Goal: Task Accomplishment & Management: Manage account settings

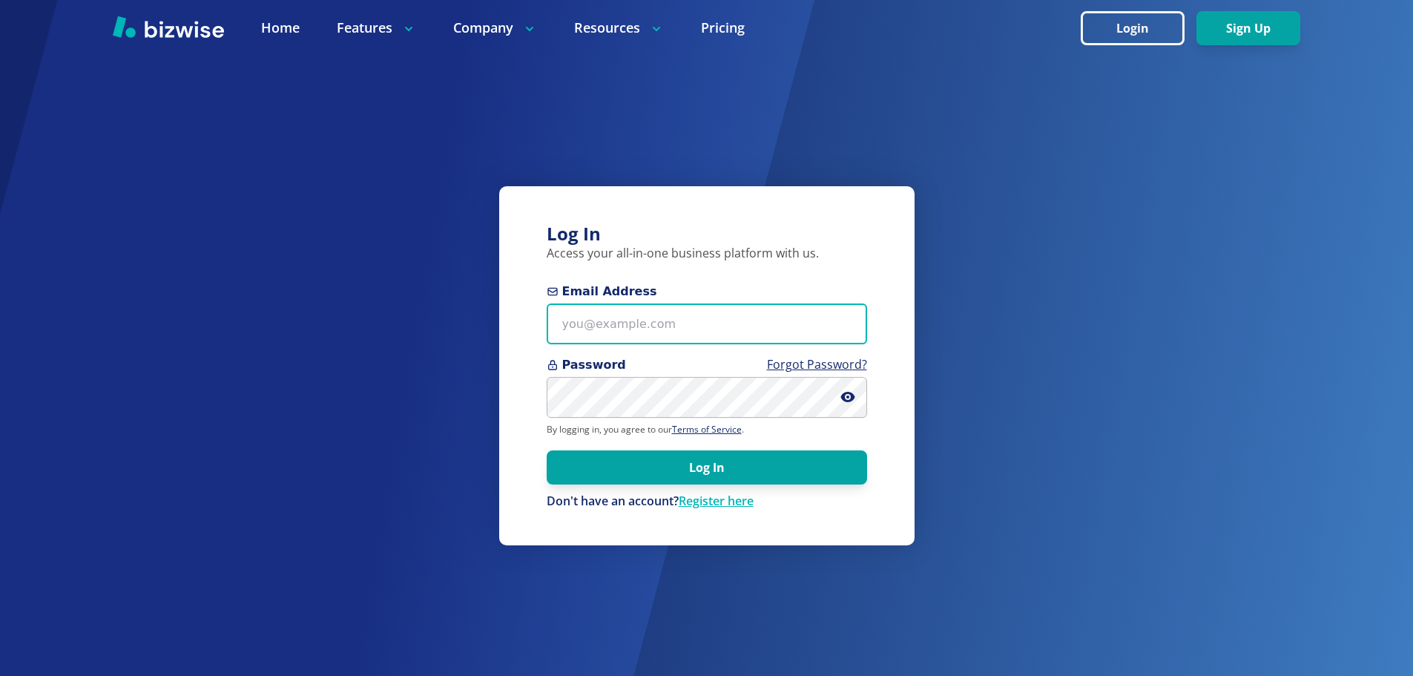
click at [579, 330] on input "Email Address" at bounding box center [707, 323] width 320 height 41
type input "[PERSON_NAME][EMAIL_ADDRESS][DOMAIN_NAME]"
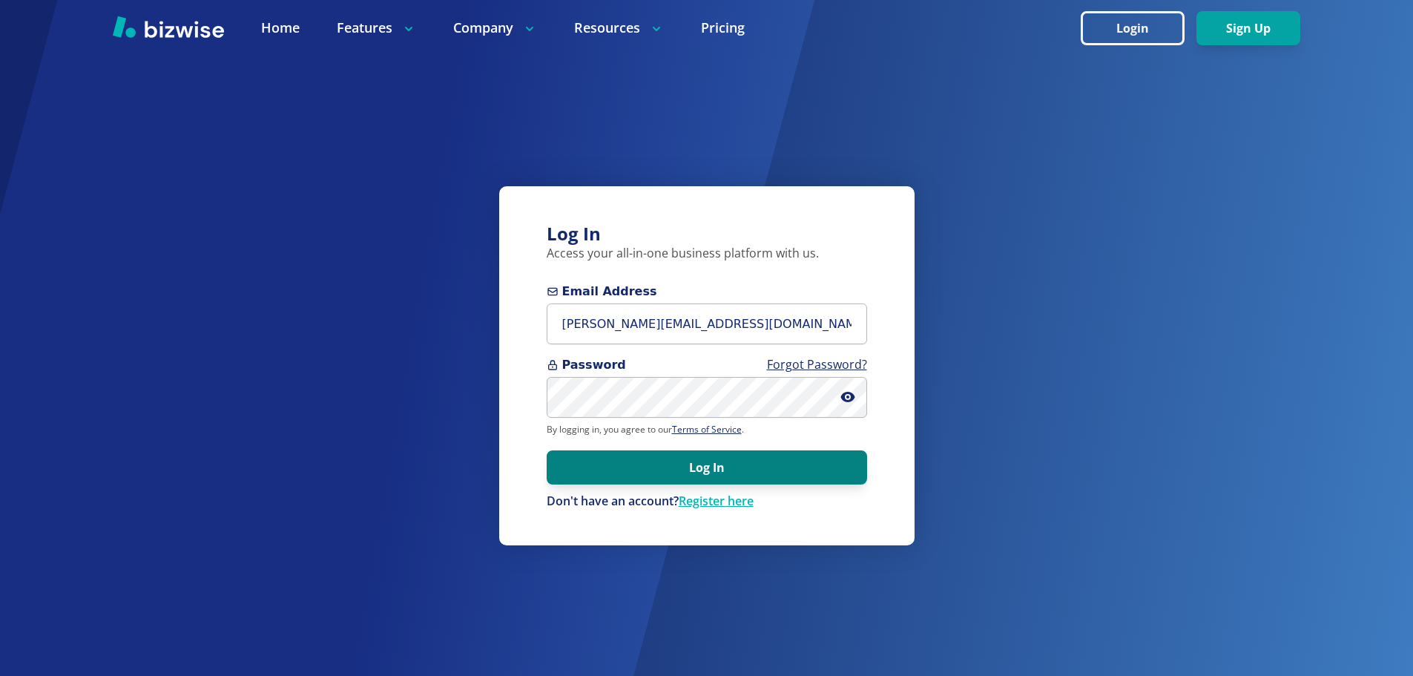
click at [652, 475] on button "Log In" at bounding box center [707, 467] width 320 height 34
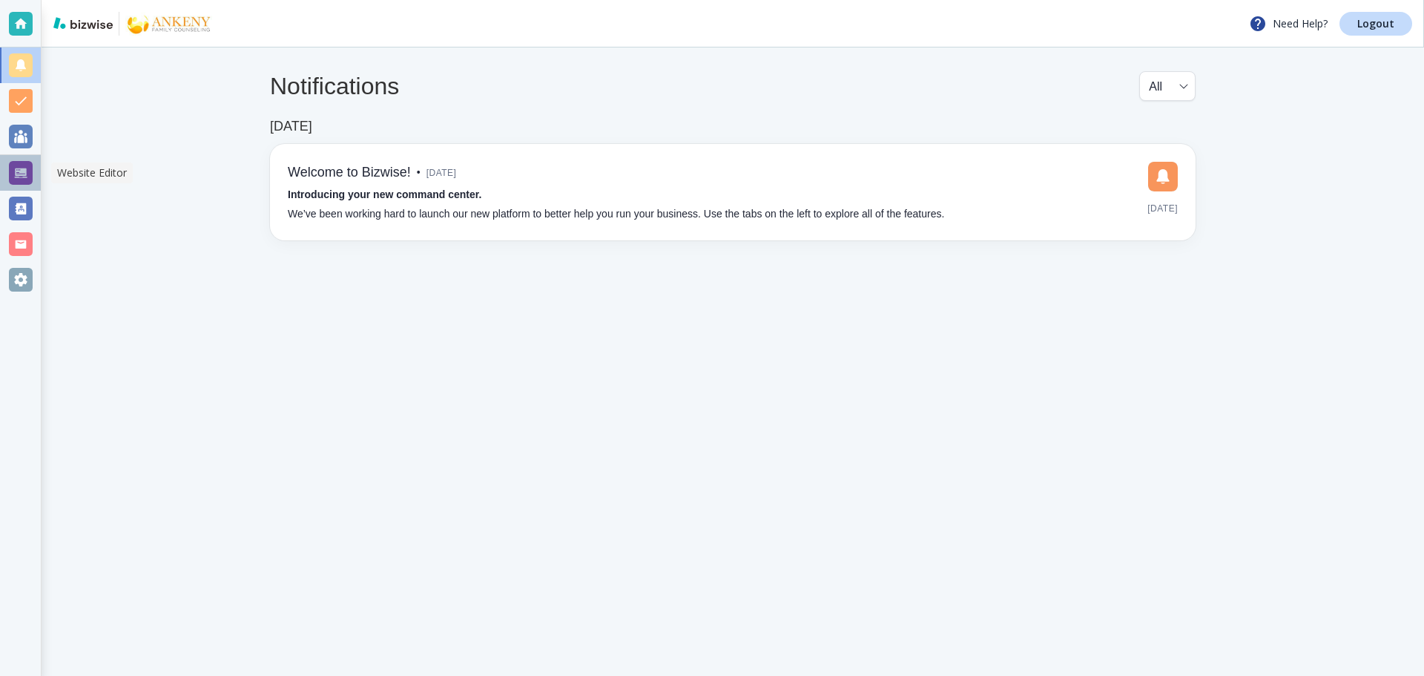
click at [14, 166] on div at bounding box center [21, 173] width 24 height 24
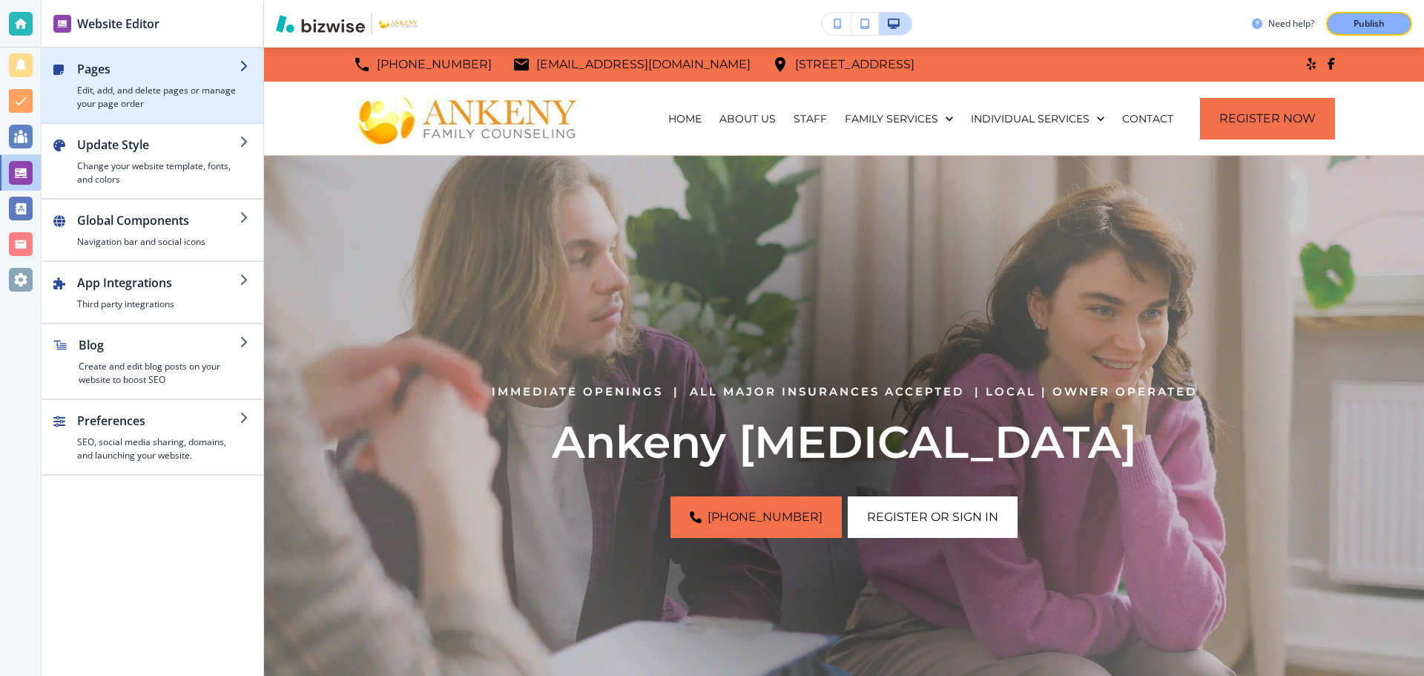
click at [94, 69] on h2 "Pages" at bounding box center [158, 69] width 162 height 18
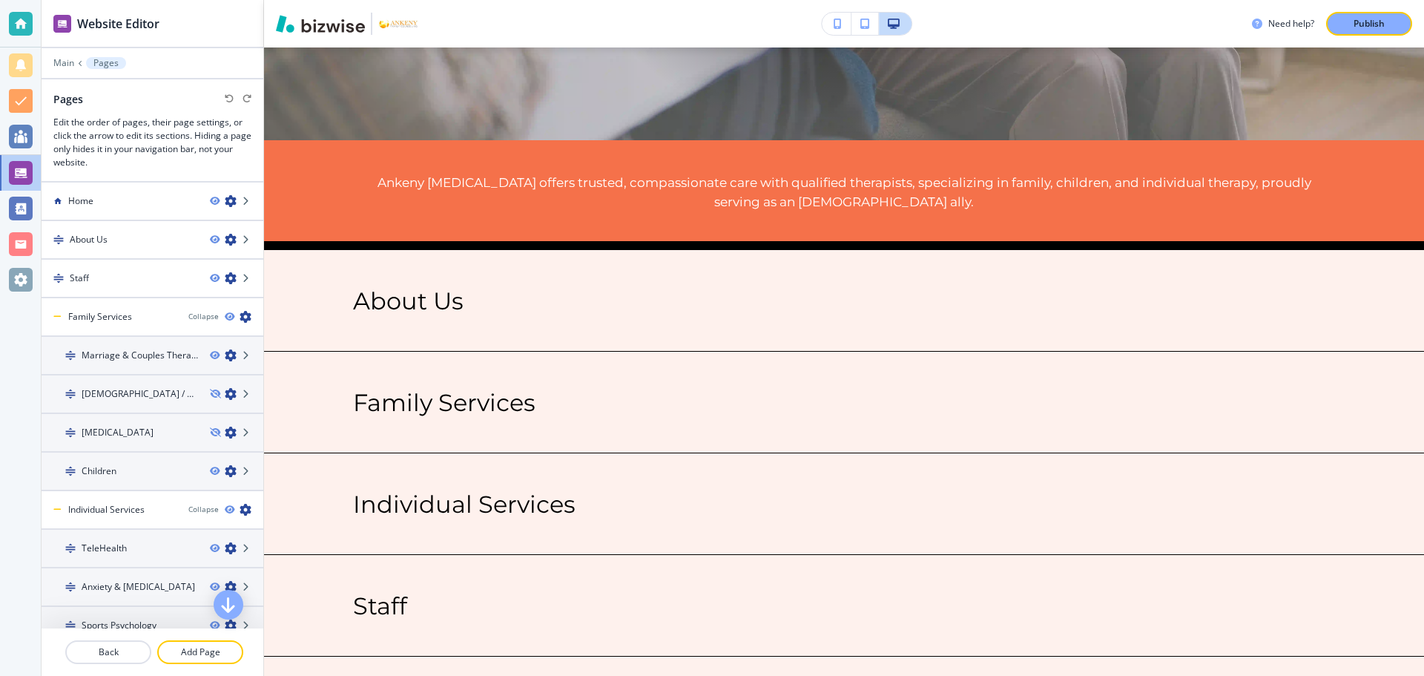
scroll to position [702, 0]
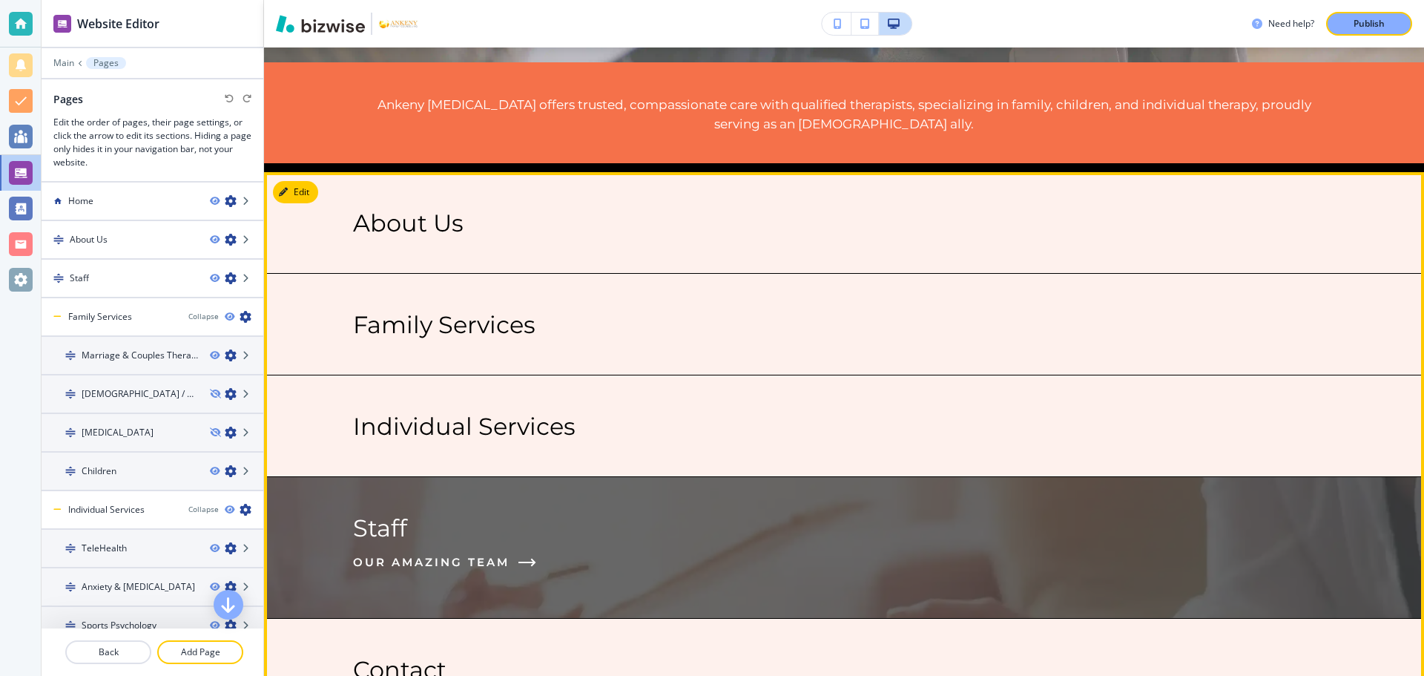
click at [378, 533] on p "Staff" at bounding box center [380, 528] width 54 height 28
click at [379, 557] on span "Our amazing team" at bounding box center [431, 562] width 157 height 18
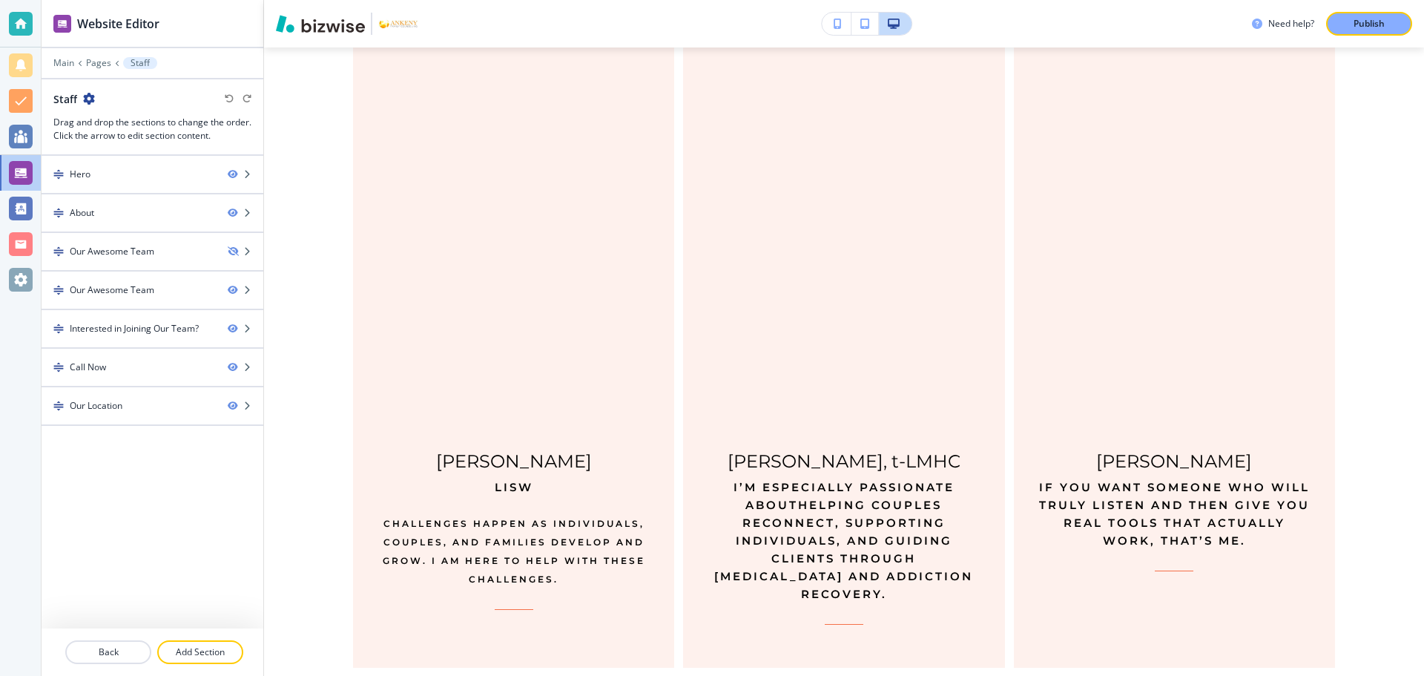
scroll to position [4276, 0]
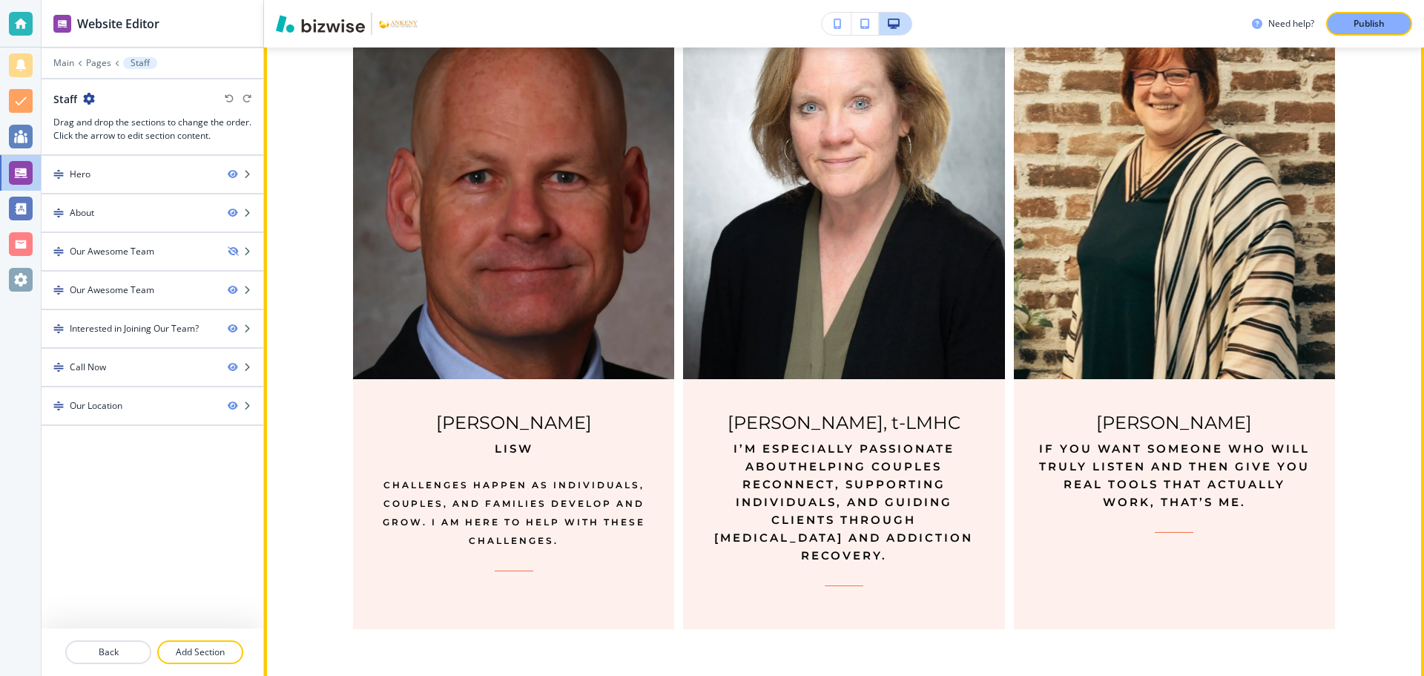
click at [550, 203] on img at bounding box center [514, 188] width 338 height 402
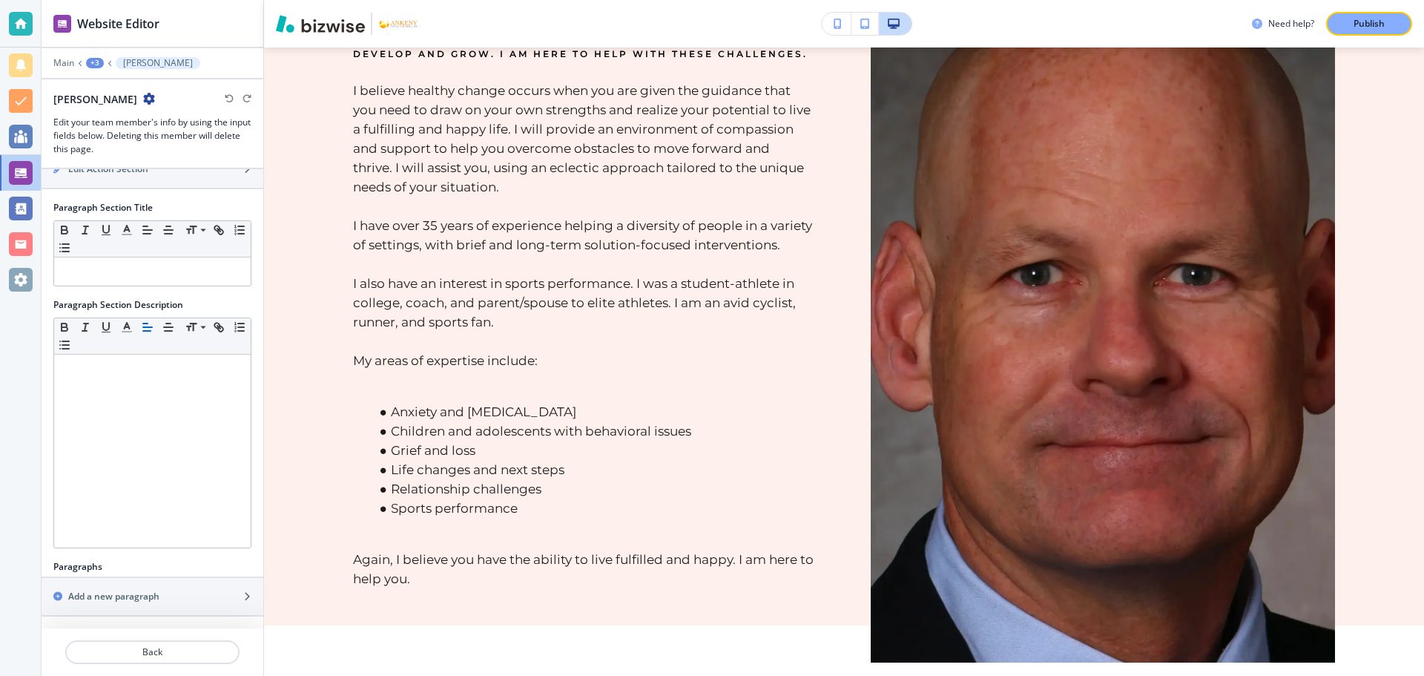
scroll to position [0, 47]
drag, startPoint x: 61, startPoint y: 502, endPoint x: 251, endPoint y: 493, distance: 190.1
click at [253, 493] on div "Name Small Normal Large Huge Steve Pohlmeyer Position Small Normal Large Huge L…" at bounding box center [153, 398] width 222 height 459
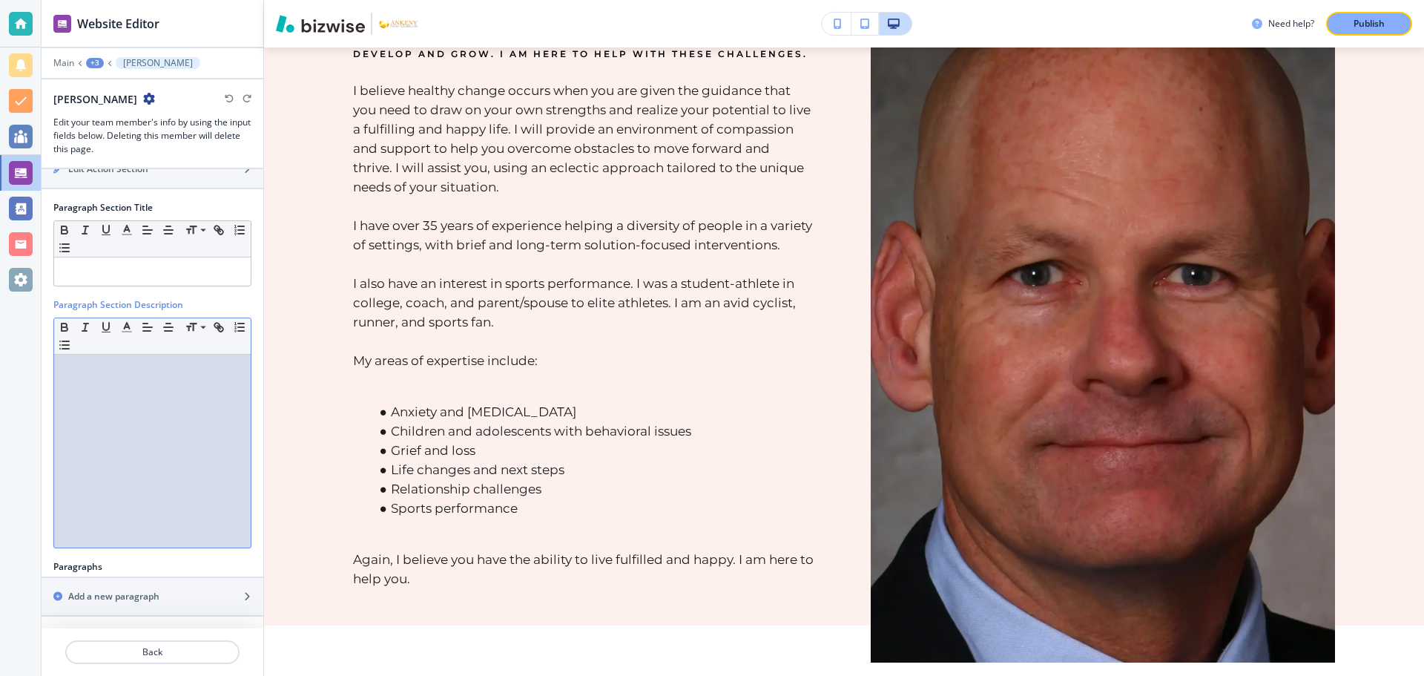
drag, startPoint x: 250, startPoint y: 494, endPoint x: 251, endPoint y: 501, distance: 7.6
click at [250, 486] on div "Paragraph Section Description Small Normal Large Huge" at bounding box center [153, 429] width 222 height 262
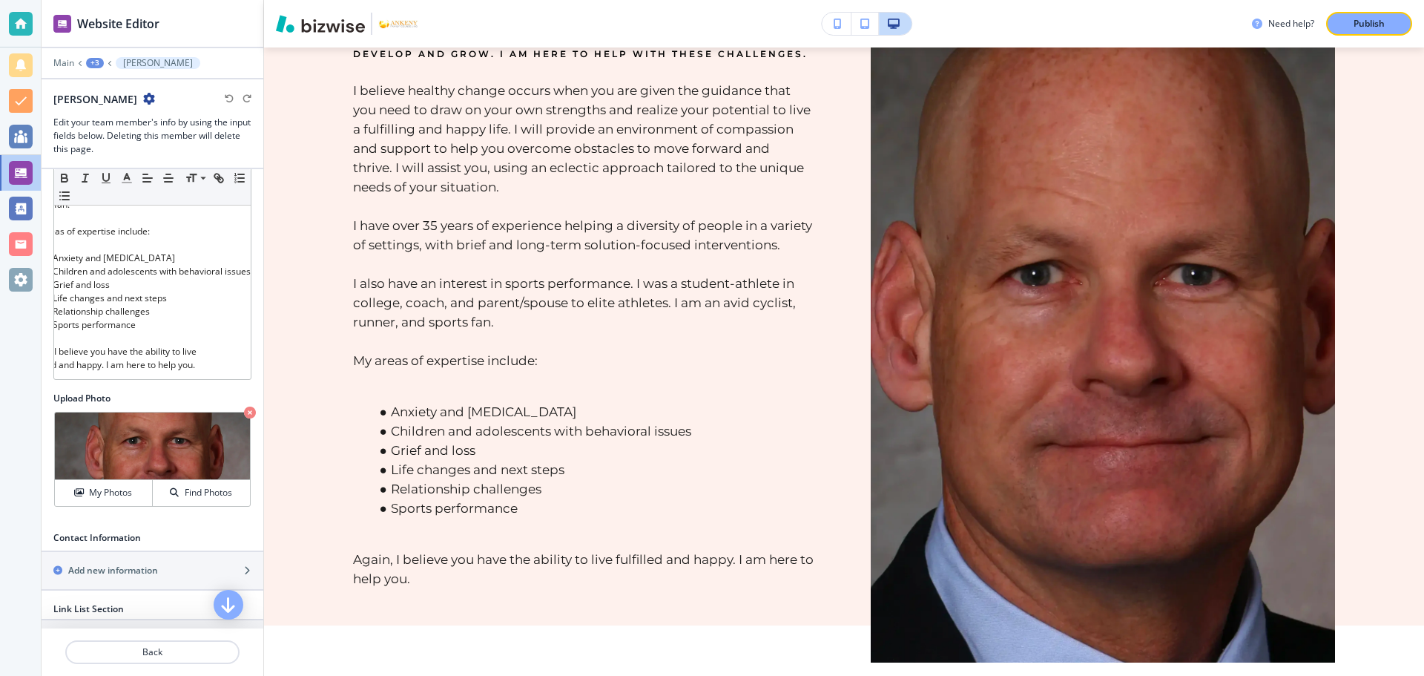
scroll to position [540, 0]
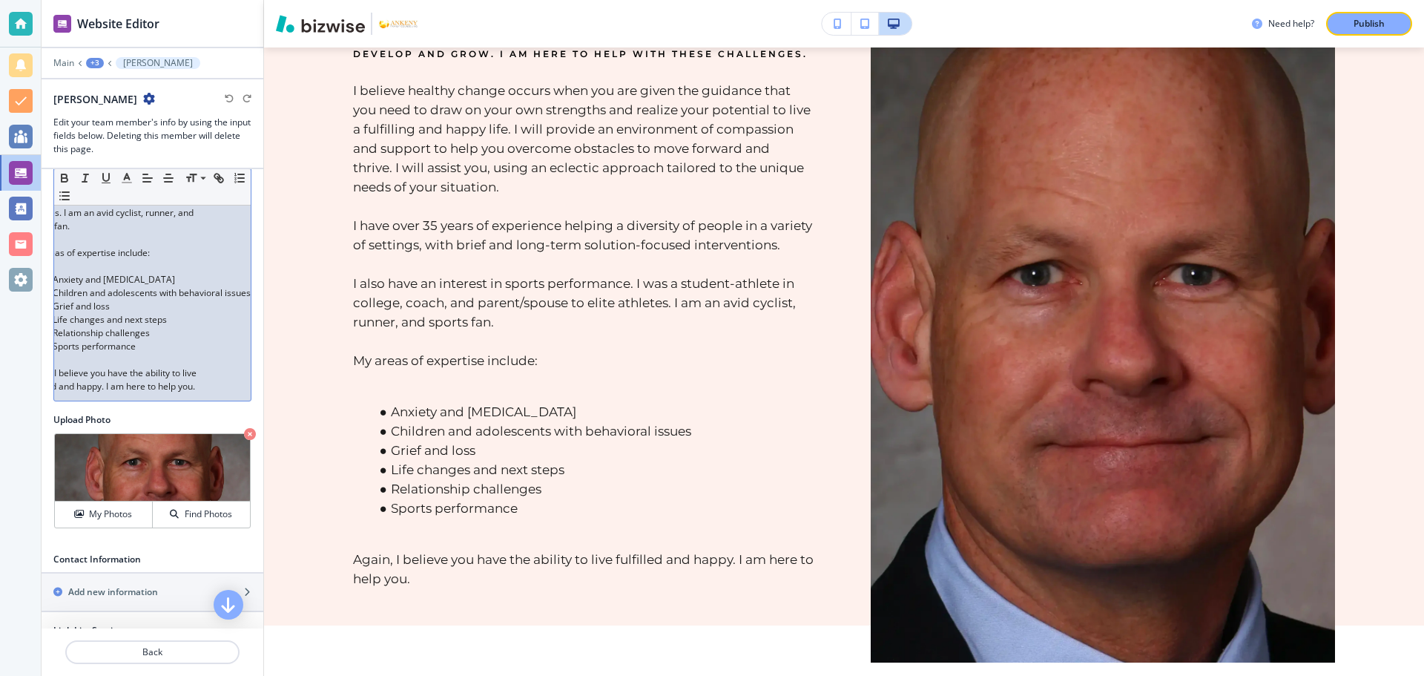
drag, startPoint x: 129, startPoint y: 419, endPoint x: 118, endPoint y: 415, distance: 11.7
click at [119, 393] on p "Again, I believe you have the ability to live fulfilled and happy. I am here to…" at bounding box center [117, 379] width 182 height 27
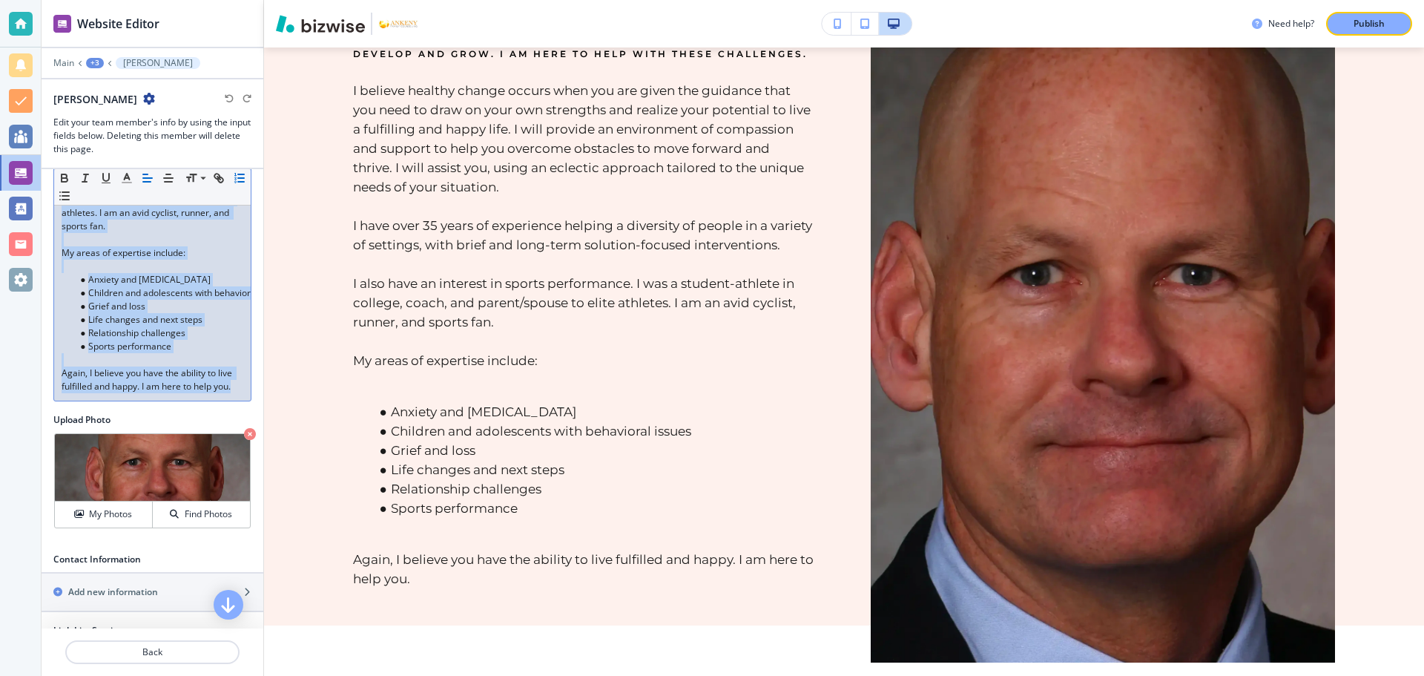
drag, startPoint x: 85, startPoint y: 408, endPoint x: 68, endPoint y: 187, distance: 221.7
click at [68, 187] on div "Small Normal Large Huge I believe healthy change occurs when you are given the …" at bounding box center [152, 154] width 198 height 493
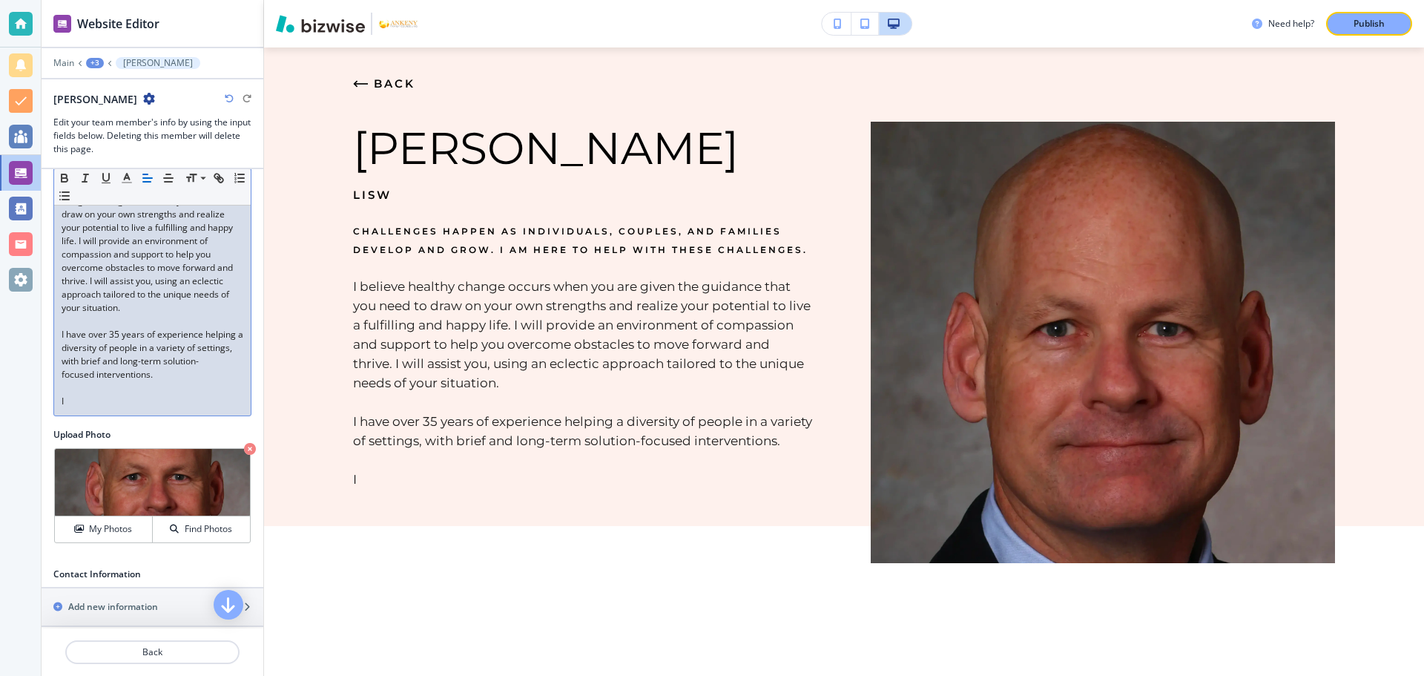
scroll to position [318, 0]
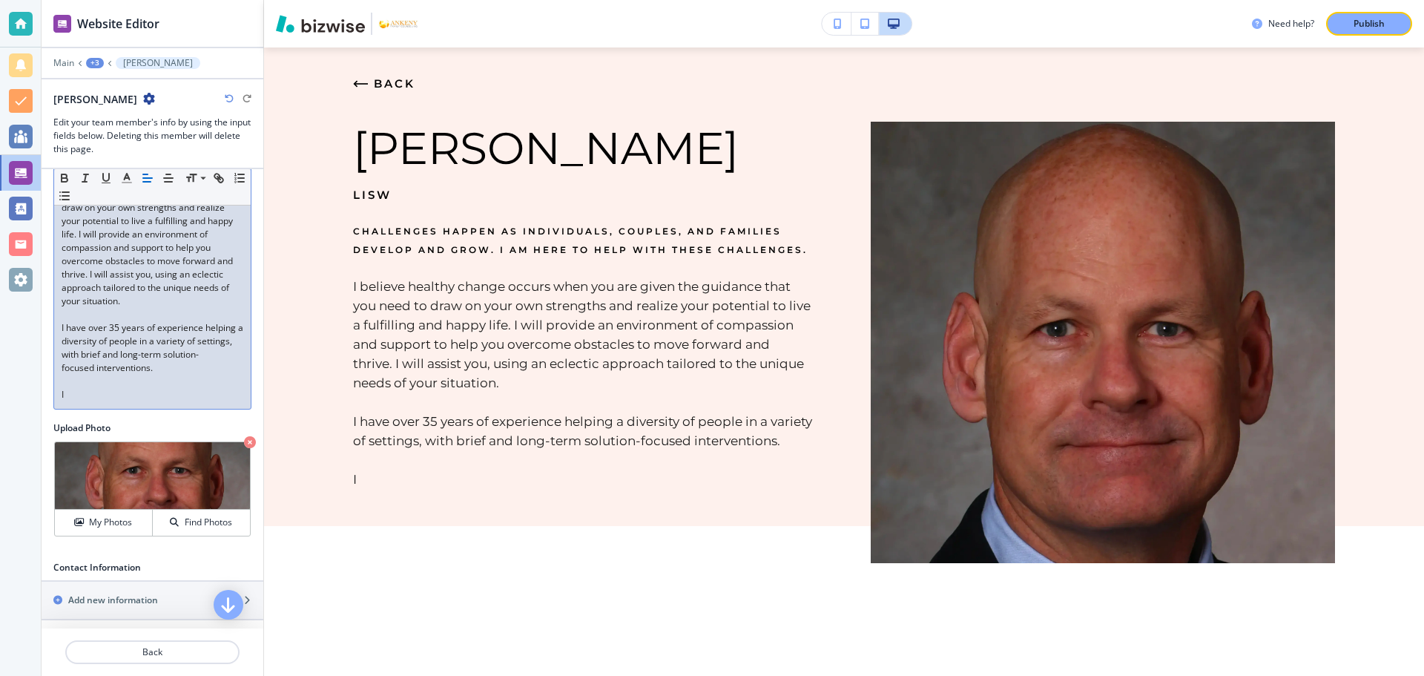
drag, startPoint x: 106, startPoint y: 401, endPoint x: 194, endPoint y: 277, distance: 151.7
click at [100, 200] on div "Small Normal Large Huge I believe healthy change occurs when you are given the …" at bounding box center [152, 270] width 198 height 280
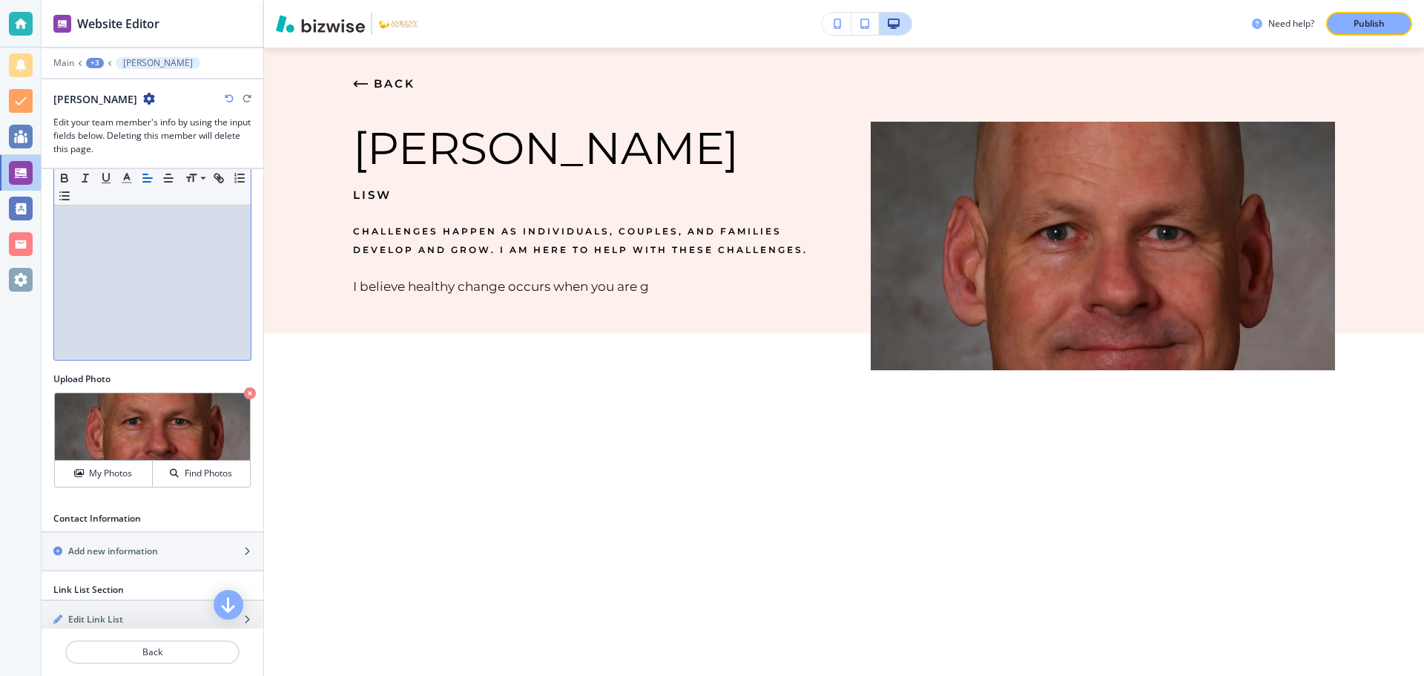
scroll to position [91, 0]
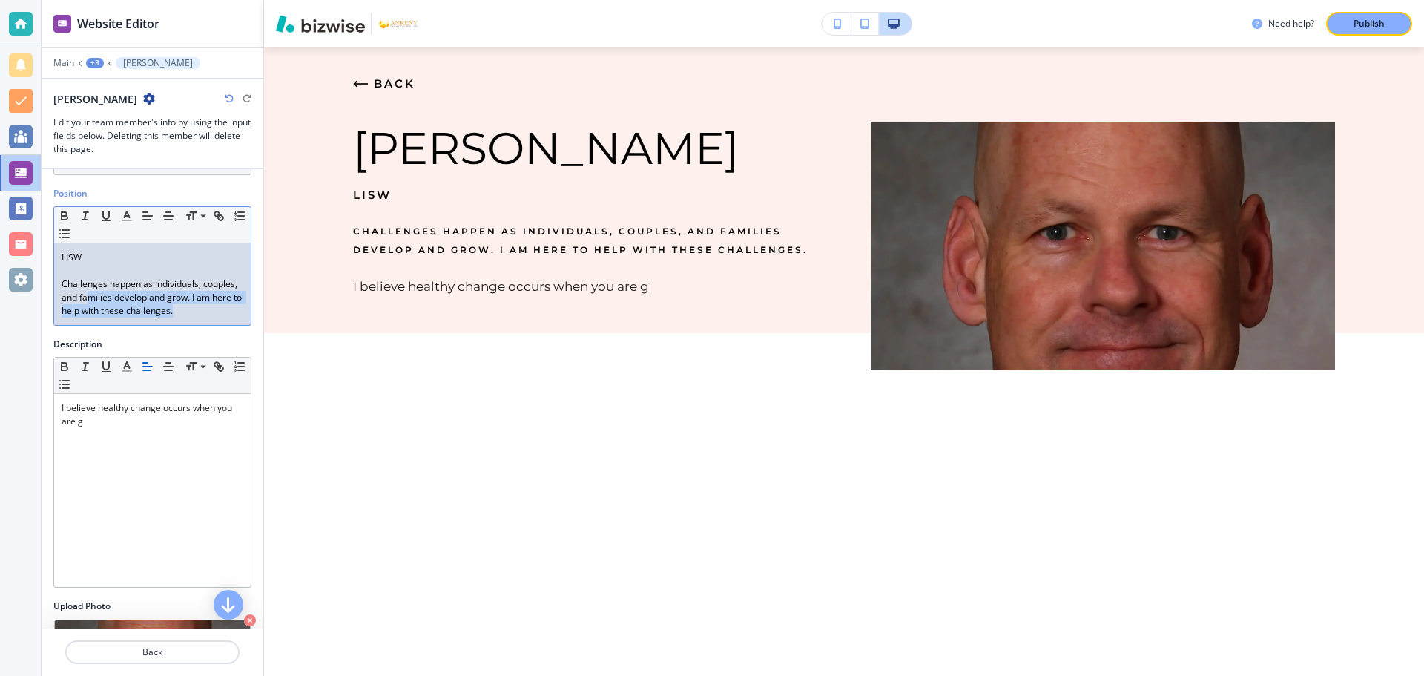
drag, startPoint x: 223, startPoint y: 310, endPoint x: 126, endPoint y: 292, distance: 98.9
click at [126, 292] on p "Challenges happen as individuals, couples, and families develop and grow. I am …" at bounding box center [153, 297] width 182 height 40
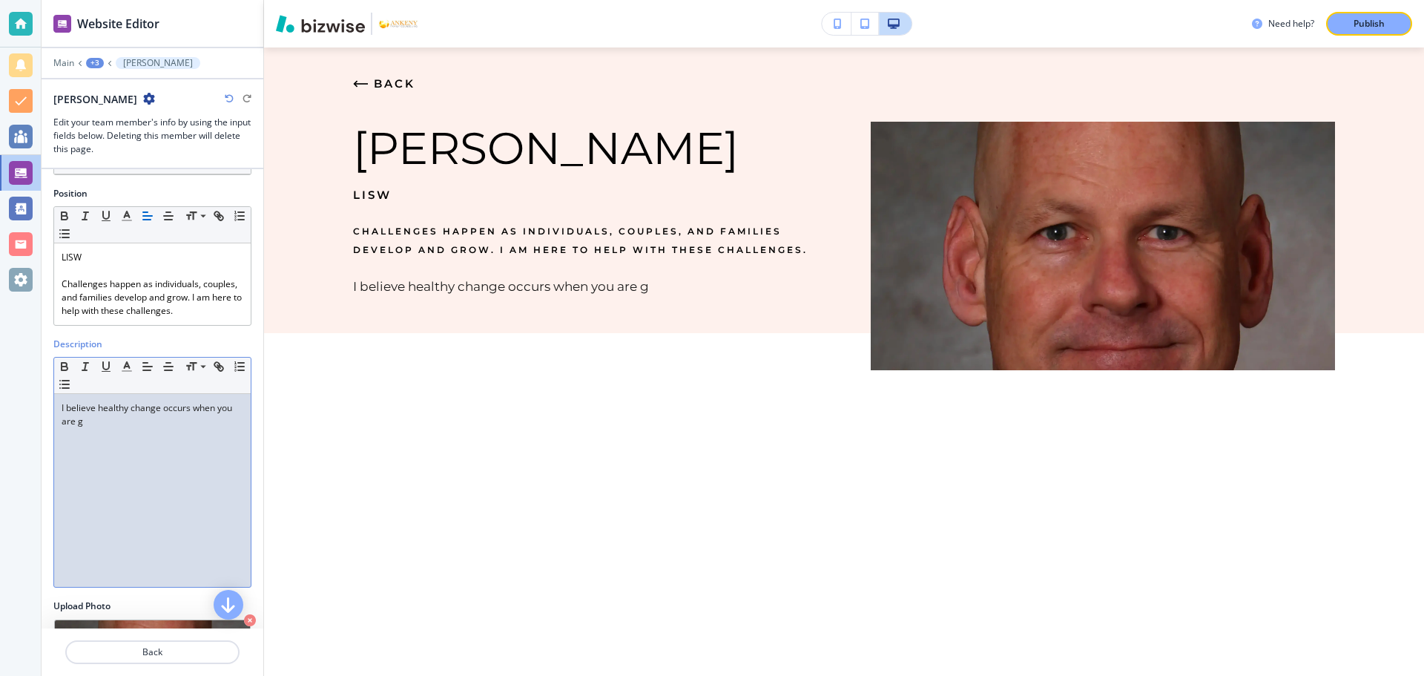
click at [112, 422] on div "I believe healthy change occurs when you are g" at bounding box center [152, 490] width 197 height 193
drag, startPoint x: 111, startPoint y: 422, endPoint x: 56, endPoint y: 406, distance: 57.8
click at [56, 406] on div "I believe healthy change occurs when you are g" at bounding box center [152, 490] width 197 height 193
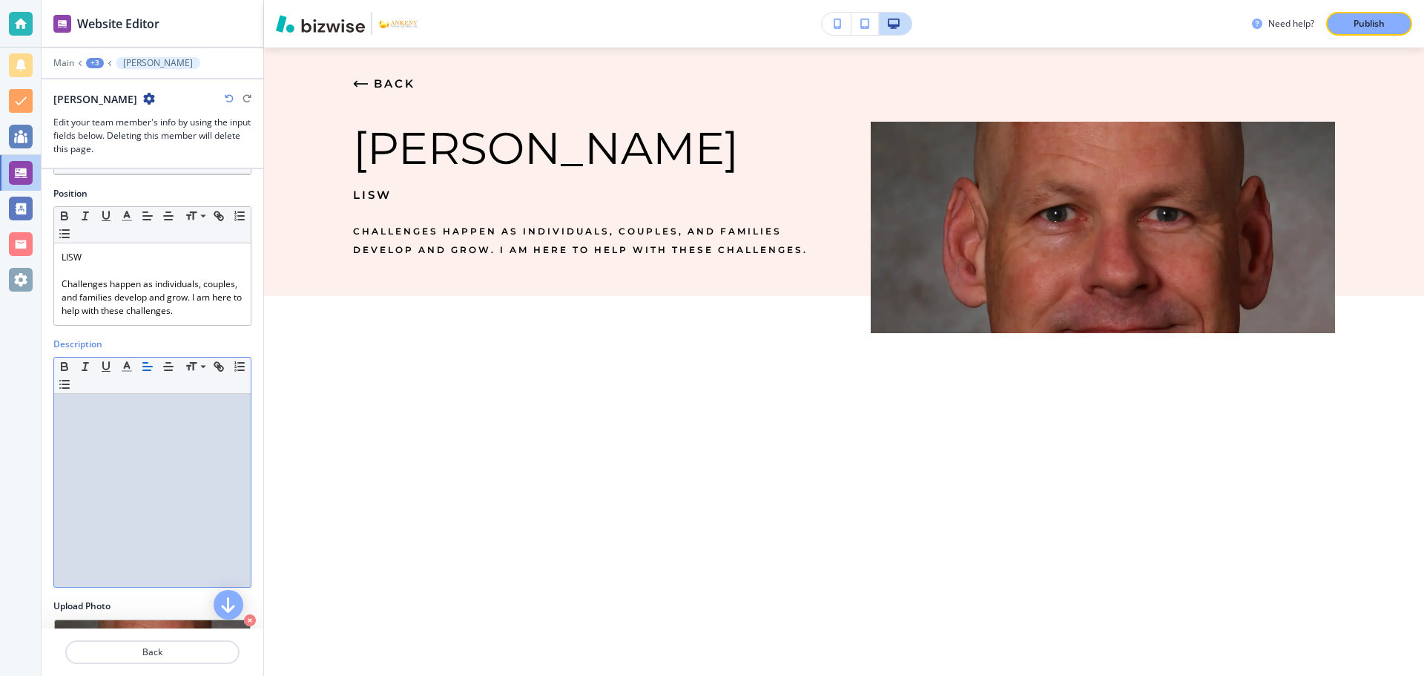
click at [65, 407] on p at bounding box center [153, 407] width 182 height 13
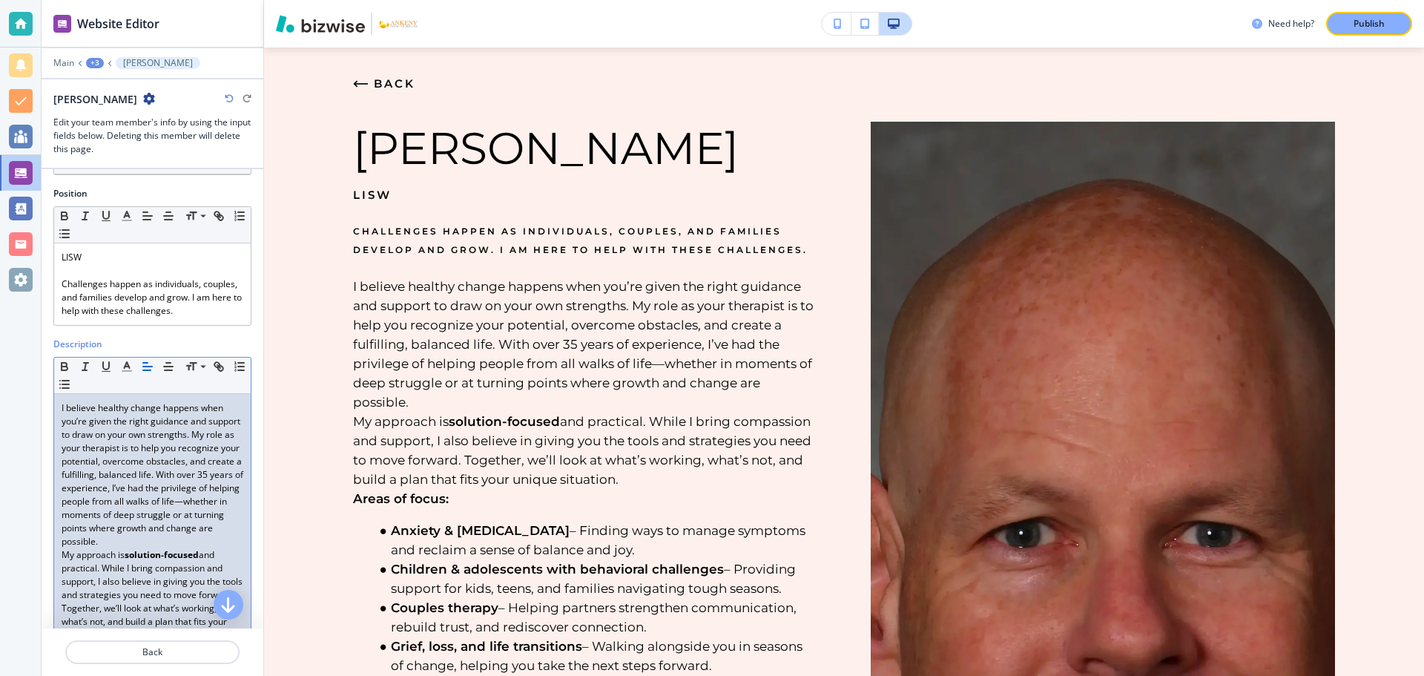
scroll to position [0, 0]
click at [171, 548] on p "I believe healthy change happens when you’re given the right guidance and suppo…" at bounding box center [153, 474] width 182 height 147
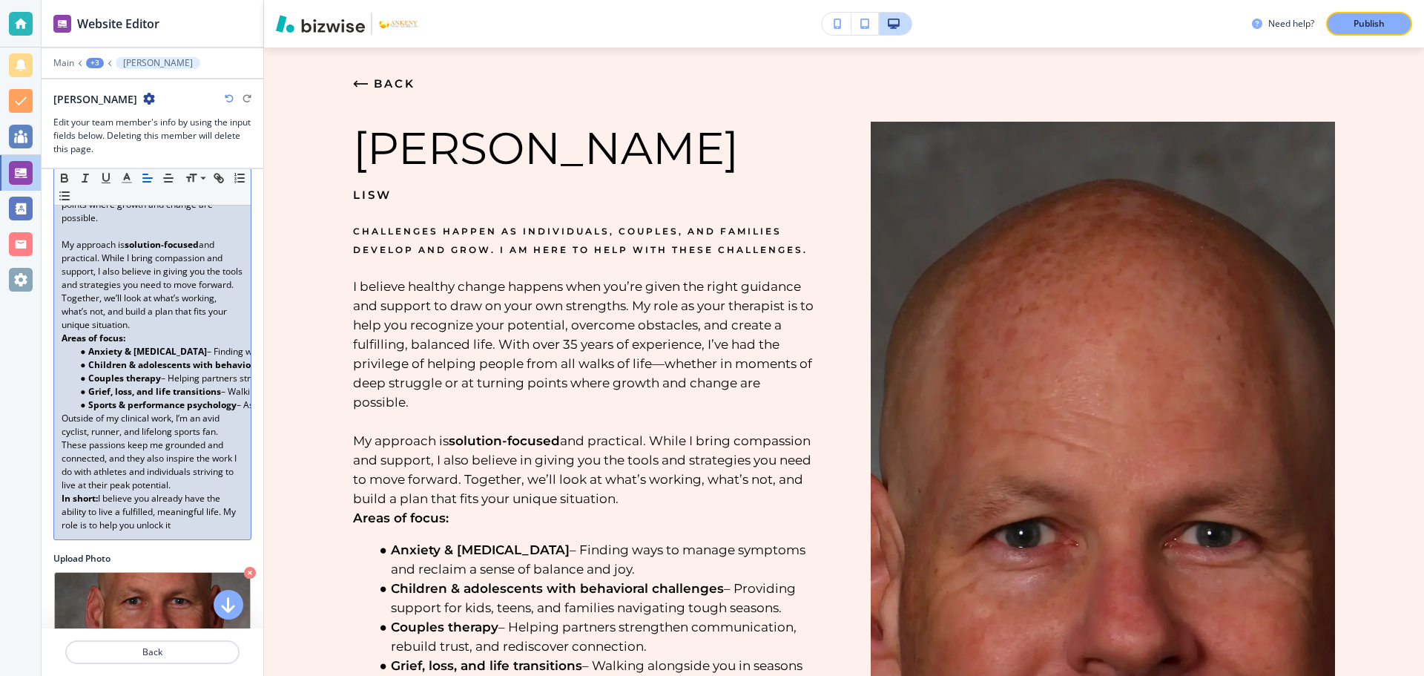
scroll to position [418, 0]
click at [180, 329] on p "My approach is solution-focused and practical. While I bring compassion and sup…" at bounding box center [153, 281] width 182 height 93
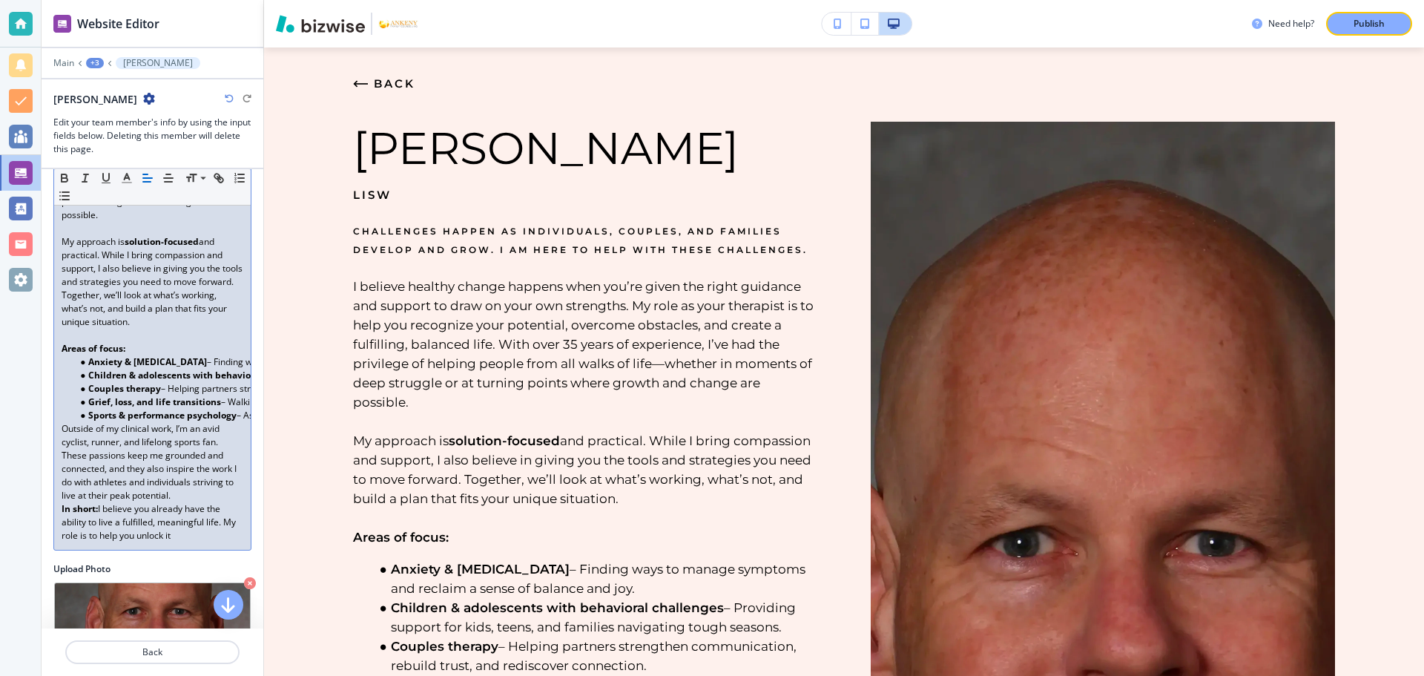
click at [234, 421] on strong "Sports & performance psychology" at bounding box center [162, 415] width 148 height 13
click at [237, 422] on li "Sports & performance psychology – As a former student-athlete, coach, and paren…" at bounding box center [159, 415] width 168 height 13
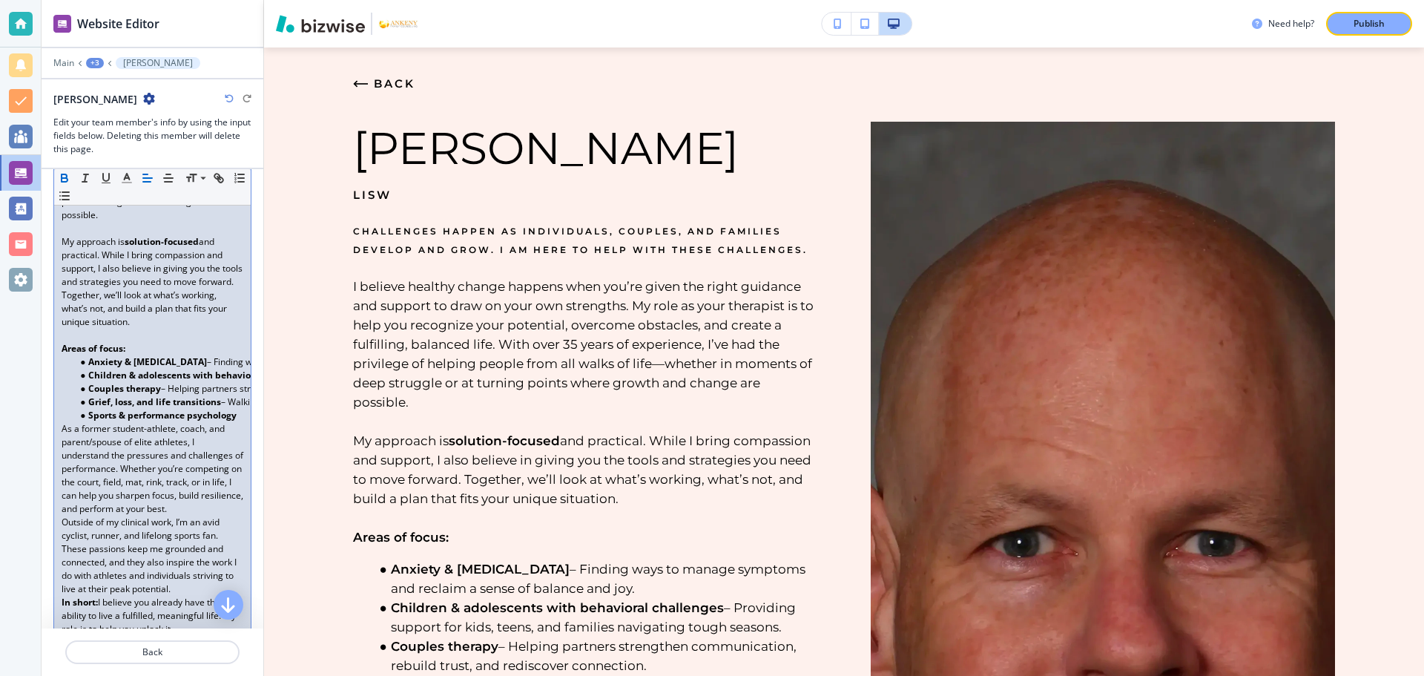
click at [236, 421] on strong "Sports & performance psychology" at bounding box center [162, 415] width 148 height 13
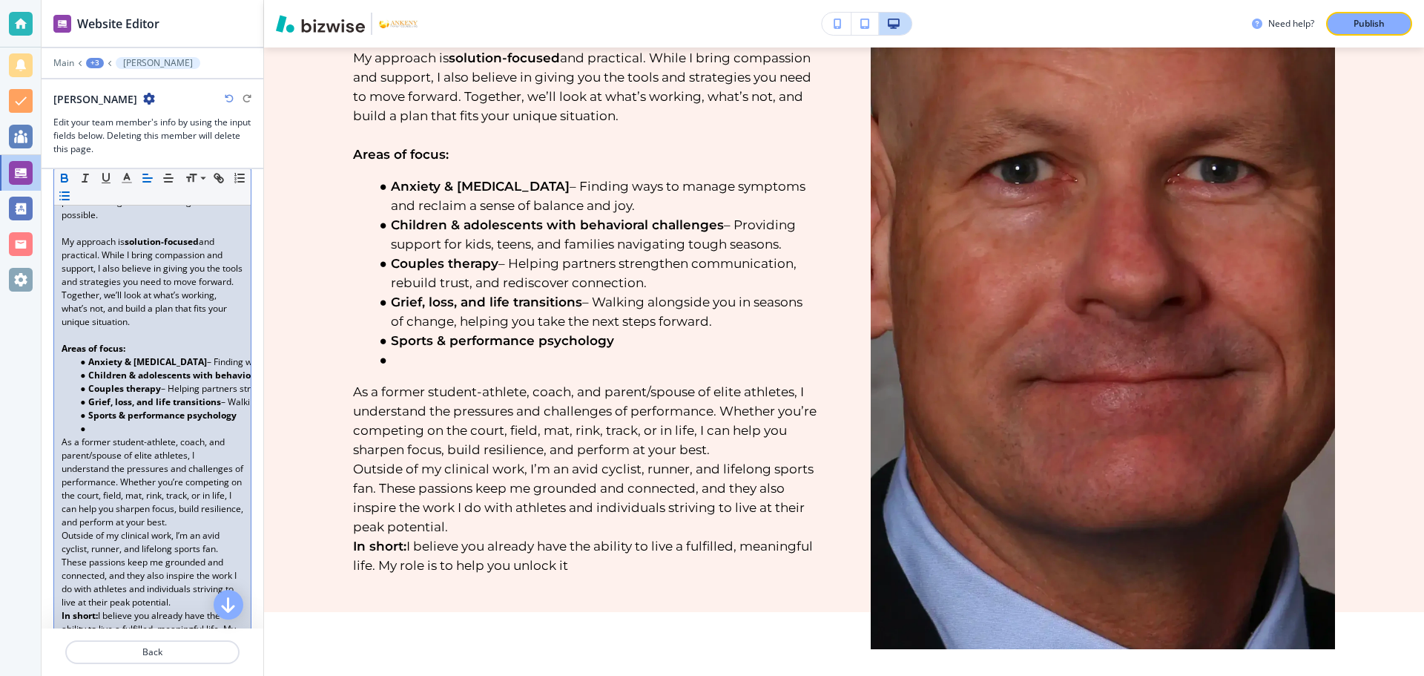
scroll to position [448, 0]
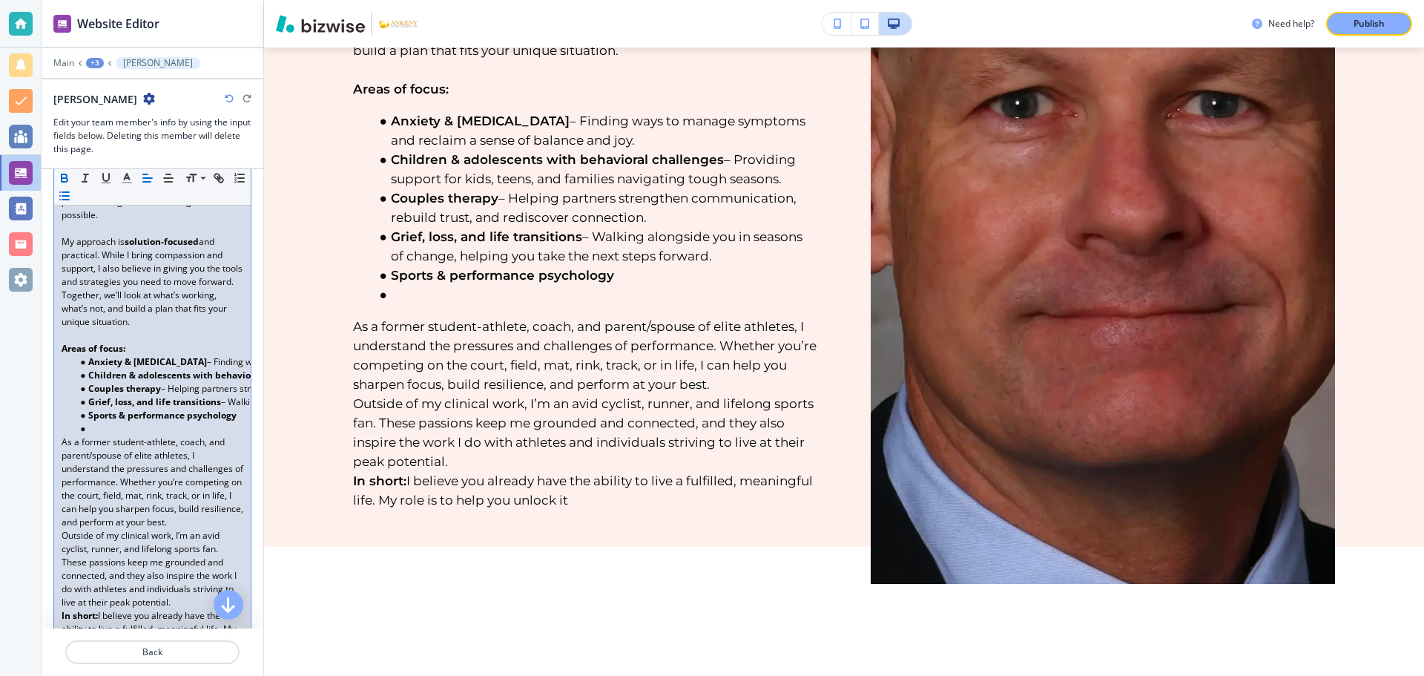
click at [165, 529] on p "As a former student-athlete, coach, and parent/spouse of elite athletes, I unde…" at bounding box center [153, 481] width 182 height 93
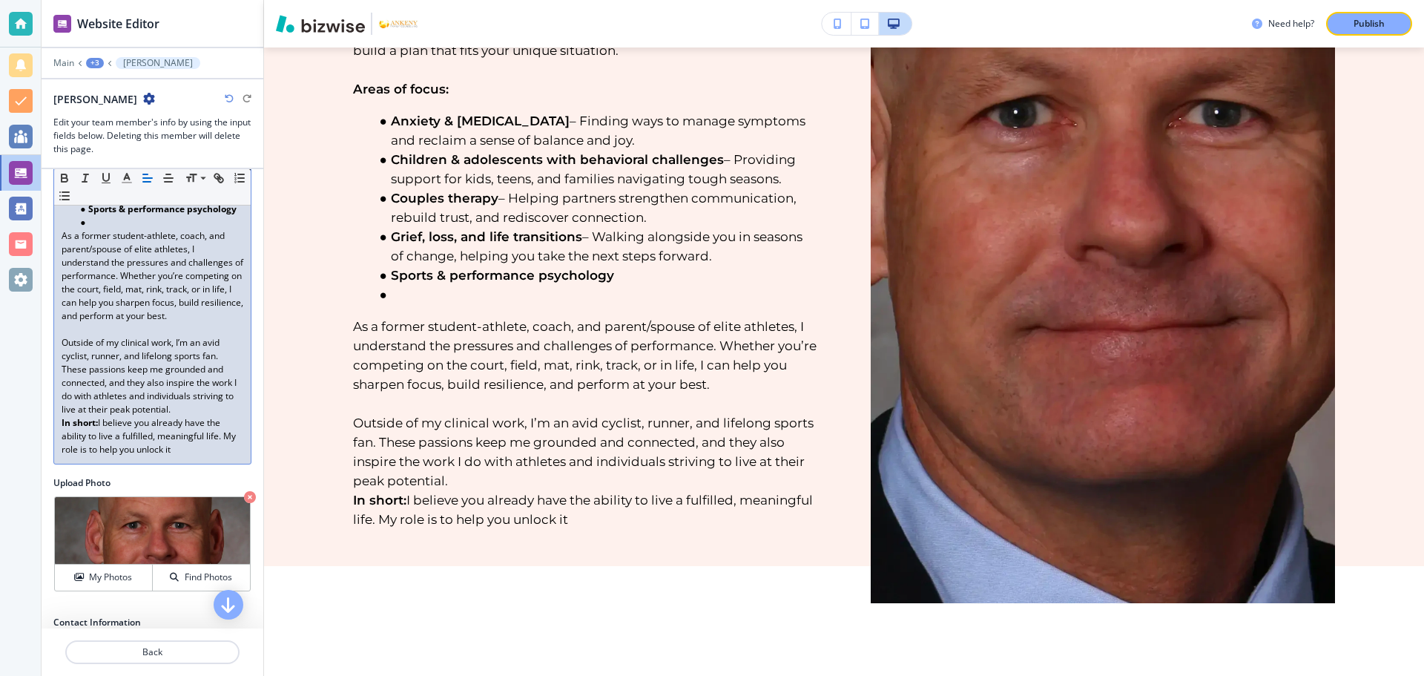
scroll to position [627, 0]
click at [222, 413] on p "Outside of my clinical work, I’m an avid cyclist, runner, and lifelong sports f…" at bounding box center [153, 373] width 182 height 80
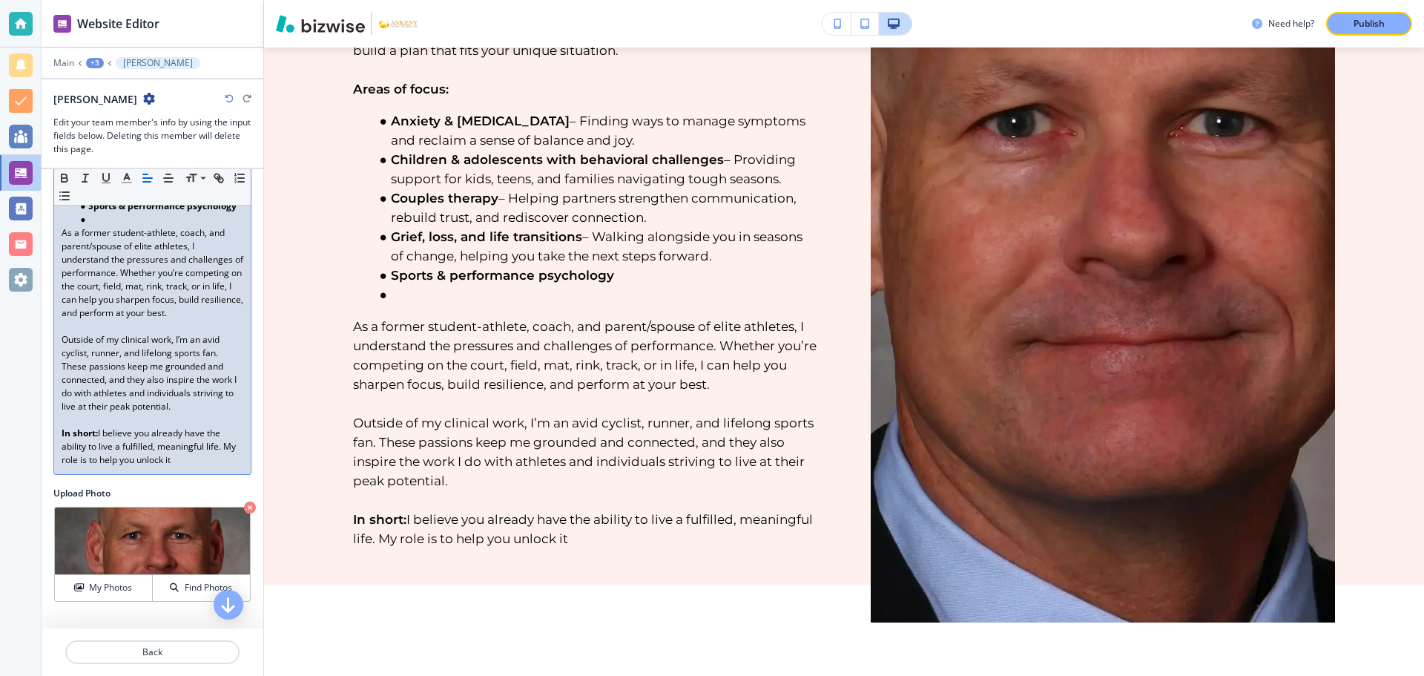
click at [96, 226] on li at bounding box center [159, 219] width 168 height 13
click at [1363, 19] on p "Publish" at bounding box center [1369, 23] width 31 height 13
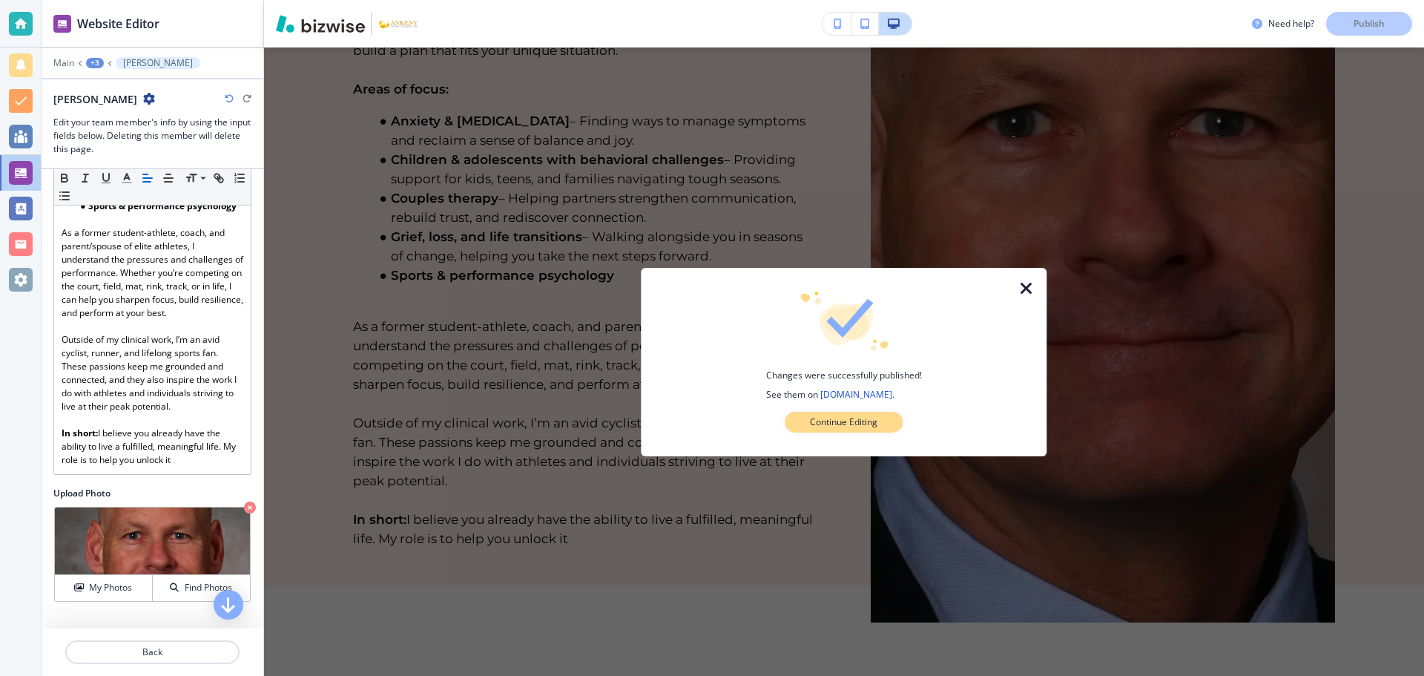
click at [866, 419] on p "Continue Editing" at bounding box center [844, 421] width 68 height 13
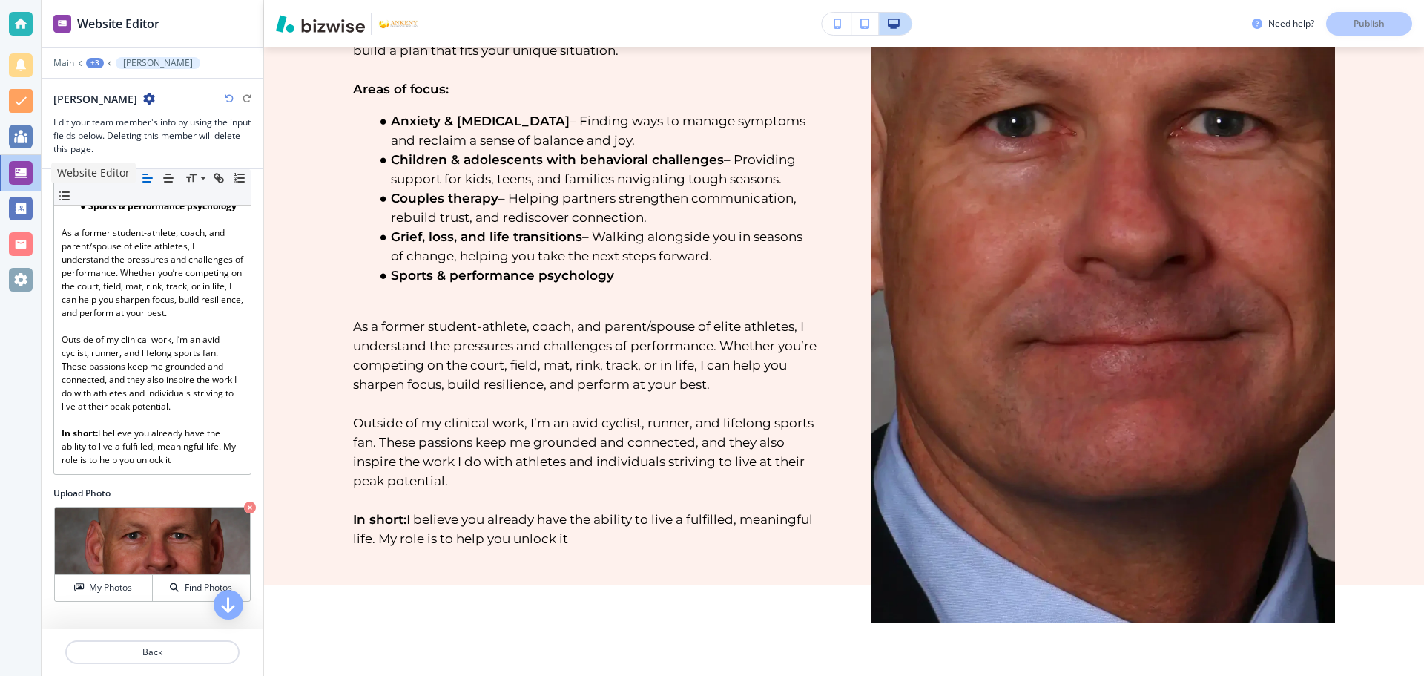
click at [30, 173] on div at bounding box center [21, 173] width 24 height 24
click at [18, 209] on div at bounding box center [21, 209] width 24 height 24
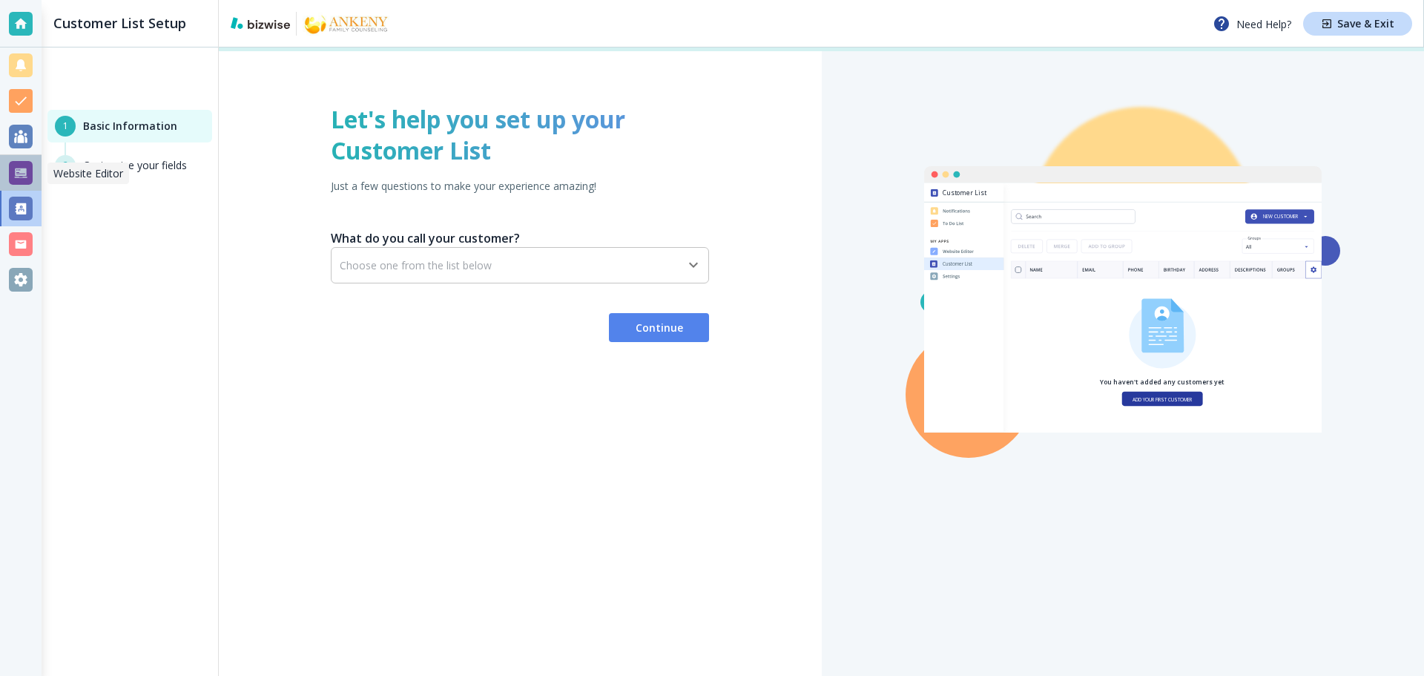
click at [24, 165] on div at bounding box center [21, 173] width 24 height 24
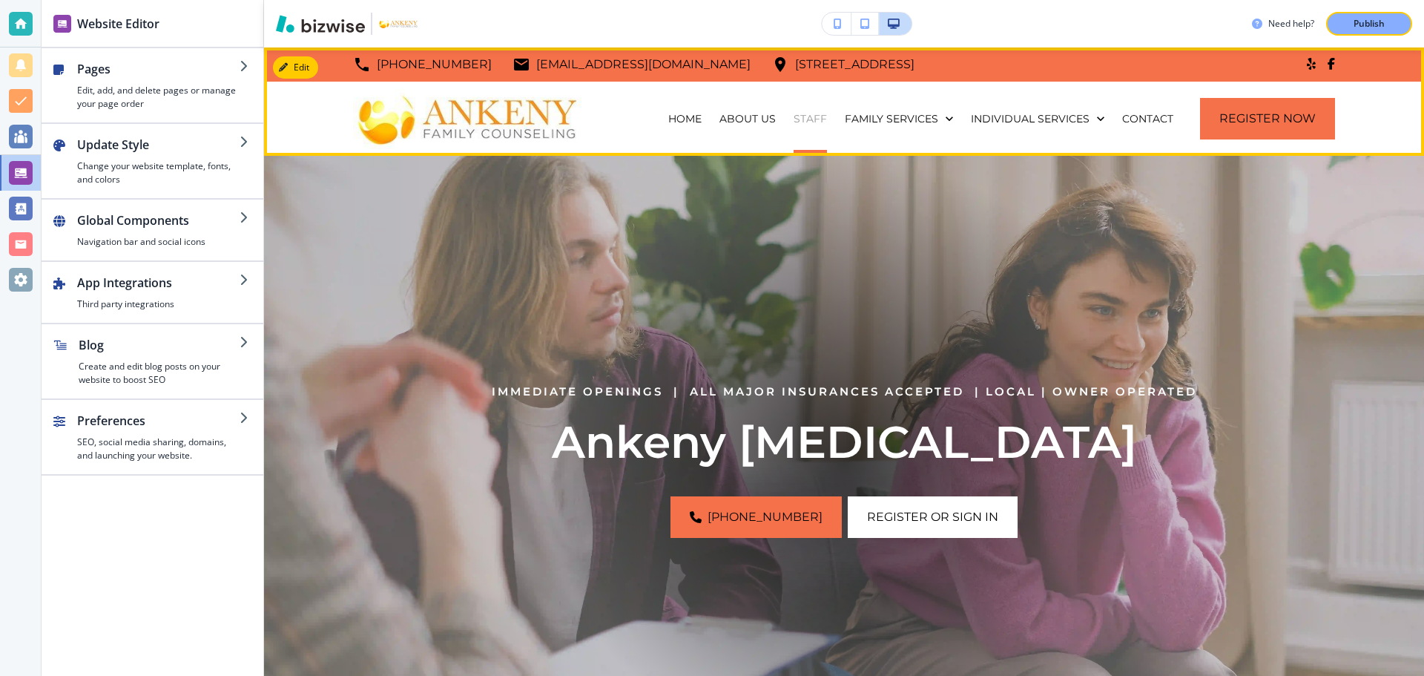
click at [801, 116] on p "Staff" at bounding box center [810, 118] width 33 height 15
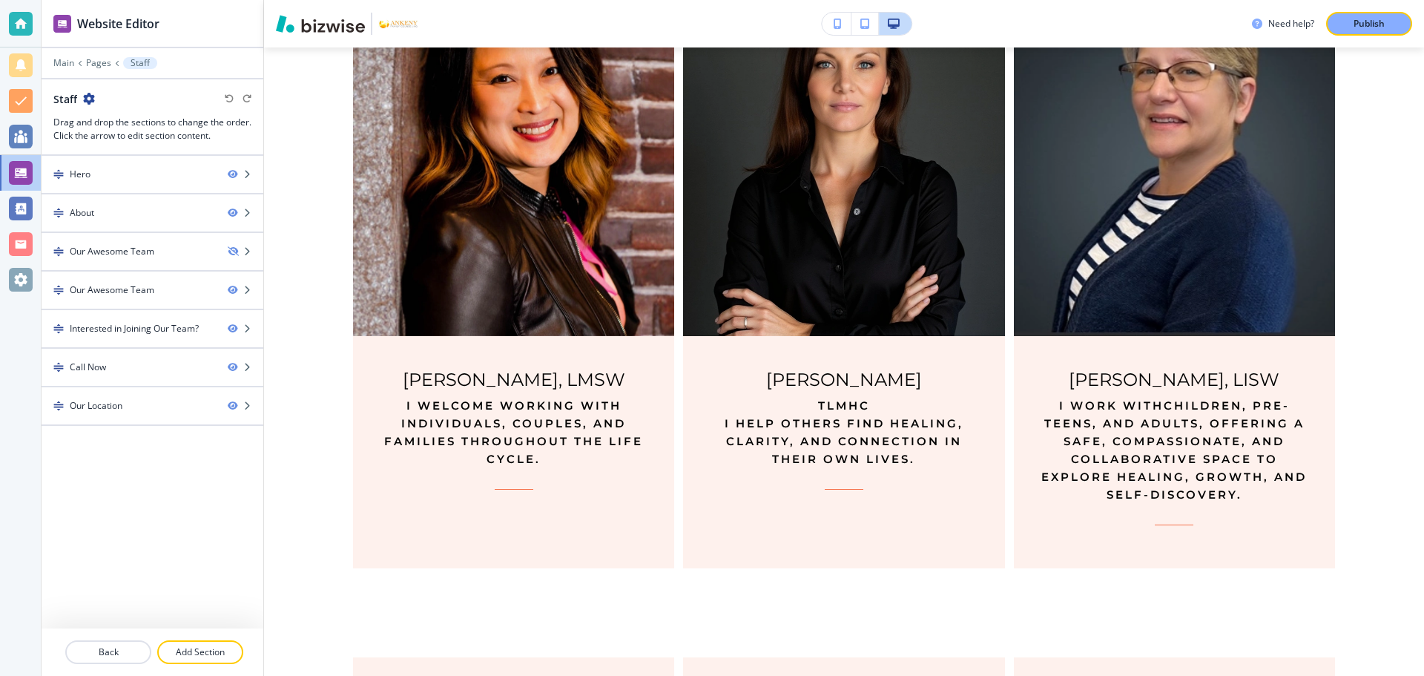
scroll to position [1487, 0]
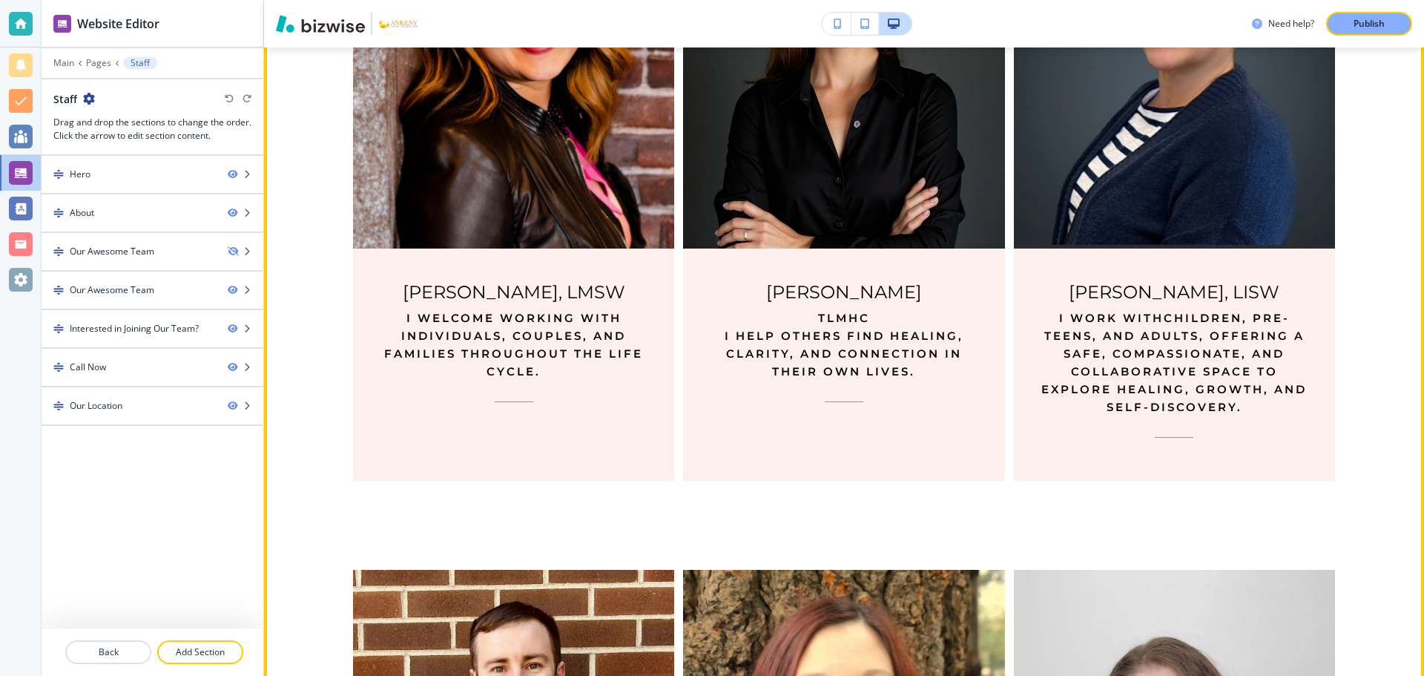
drag, startPoint x: 521, startPoint y: 364, endPoint x: 523, endPoint y: 357, distance: 7.6
click at [523, 357] on p "I welcome working with individuals, couples, and families throughout the life c…" at bounding box center [514, 344] width 274 height 71
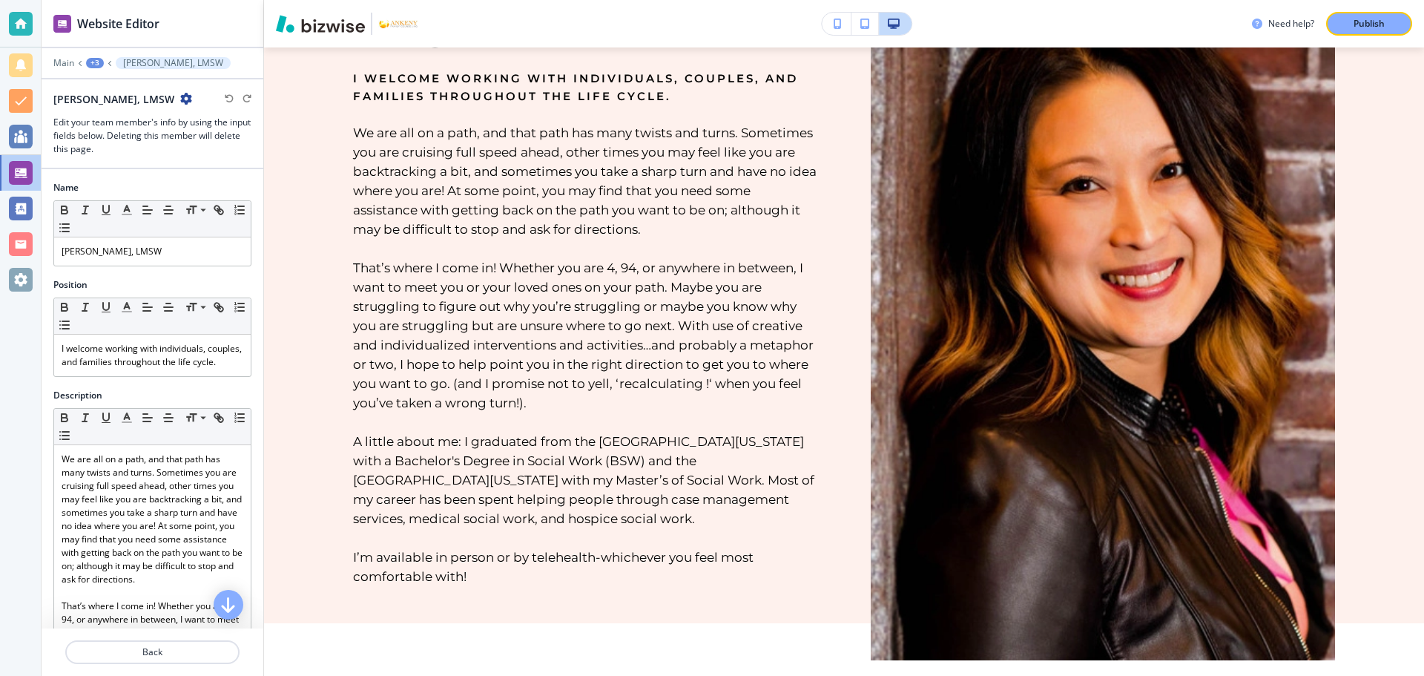
scroll to position [166, 0]
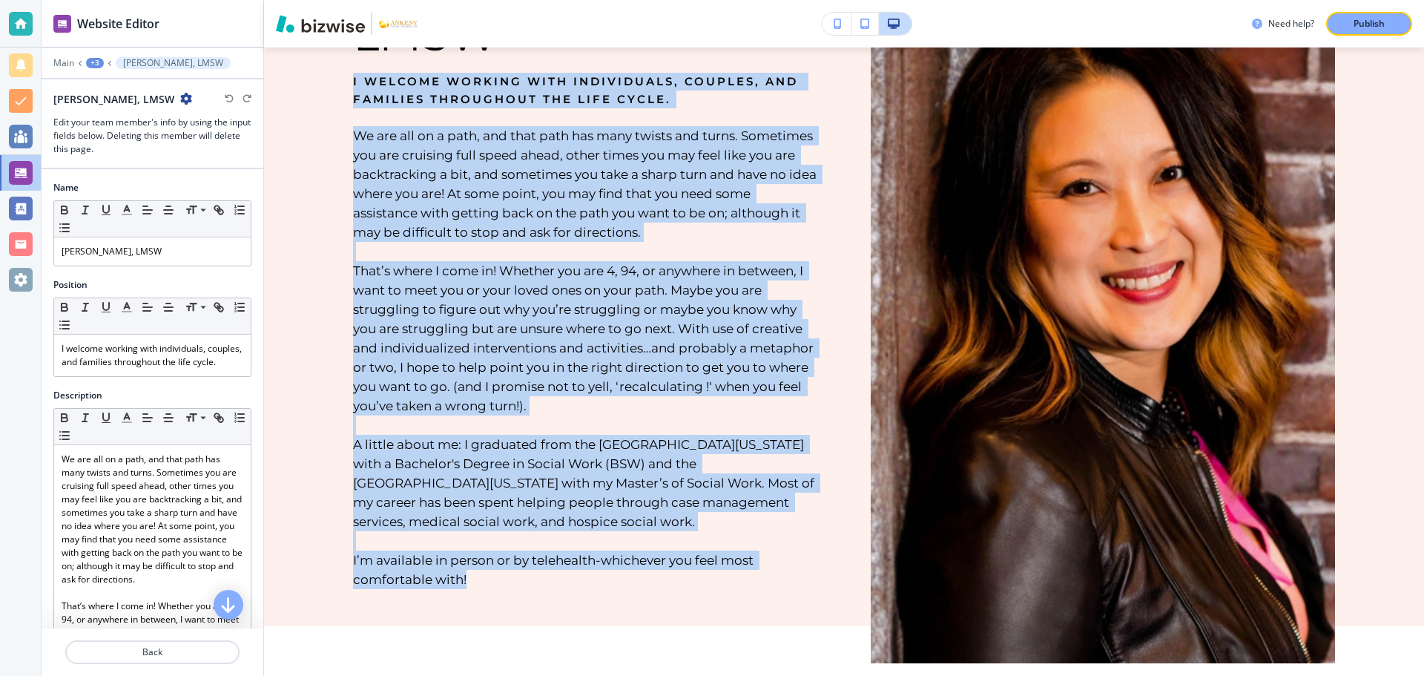
drag, startPoint x: 350, startPoint y: 79, endPoint x: 619, endPoint y: 612, distance: 597.1
click at [619, 612] on div "BACK Monica McDowell, LMSW I welcome working with individuals, couples, and fam…" at bounding box center [844, 253] width 1160 height 745
copy div "I welcome working with individuals, couples, and families throughout the life c…"
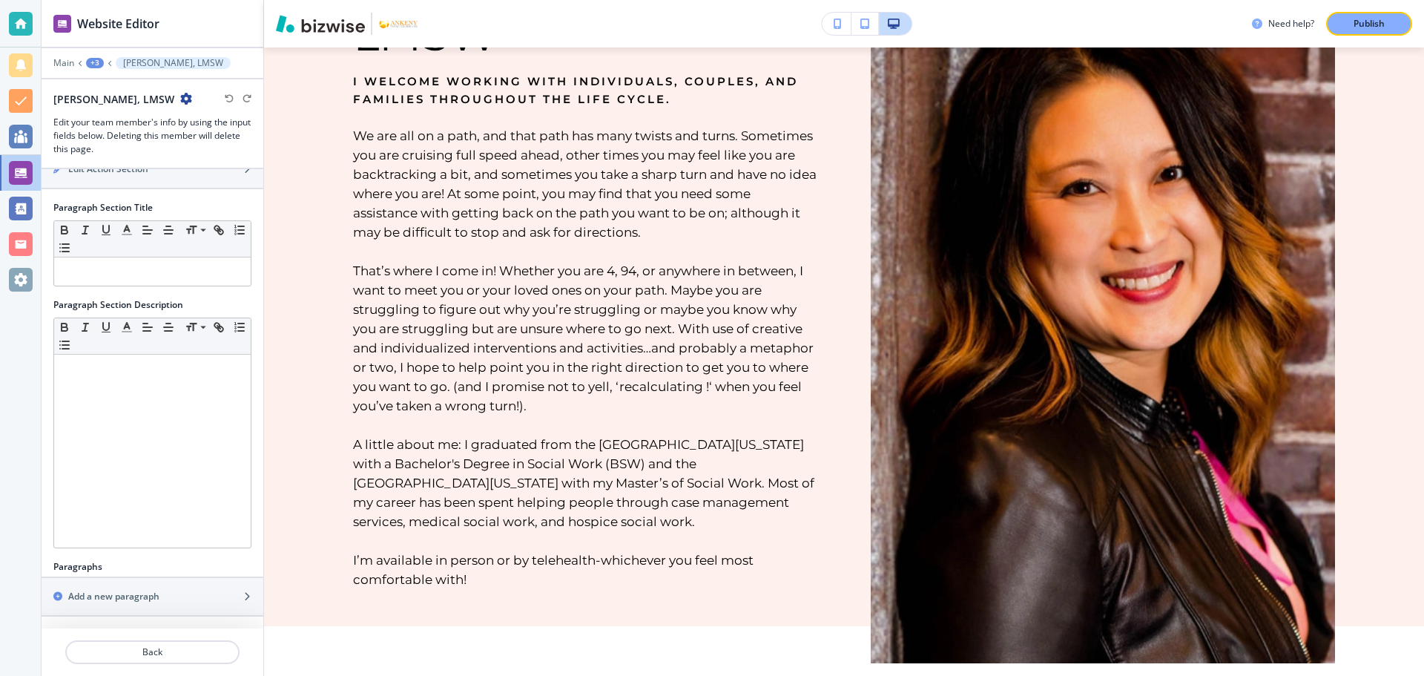
scroll to position [1166, 0]
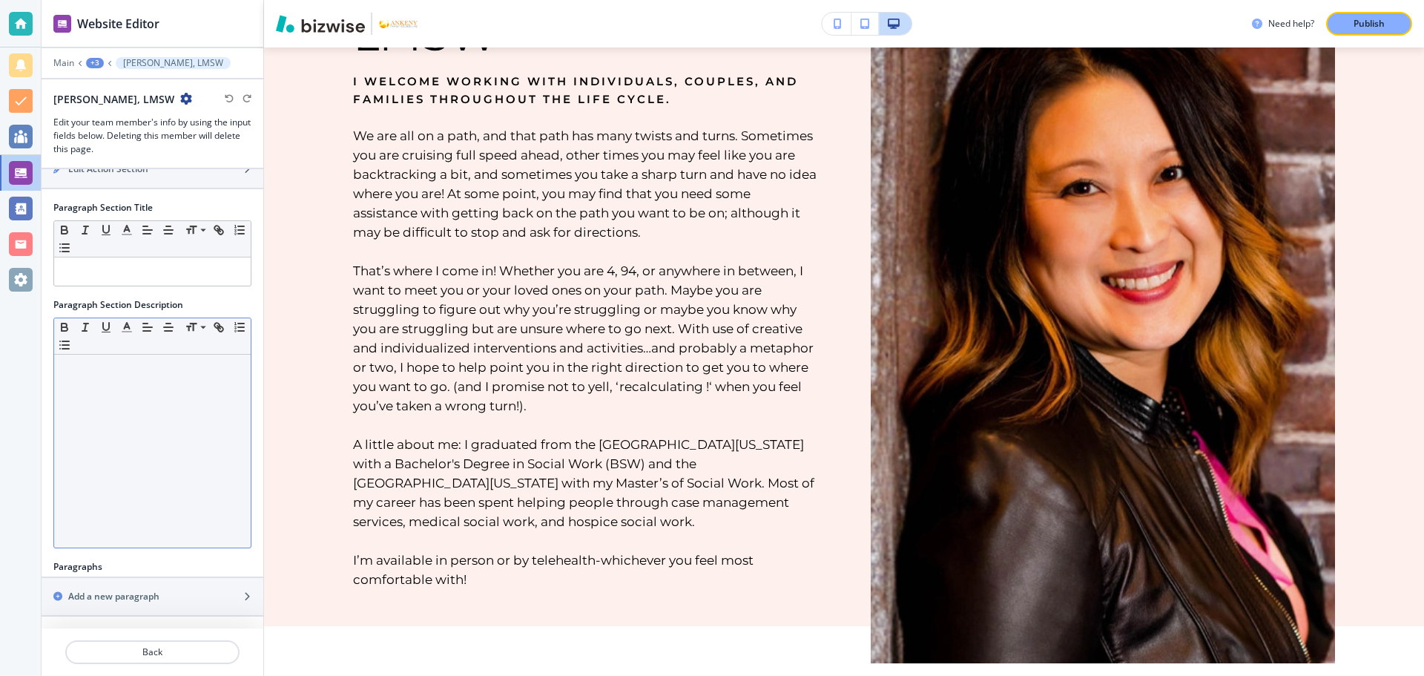
drag, startPoint x: 63, startPoint y: 475, endPoint x: 235, endPoint y: 455, distance: 173.3
click at [234, 447] on div "Name Small Normal Large Huge Monica McDowell, LMSW Position Small Normal Large …" at bounding box center [153, 398] width 222 height 459
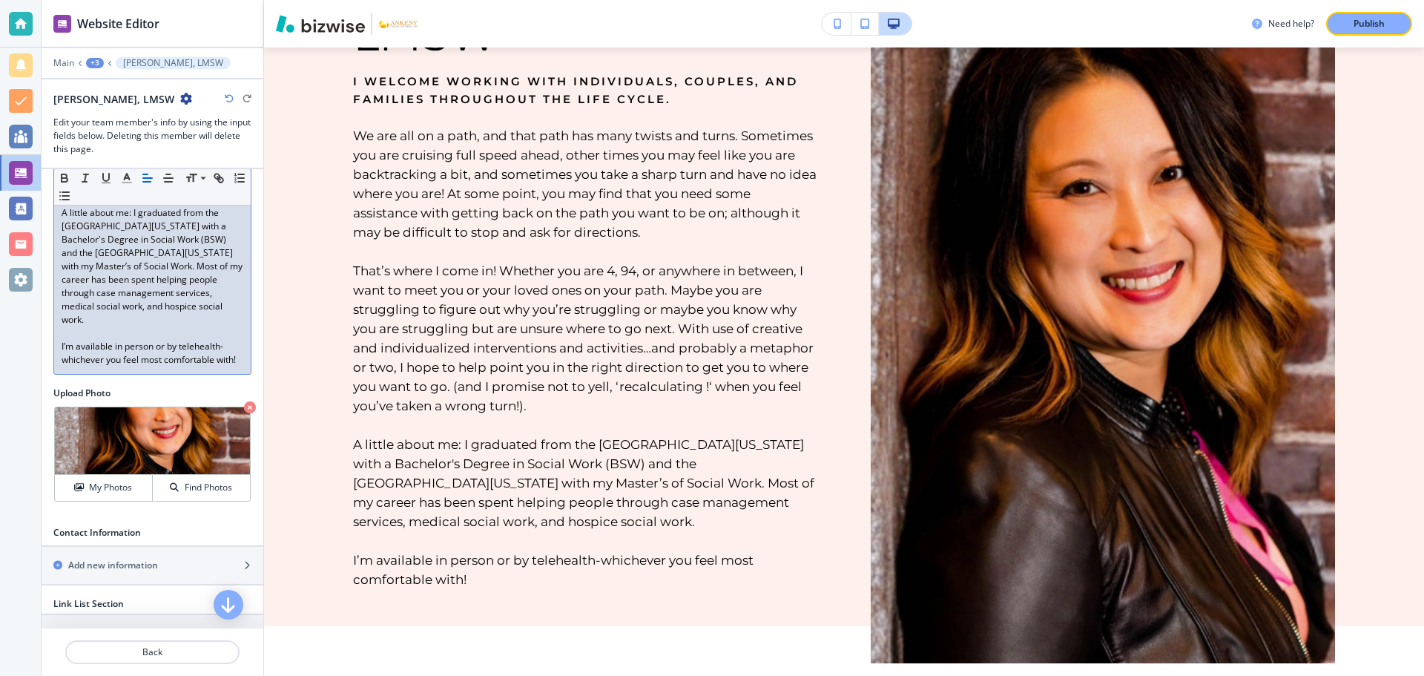
scroll to position [0, 0]
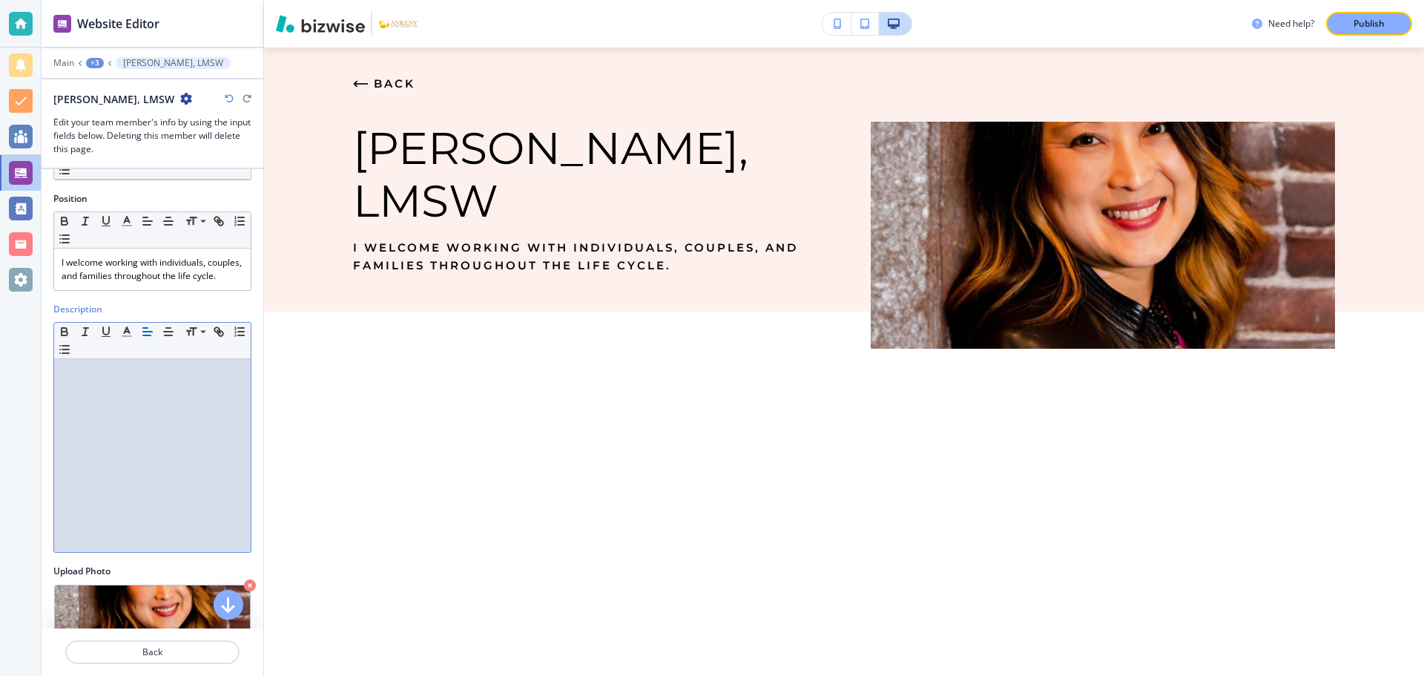
click at [63, 380] on p at bounding box center [153, 372] width 182 height 13
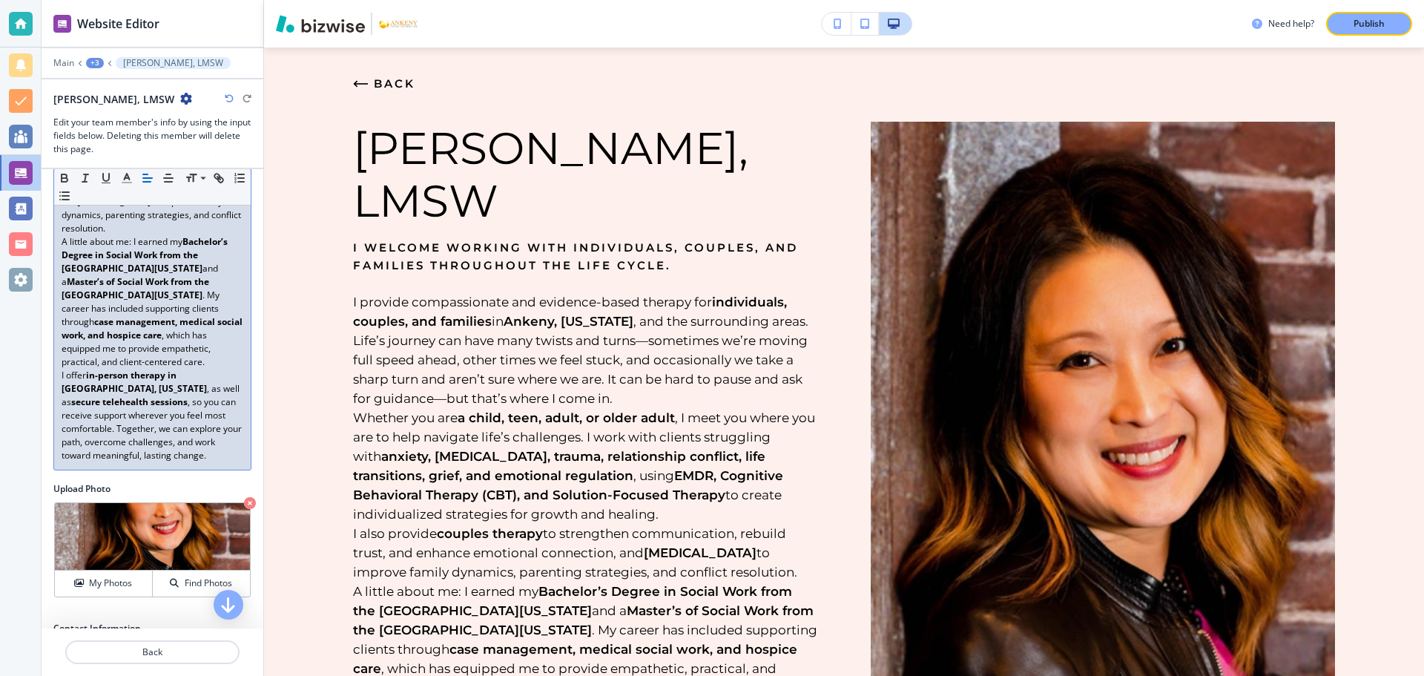
scroll to position [644, 0]
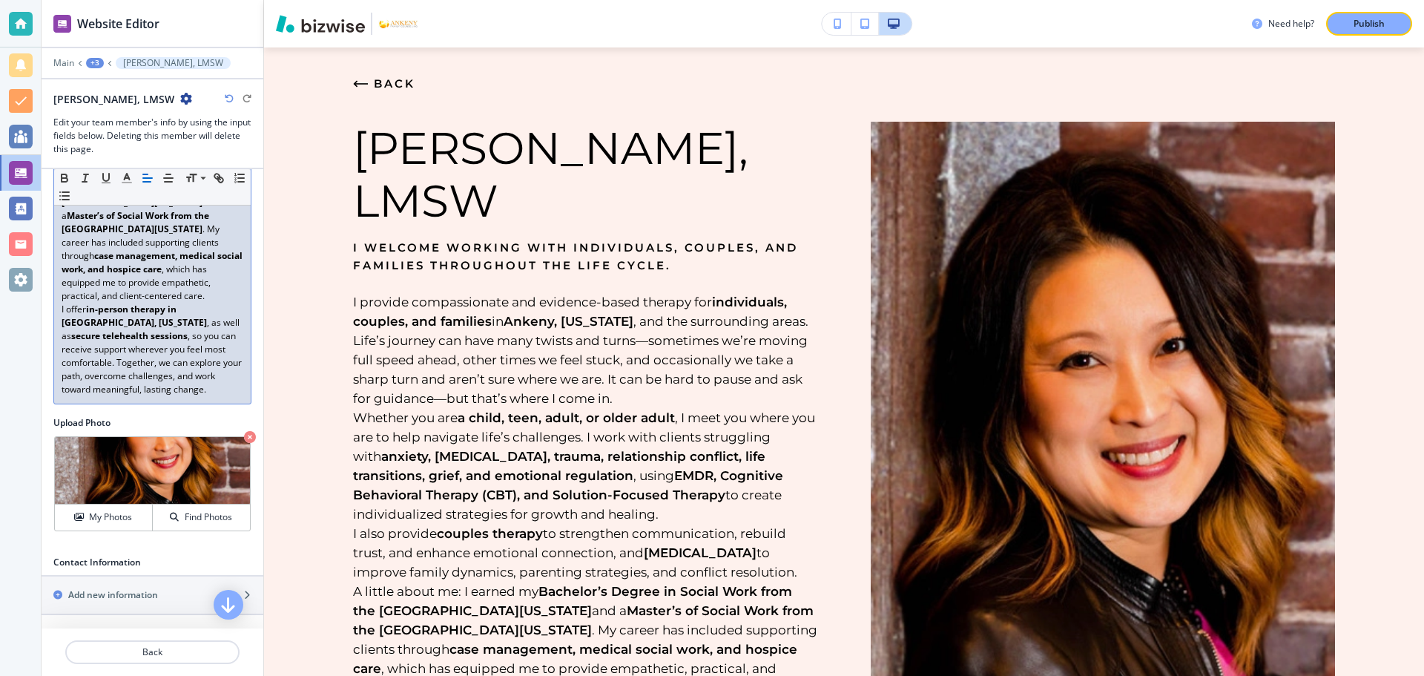
click at [226, 366] on p "I offer in-person therapy in Ankeny, Iowa , as well as secure telehealth sessio…" at bounding box center [153, 349] width 182 height 93
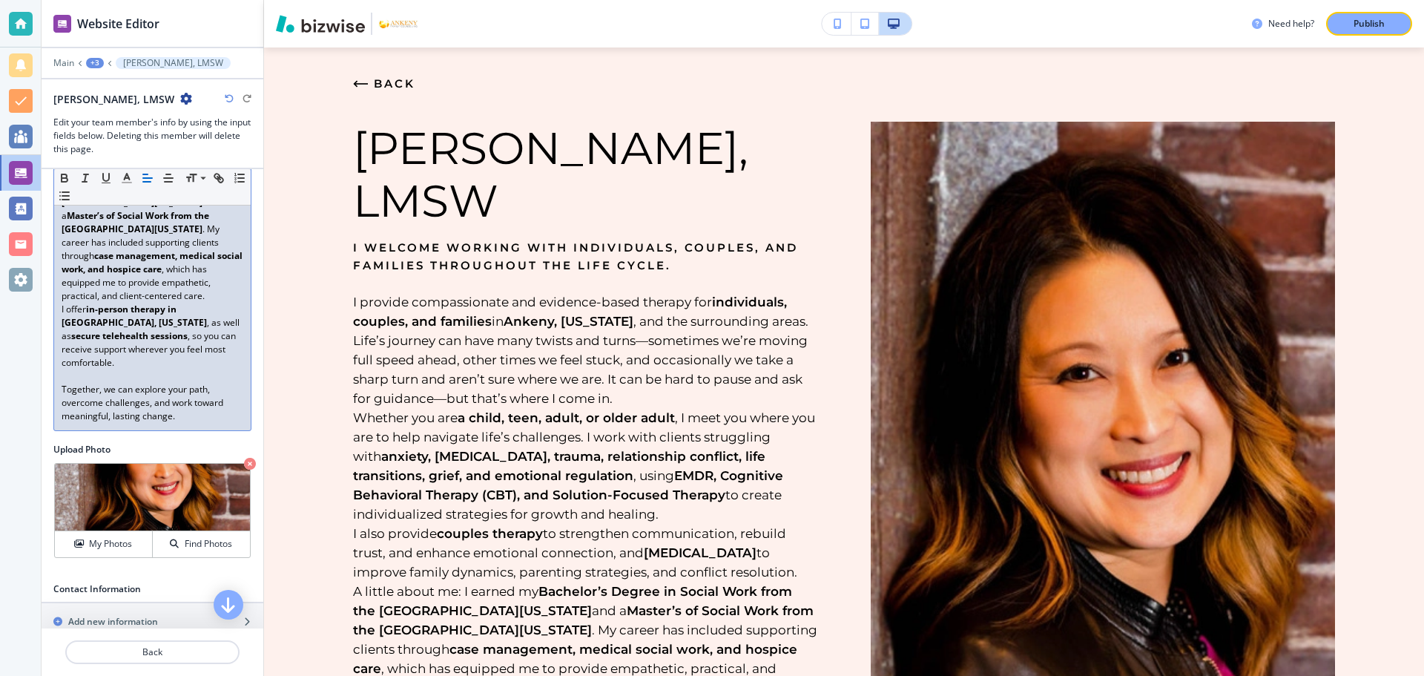
click at [165, 303] on p "A little about me: I earned my Bachelor’s Degree in Social Work from the Univer…" at bounding box center [153, 236] width 182 height 134
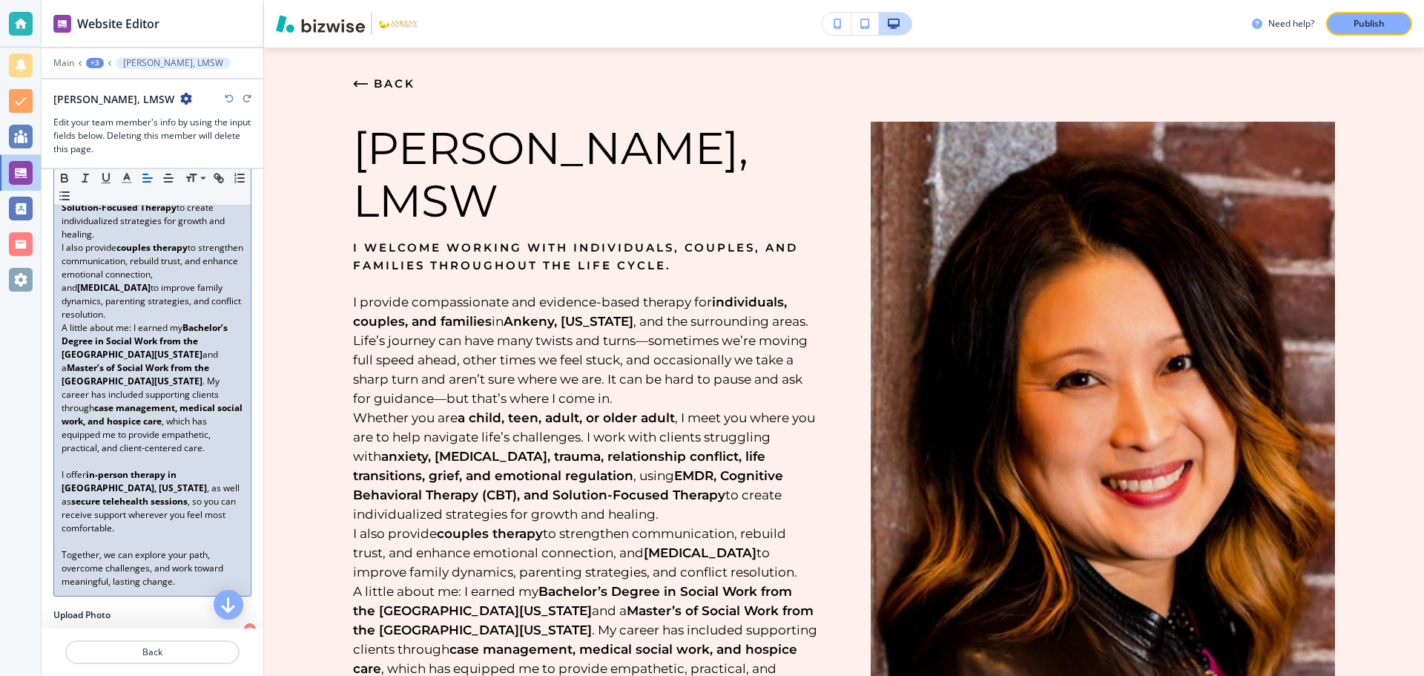
scroll to position [478, 0]
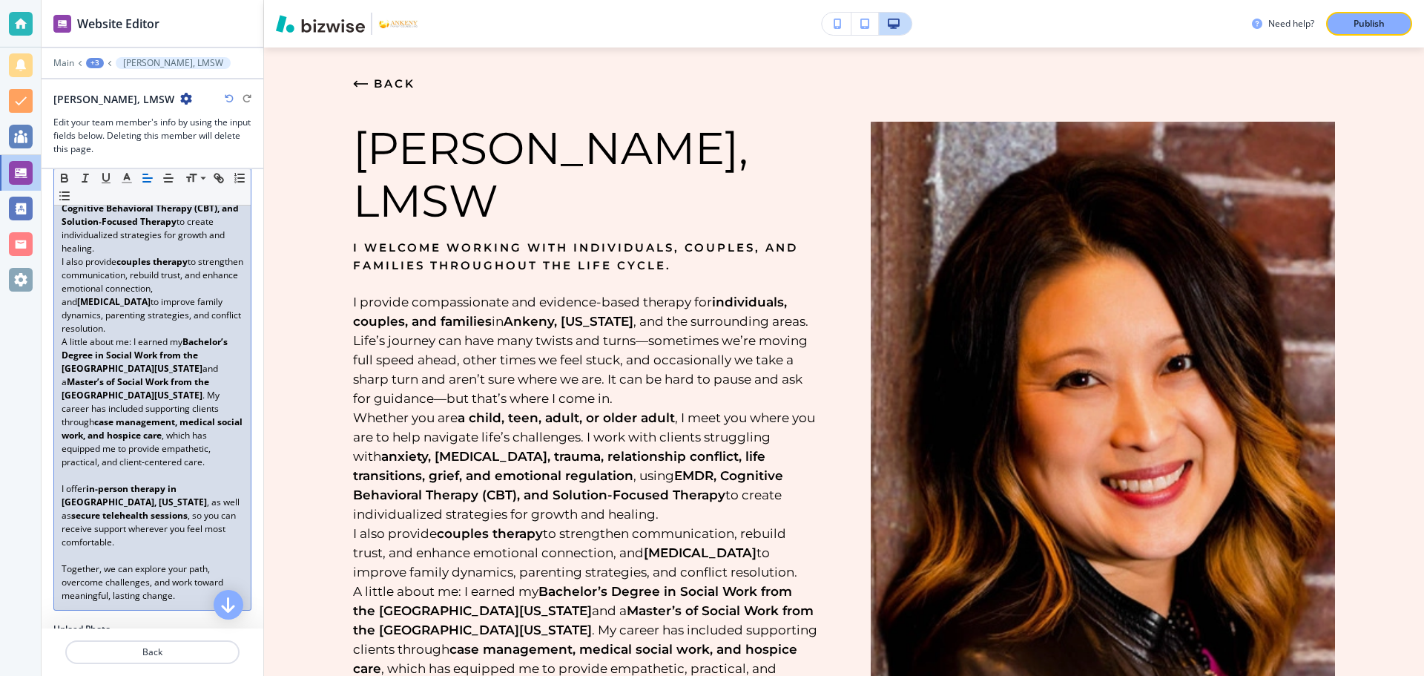
click at [207, 335] on p "I also provide couples therapy to strengthen communication, rebuild trust, and …" at bounding box center [153, 295] width 182 height 80
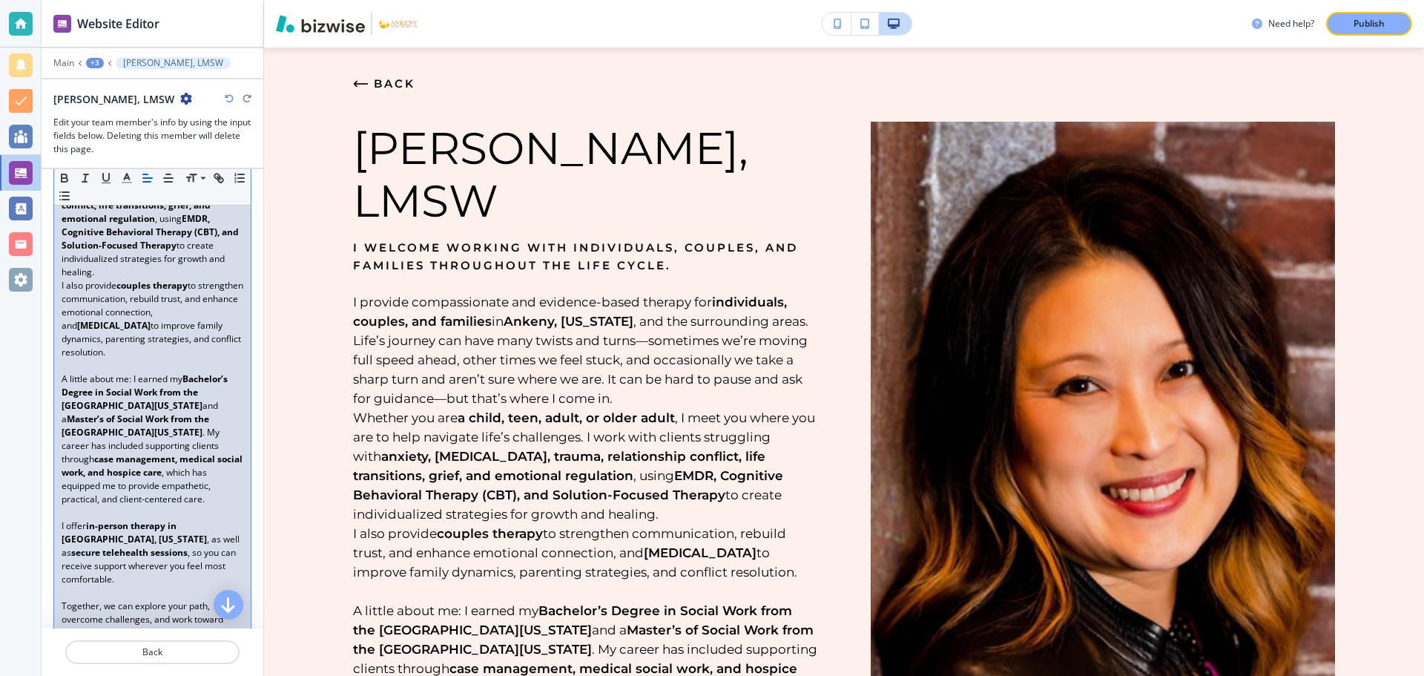
scroll to position [442, 0]
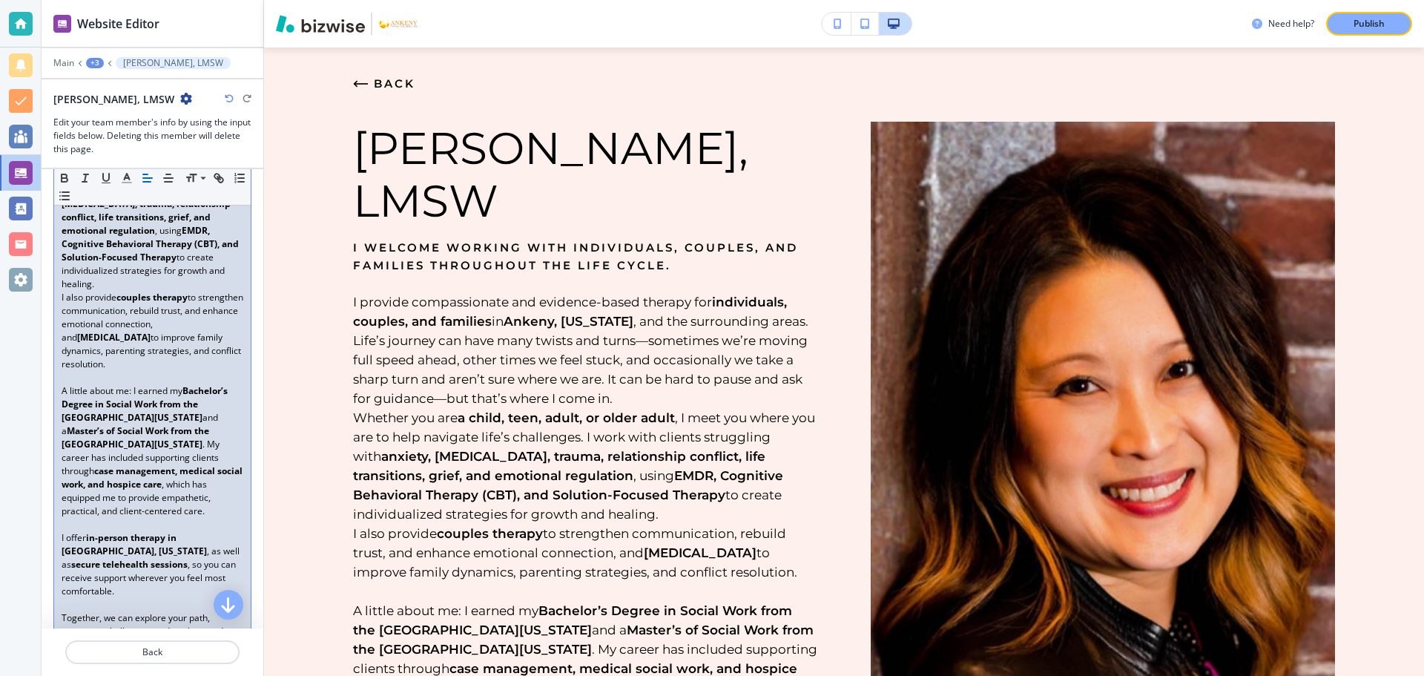
click at [162, 291] on p "Whether you are a child, teen, adult, or older adult , I meet you where you are…" at bounding box center [153, 217] width 182 height 147
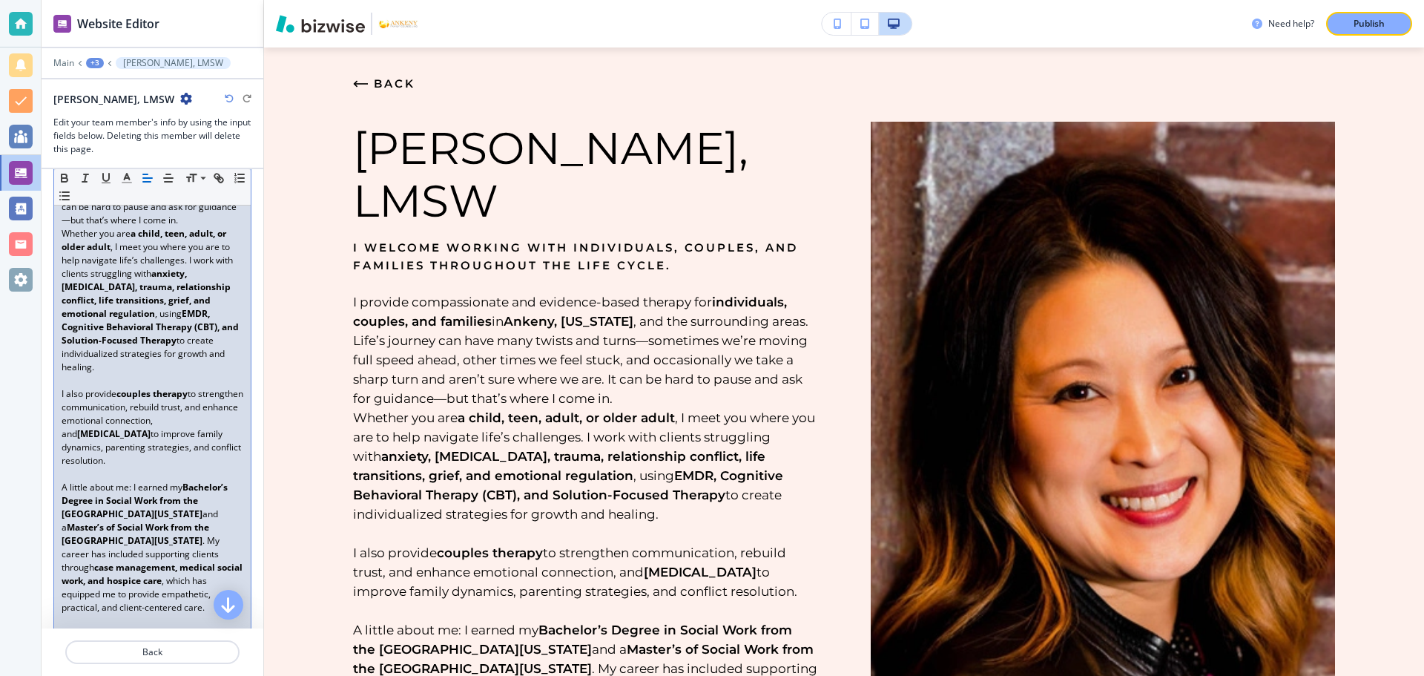
scroll to position [356, 0]
click at [186, 274] on p "Whether you are a child, teen, adult, or older adult , I meet you where you are…" at bounding box center [153, 303] width 182 height 147
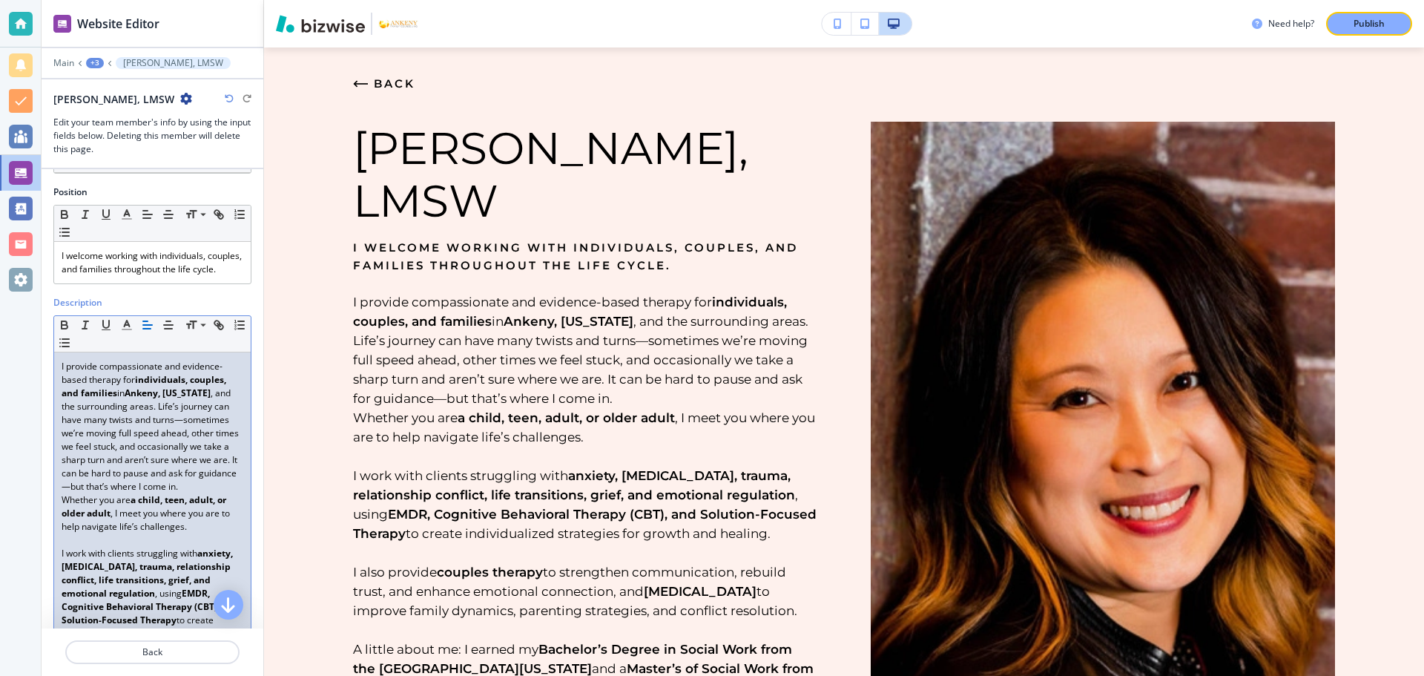
scroll to position [62, 0]
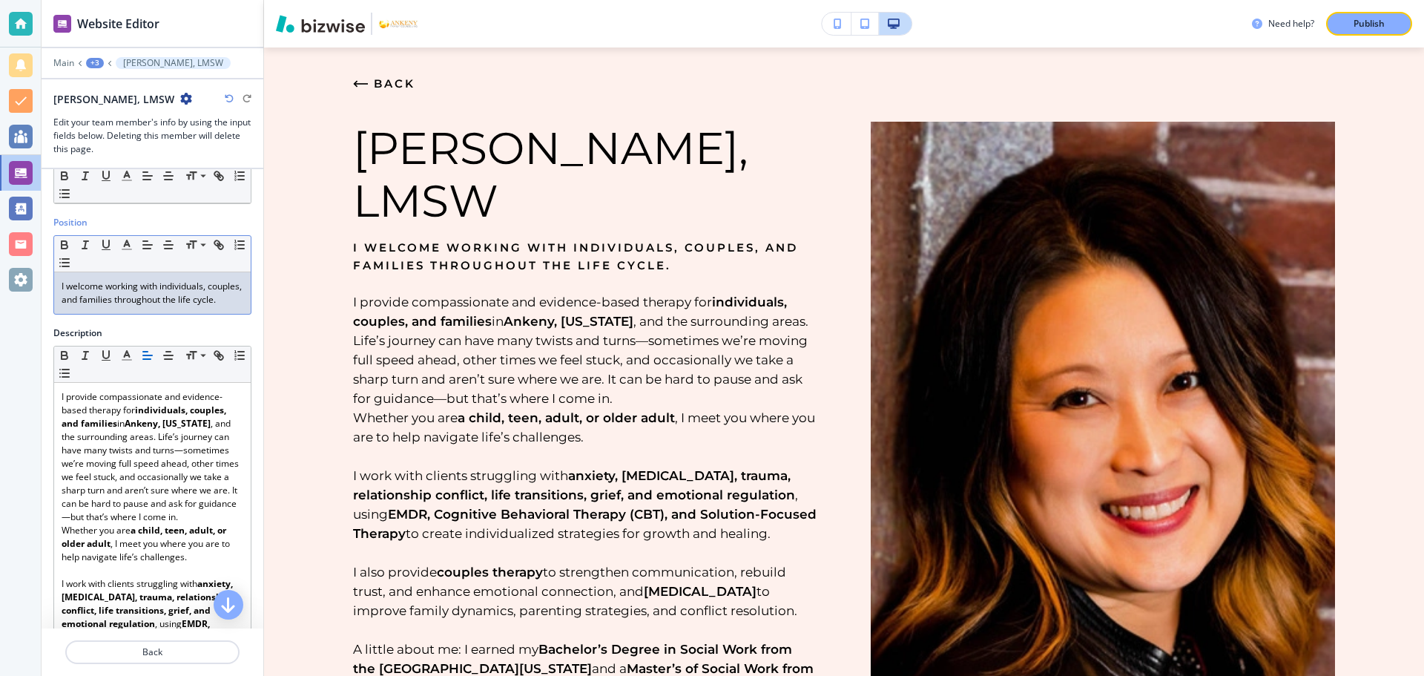
click at [109, 314] on div "I welcome working with individuals, couples, and families throughout the life c…" at bounding box center [152, 293] width 197 height 42
drag, startPoint x: 95, startPoint y: 315, endPoint x: 48, endPoint y: 286, distance: 55.0
click at [48, 286] on div "Position Small Normal Large Huge I welcome working with individuals, couples, a…" at bounding box center [153, 271] width 222 height 111
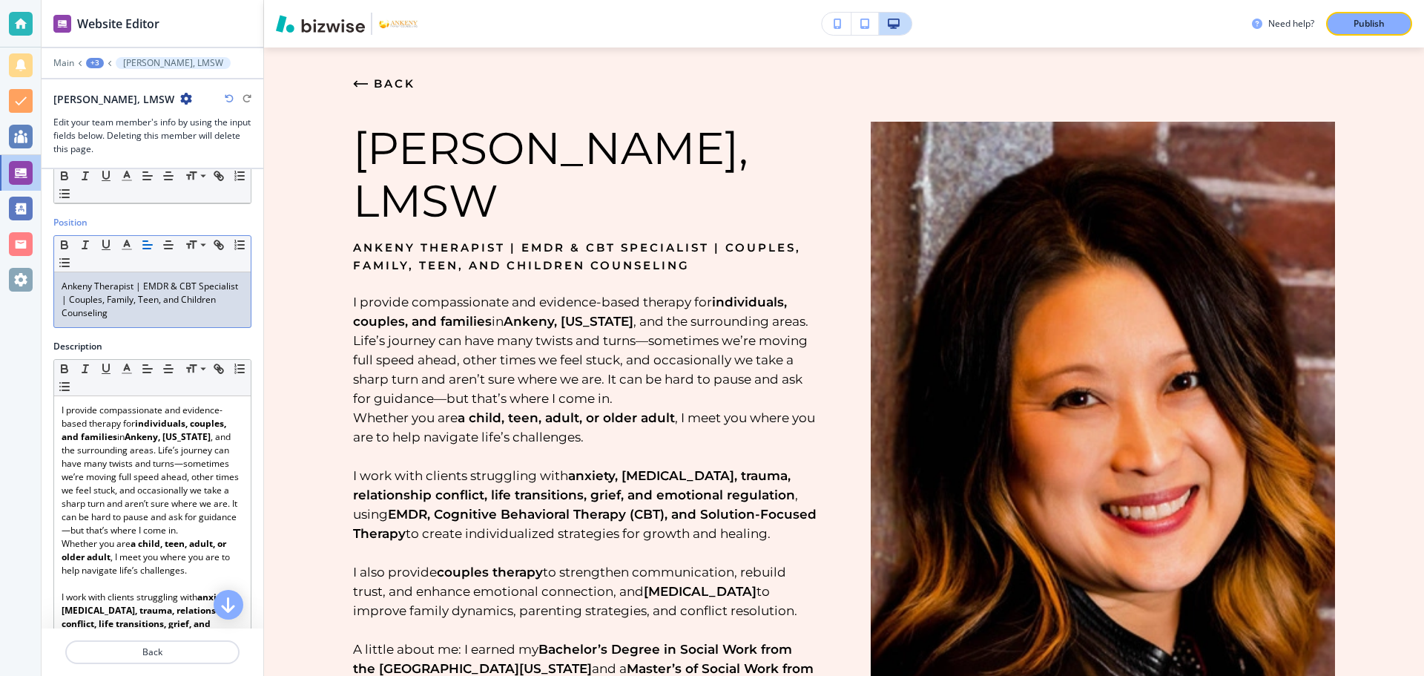
click at [102, 296] on p "Ankeny Therapist | EMDR & CBT Specialist | Couples, Family, Teen, and Children …" at bounding box center [153, 300] width 182 height 40
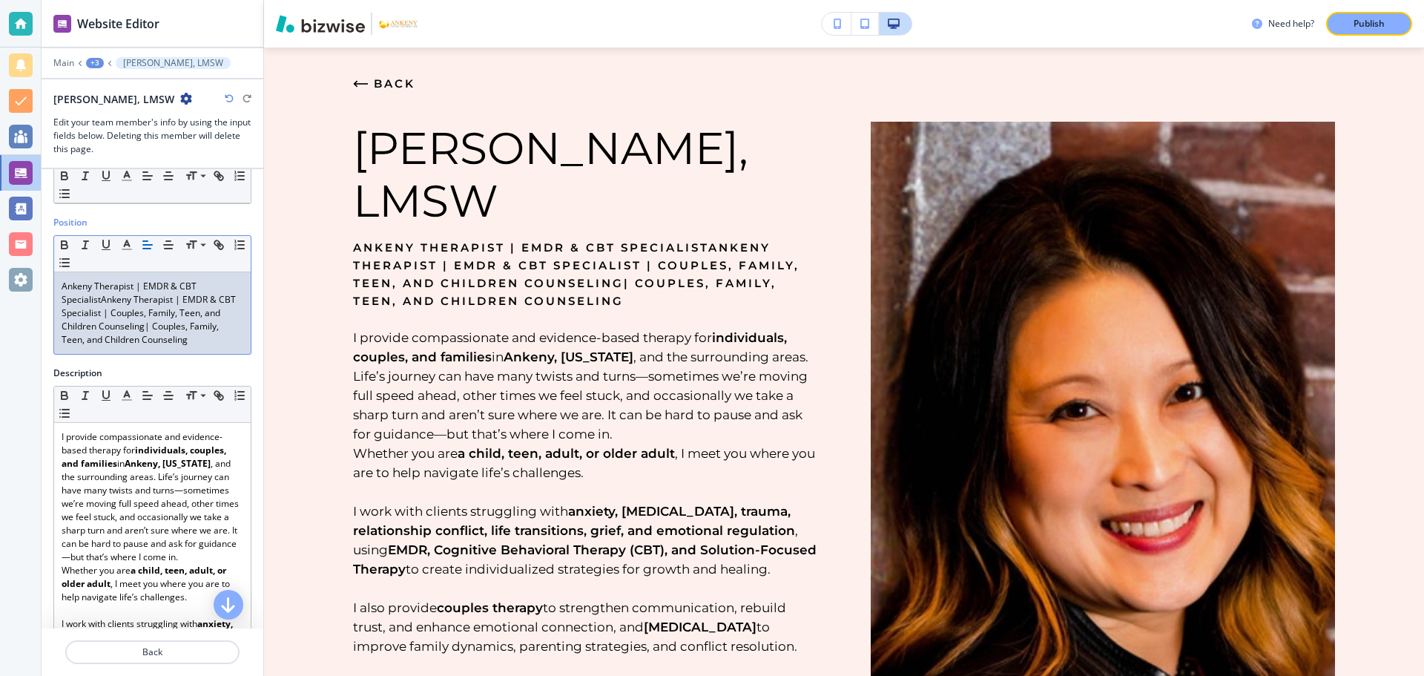
click at [101, 303] on p "Ankeny Therapist | EMDR & CBT SpecialistAnkeny Therapist | EMDR & CBT Specialis…" at bounding box center [153, 313] width 182 height 67
drag, startPoint x: 199, startPoint y: 338, endPoint x: 149, endPoint y: 328, distance: 50.8
click at [149, 328] on p "Ankeny Therapist | EMDR & CBT Trained Ankeny Therapist | EMDR & CBT Specialist …" at bounding box center [153, 313] width 182 height 67
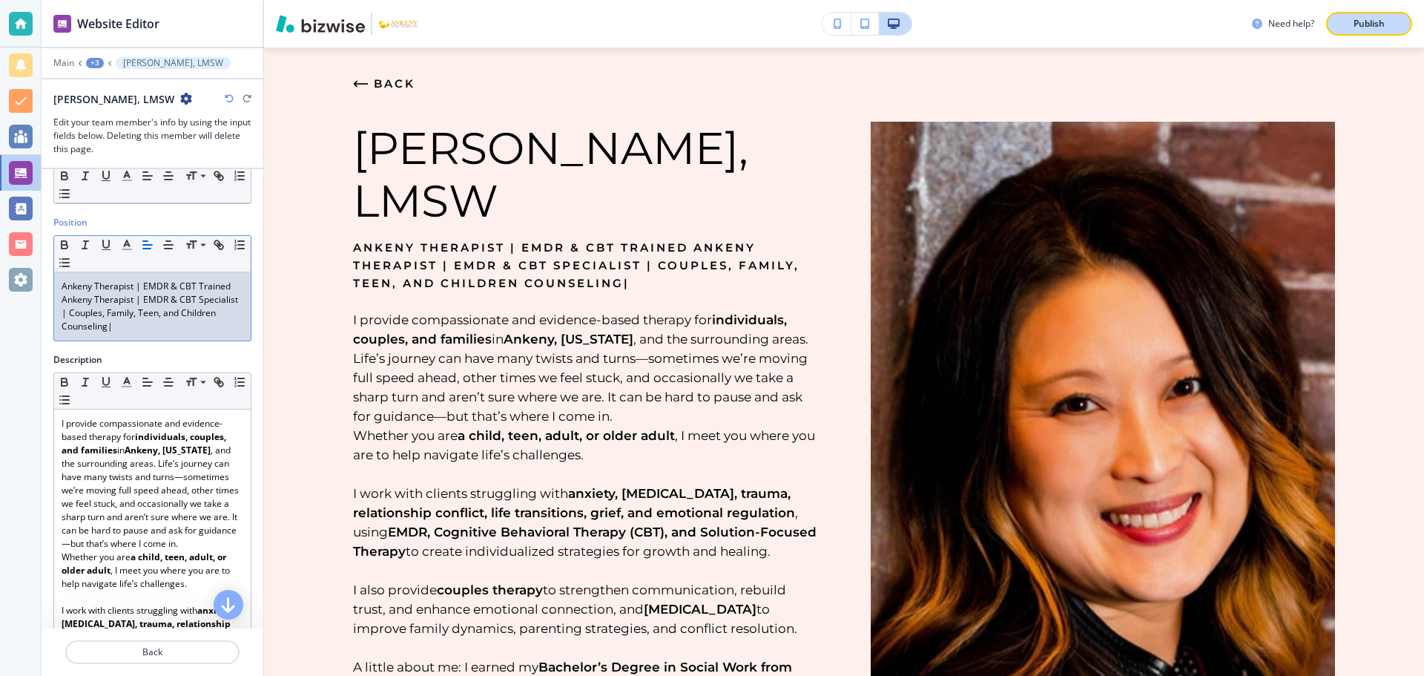
click at [1366, 25] on p "Publish" at bounding box center [1369, 23] width 31 height 13
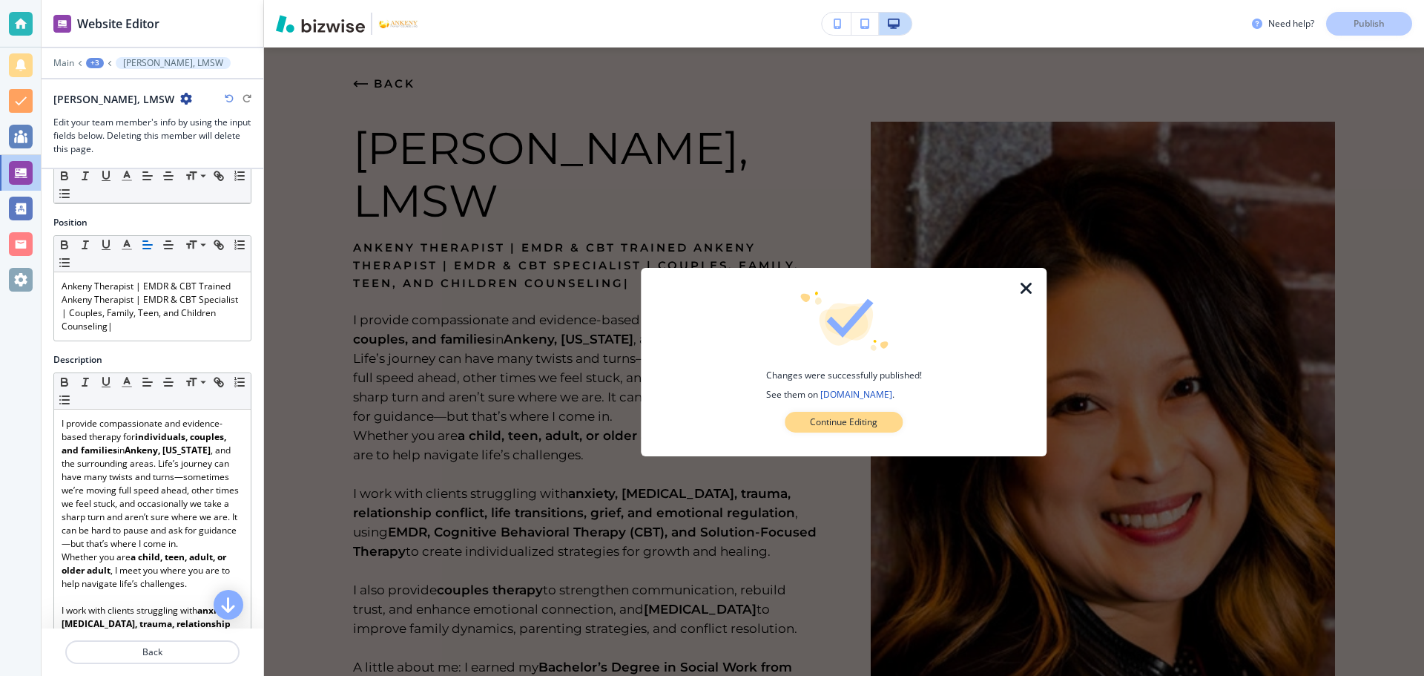
click at [840, 427] on p "Continue Editing" at bounding box center [844, 421] width 68 height 13
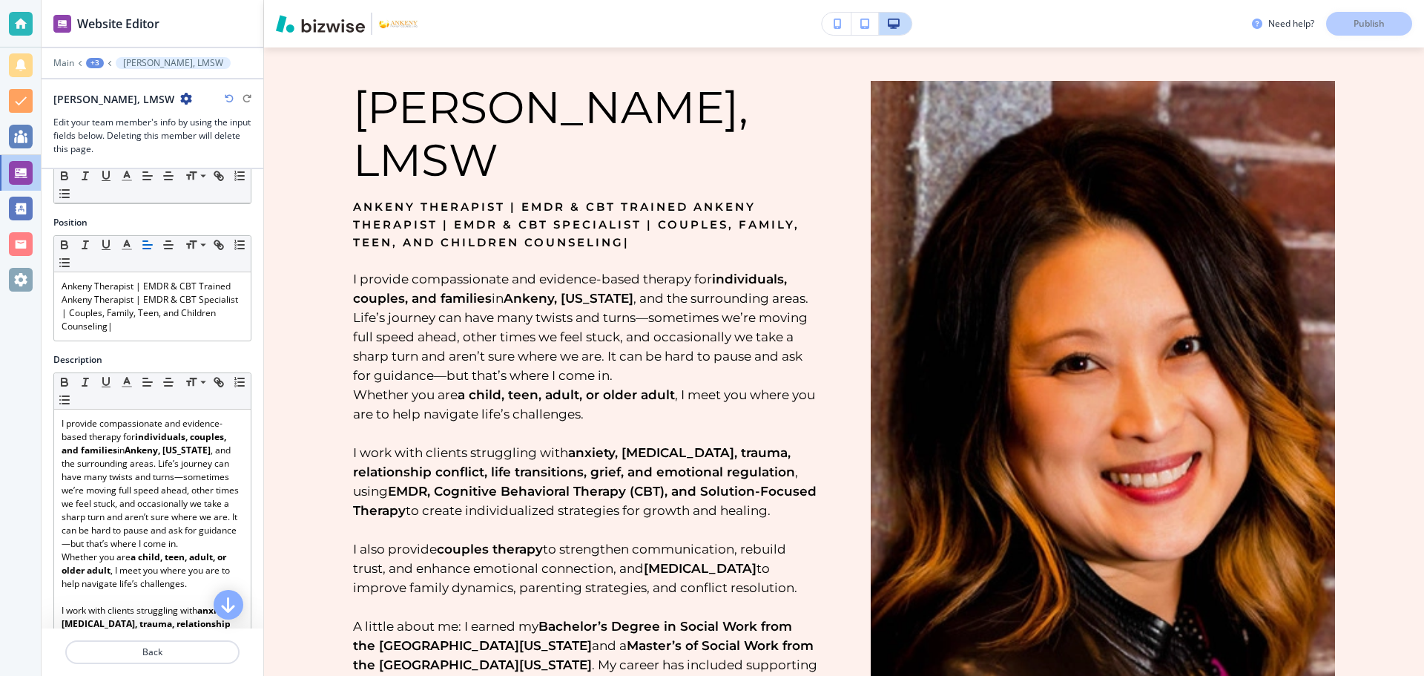
scroll to position [39, 0]
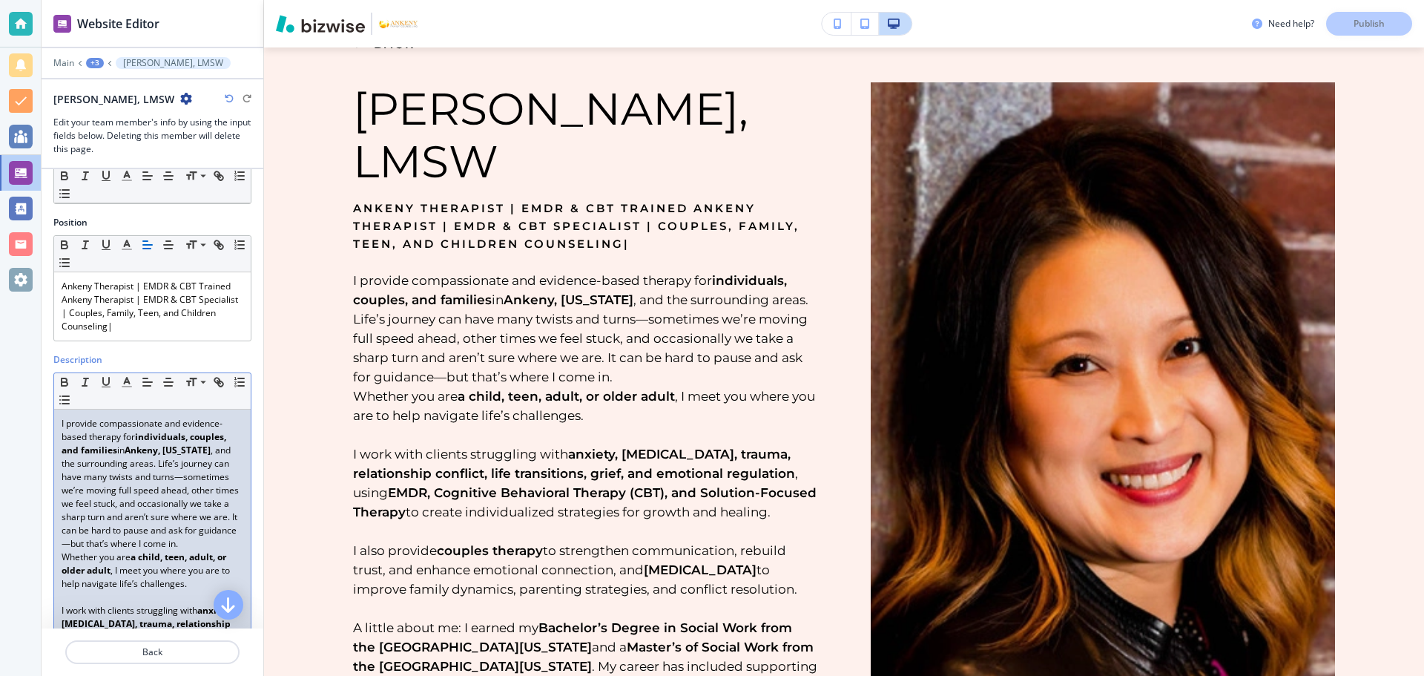
click at [228, 544] on p "I provide compassionate and evidence-based therapy for individuals, couples, an…" at bounding box center [153, 484] width 182 height 134
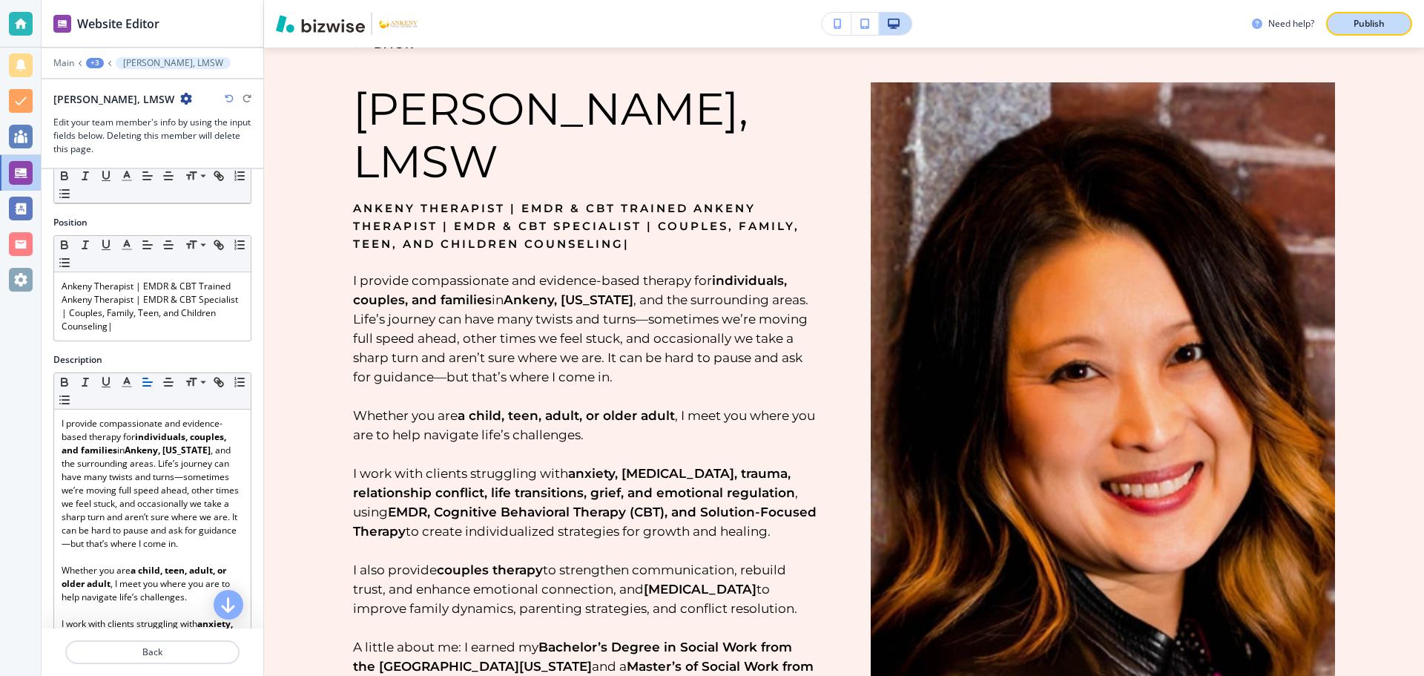
click at [1385, 17] on p "Publish" at bounding box center [1369, 23] width 31 height 13
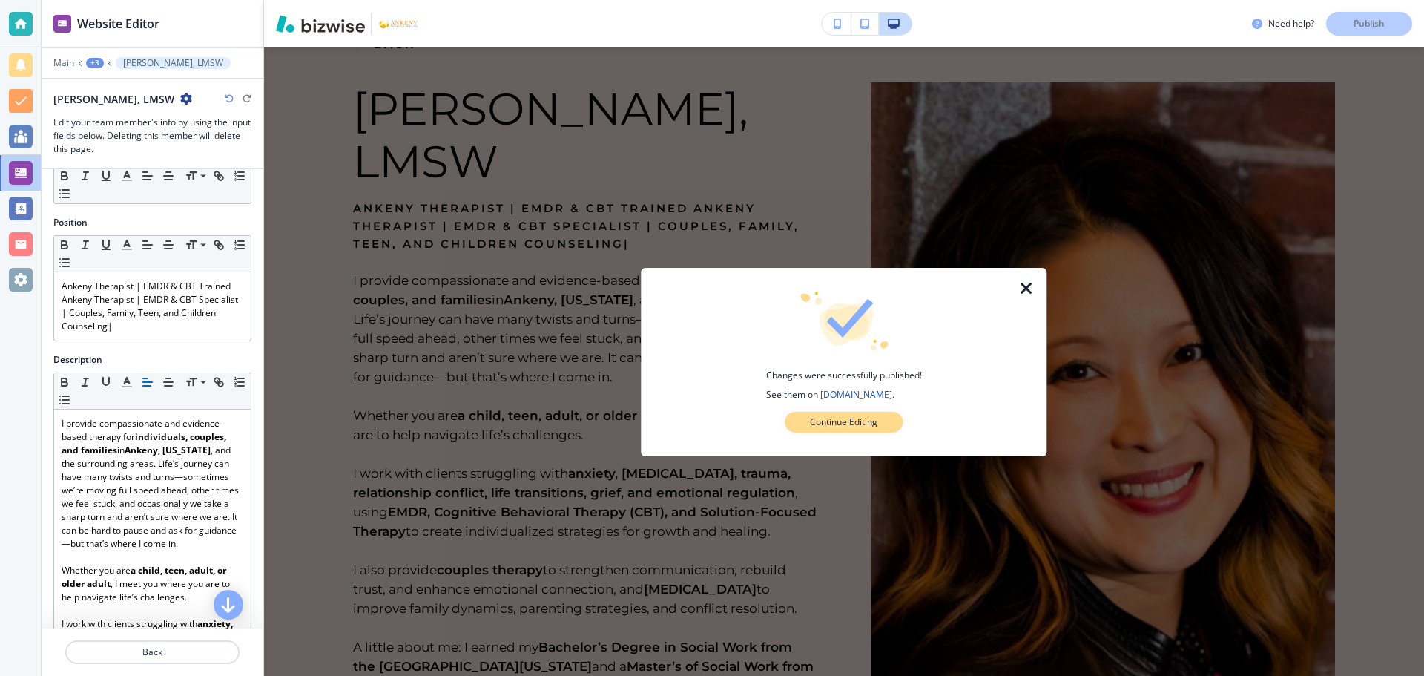
click at [860, 421] on p "Continue Editing" at bounding box center [844, 421] width 68 height 13
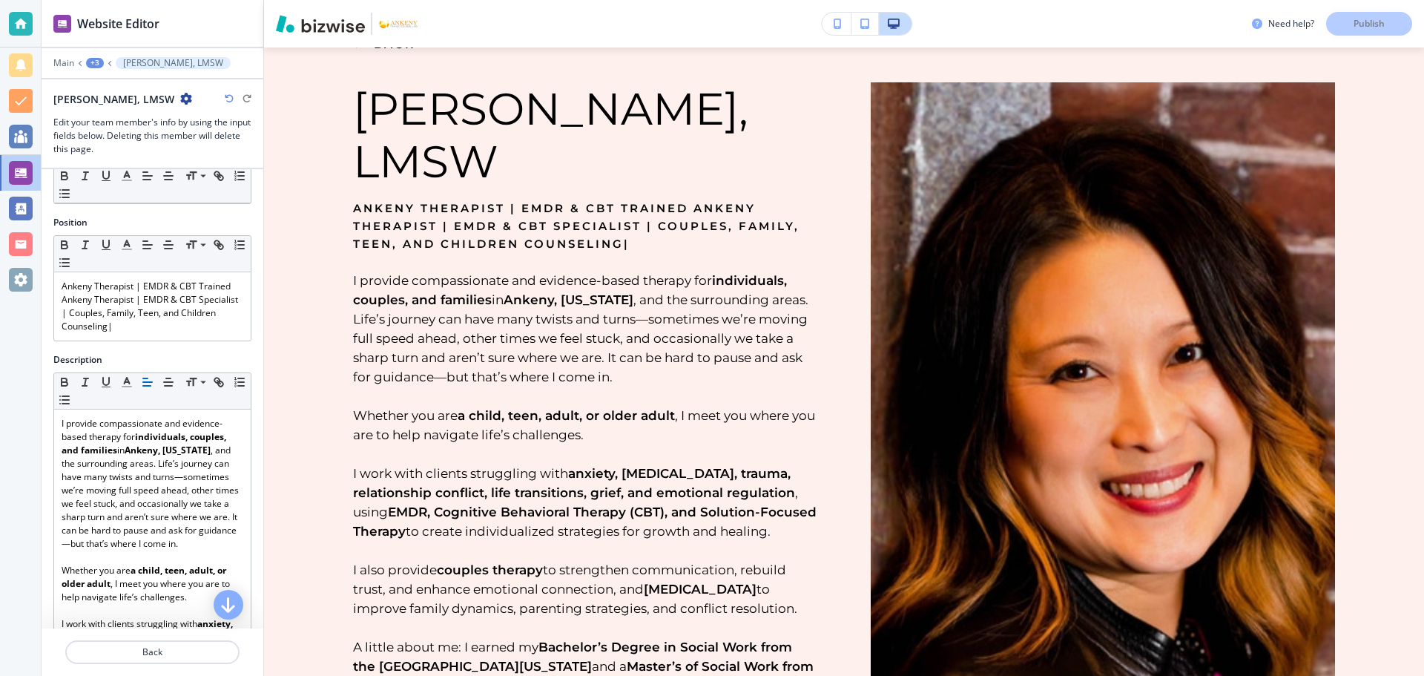
click at [94, 62] on div "+3" at bounding box center [95, 63] width 18 height 10
click at [112, 115] on p "Staff" at bounding box center [134, 113] width 76 height 13
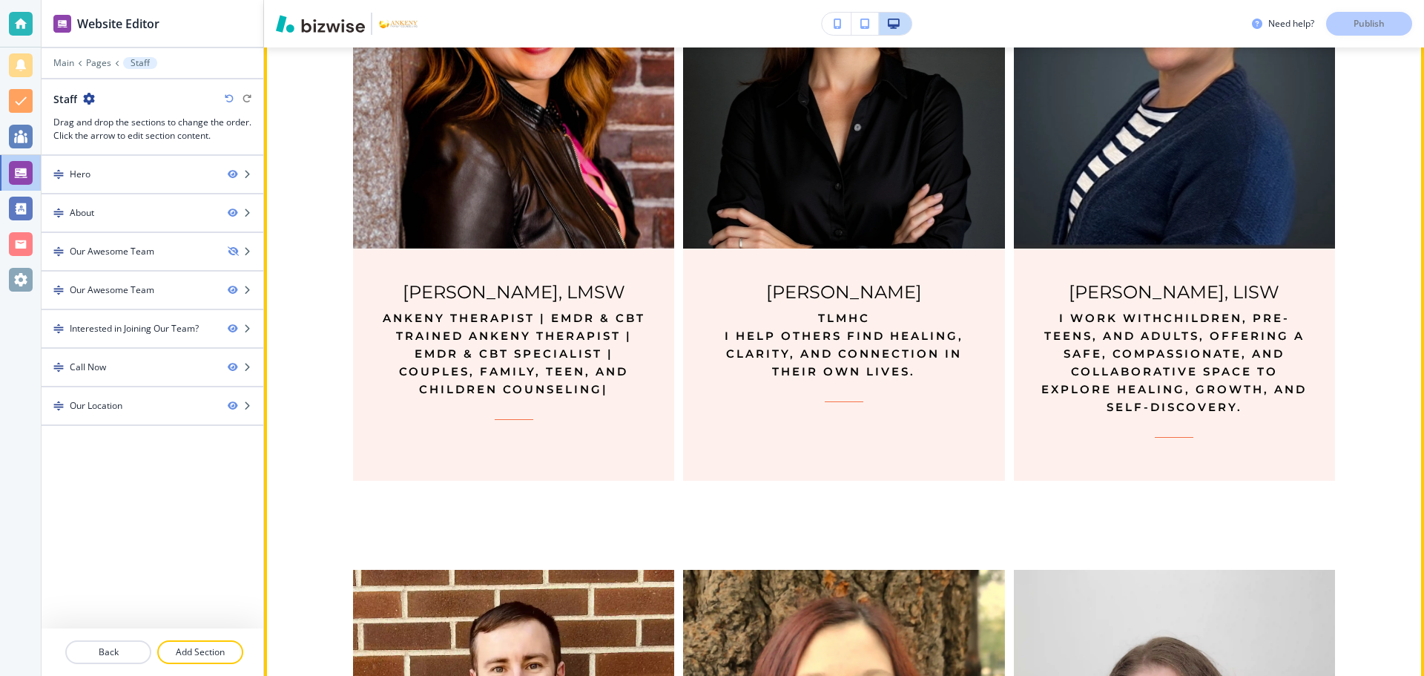
click at [826, 348] on p "I help others find healing, clarity, and connection in their own lives.﻿" at bounding box center [844, 353] width 274 height 53
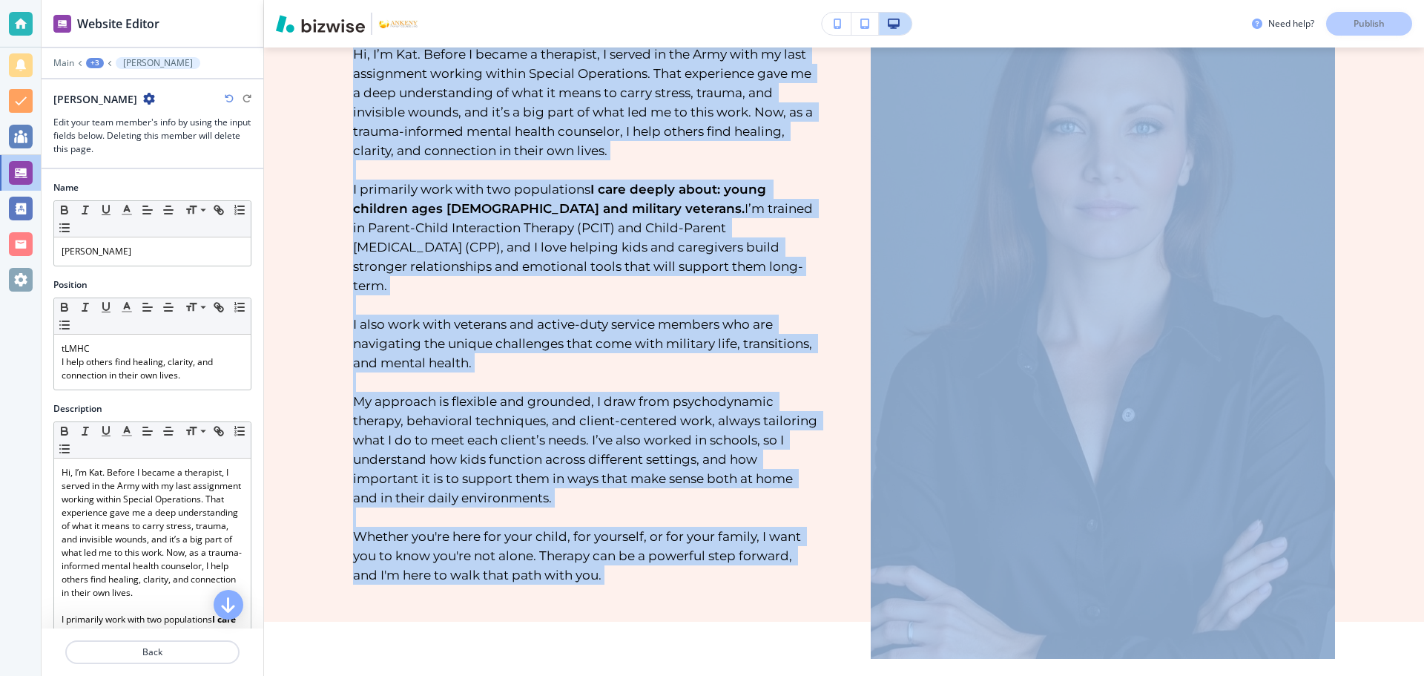
scroll to position [215, 0]
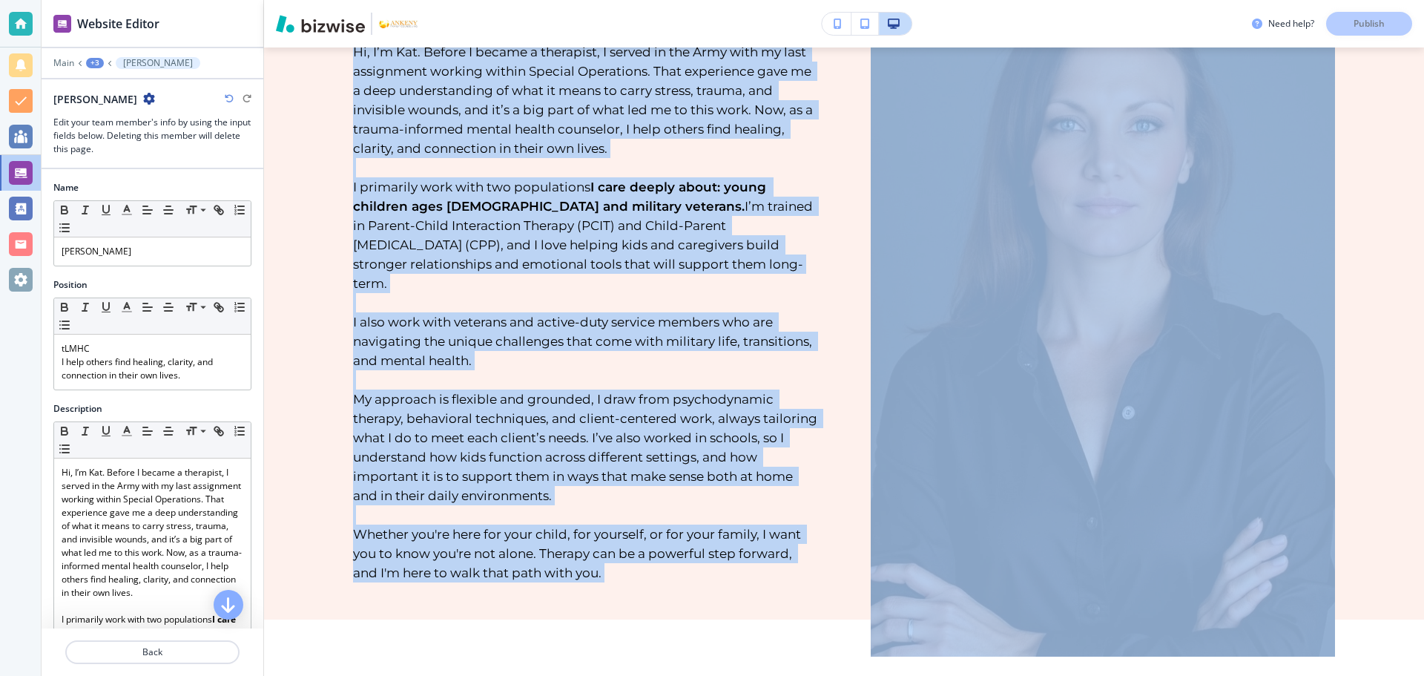
drag, startPoint x: 348, startPoint y: 194, endPoint x: 652, endPoint y: 651, distance: 548.9
click at [652, 651] on div "BACK Kat Kaelin tLMHC I help others find healing, clarity, and connection in th…" at bounding box center [844, 290] width 1160 height 916
copy div "tLMHC I help others find healing, clarity, and connection in their own lives.﻿ …"
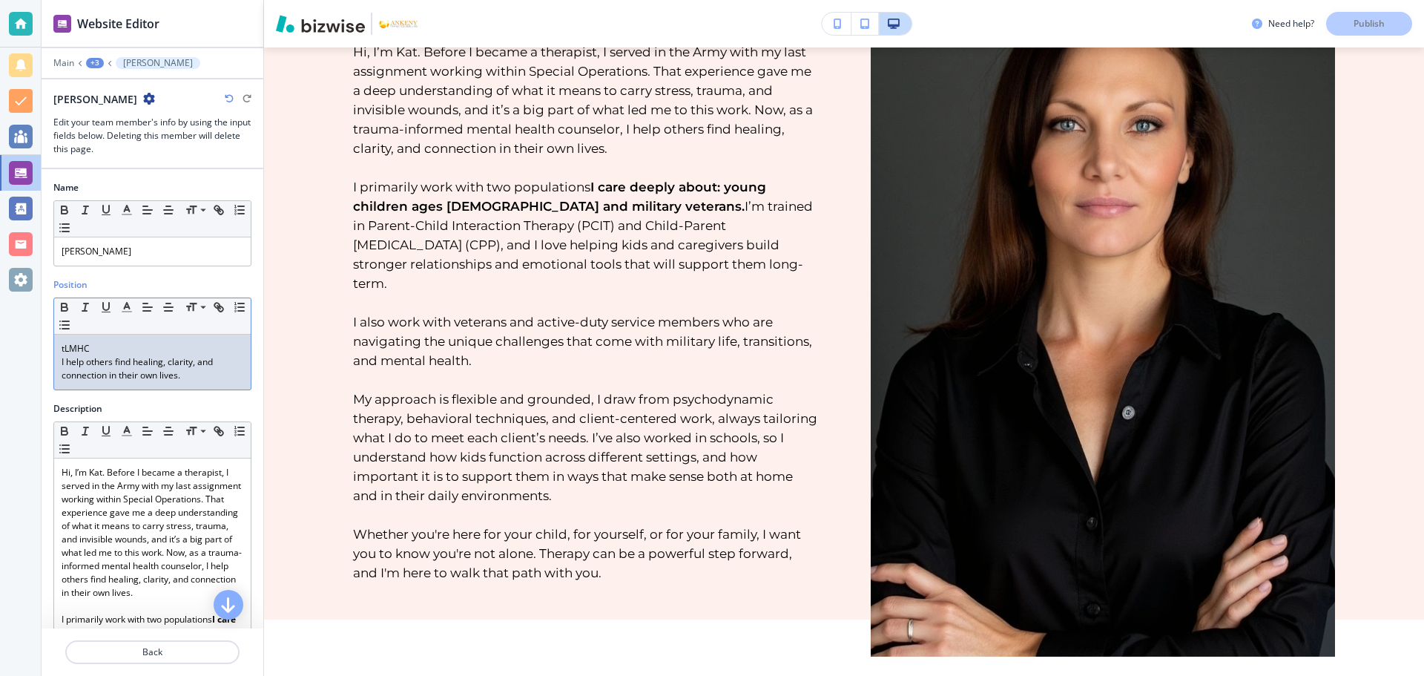
click at [190, 381] on p "I help others find healing, clarity, and connection in their own lives.﻿" at bounding box center [153, 368] width 182 height 27
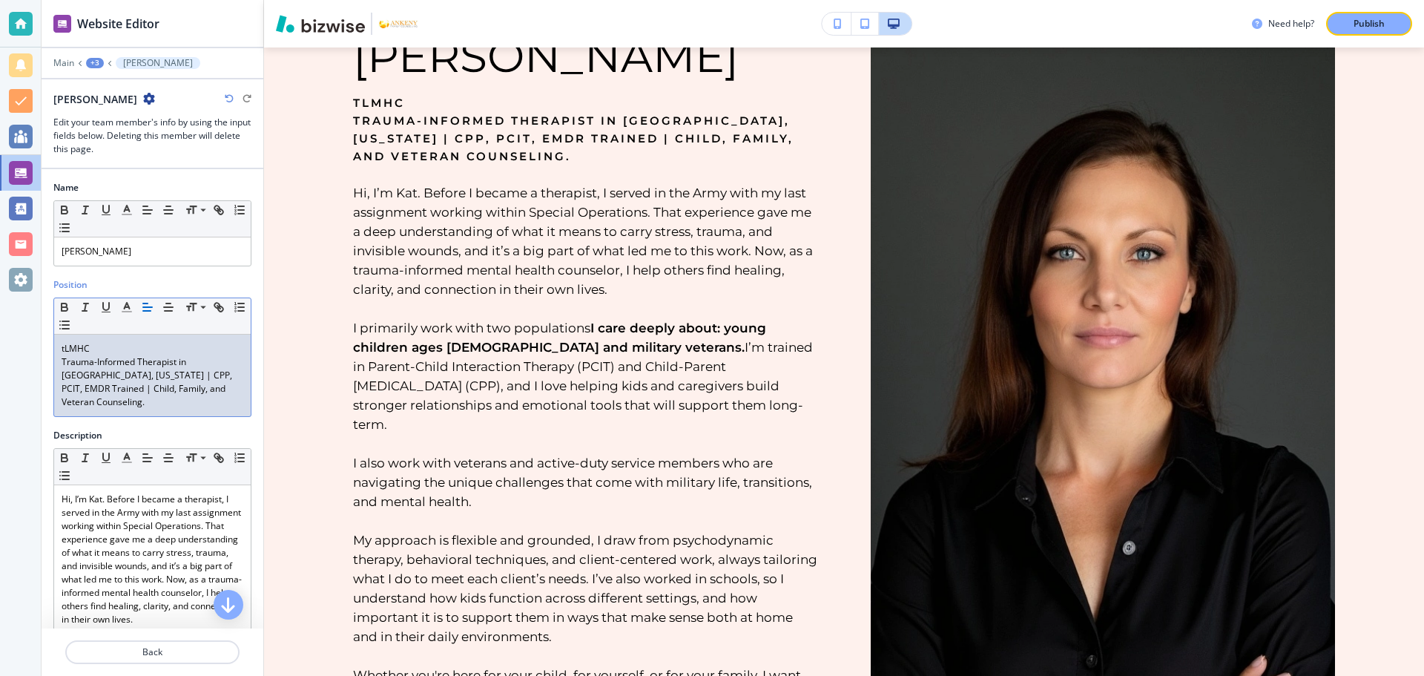
scroll to position [86, 0]
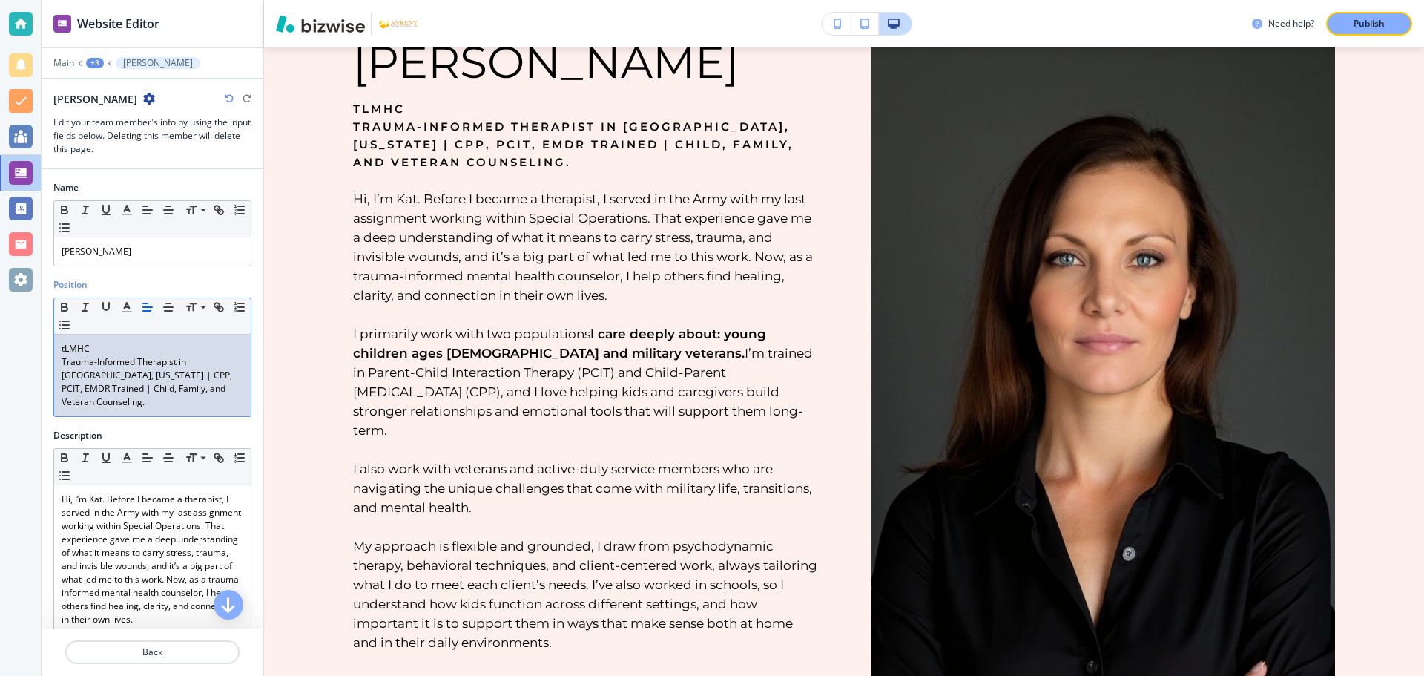
drag, startPoint x: 97, startPoint y: 349, endPoint x: 48, endPoint y: 346, distance: 49.0
click at [48, 346] on div "Position Small Normal Large Huge tLMHC Trauma-Informed Therapist in Ankeny, Iow…" at bounding box center [153, 353] width 222 height 151
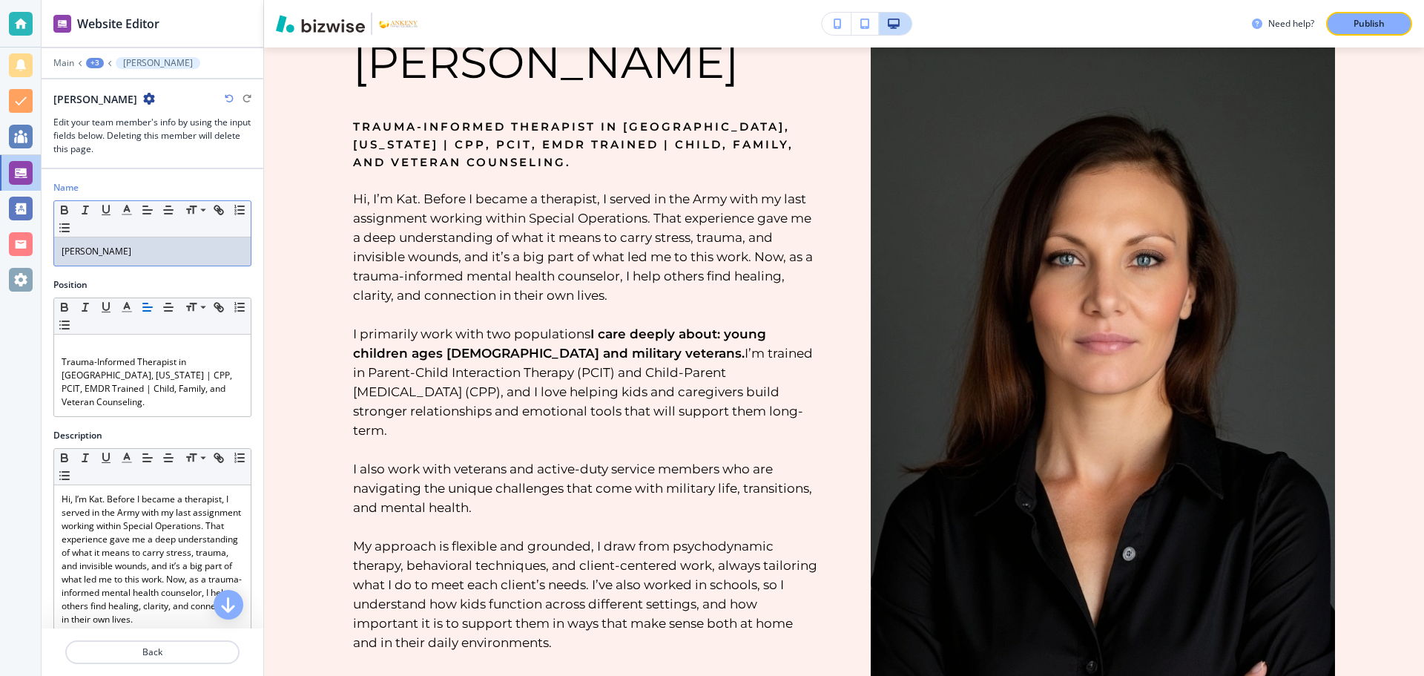
click at [108, 245] on p "Kat Kaelin" at bounding box center [153, 251] width 182 height 13
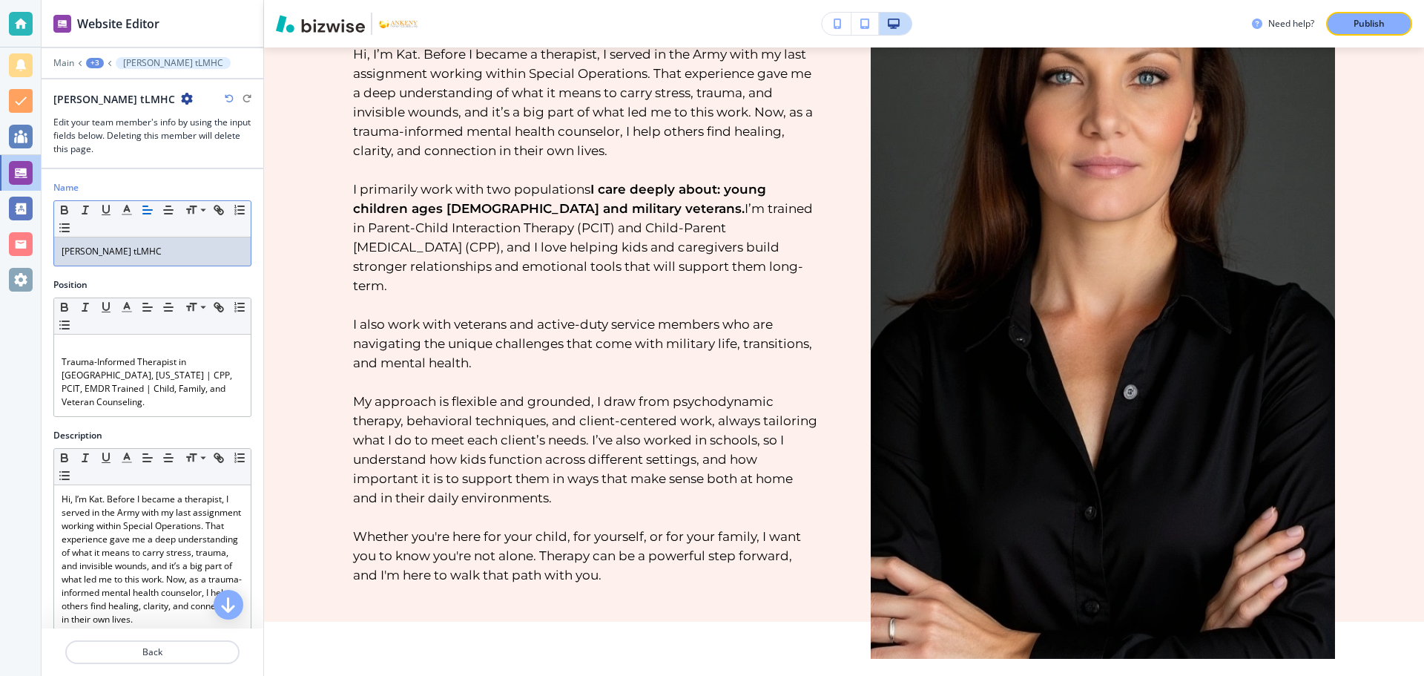
scroll to position [286, 0]
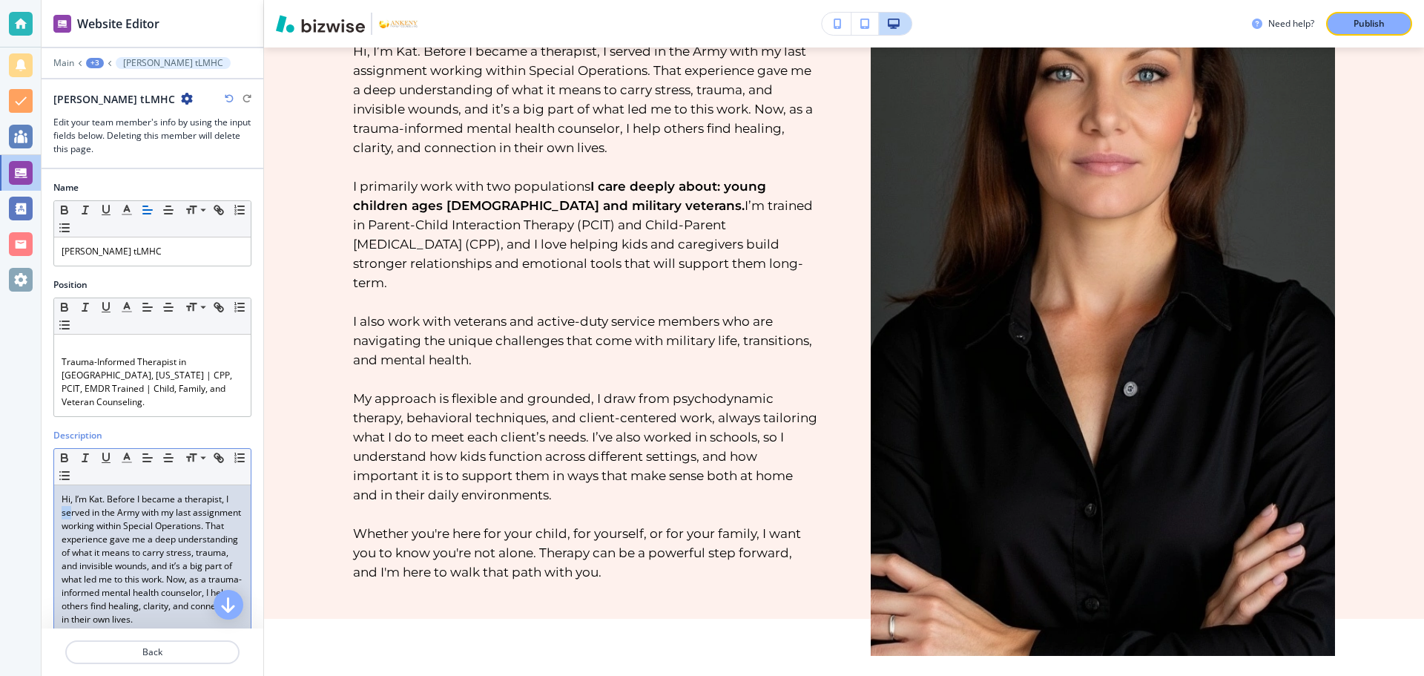
drag, startPoint x: 62, startPoint y: 494, endPoint x: 70, endPoint y: 491, distance: 8.7
click at [70, 493] on p "Hi, I’m Kat. Before I became a therapist, I served in the Army with my last ass…" at bounding box center [153, 560] width 182 height 134
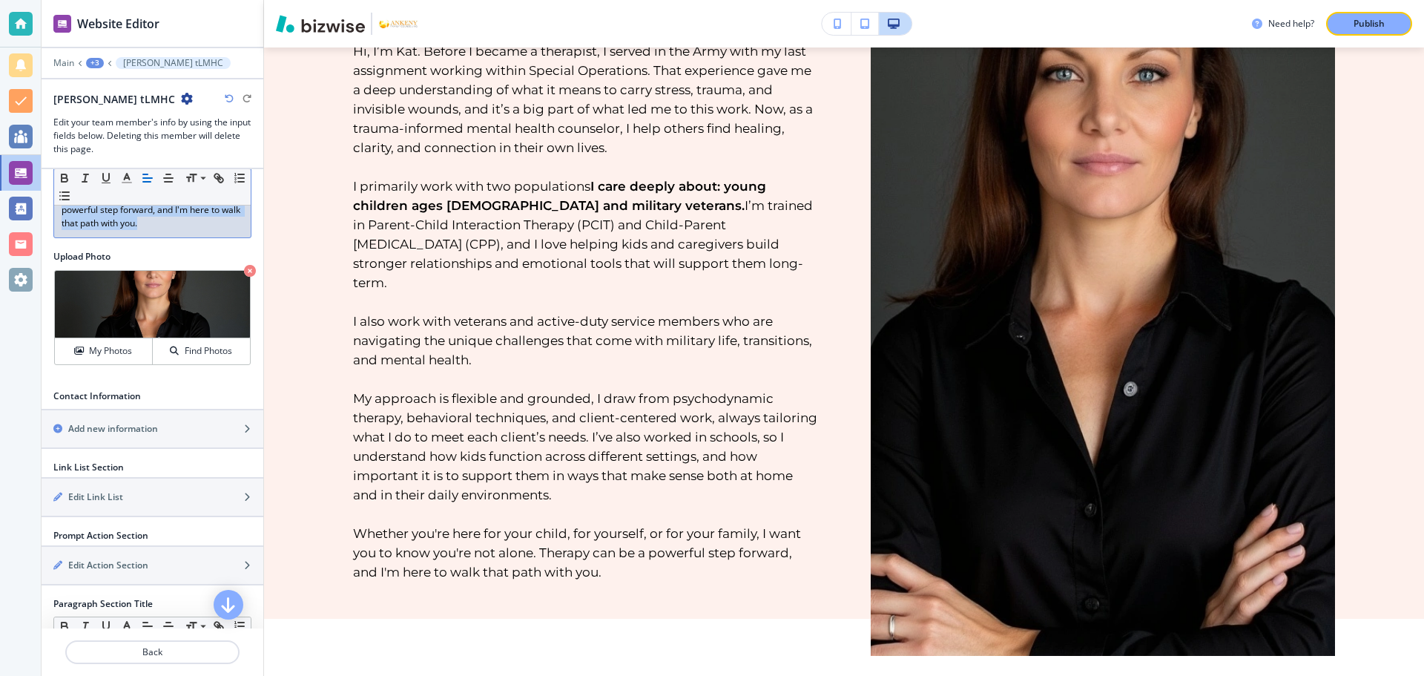
scroll to position [842, 0]
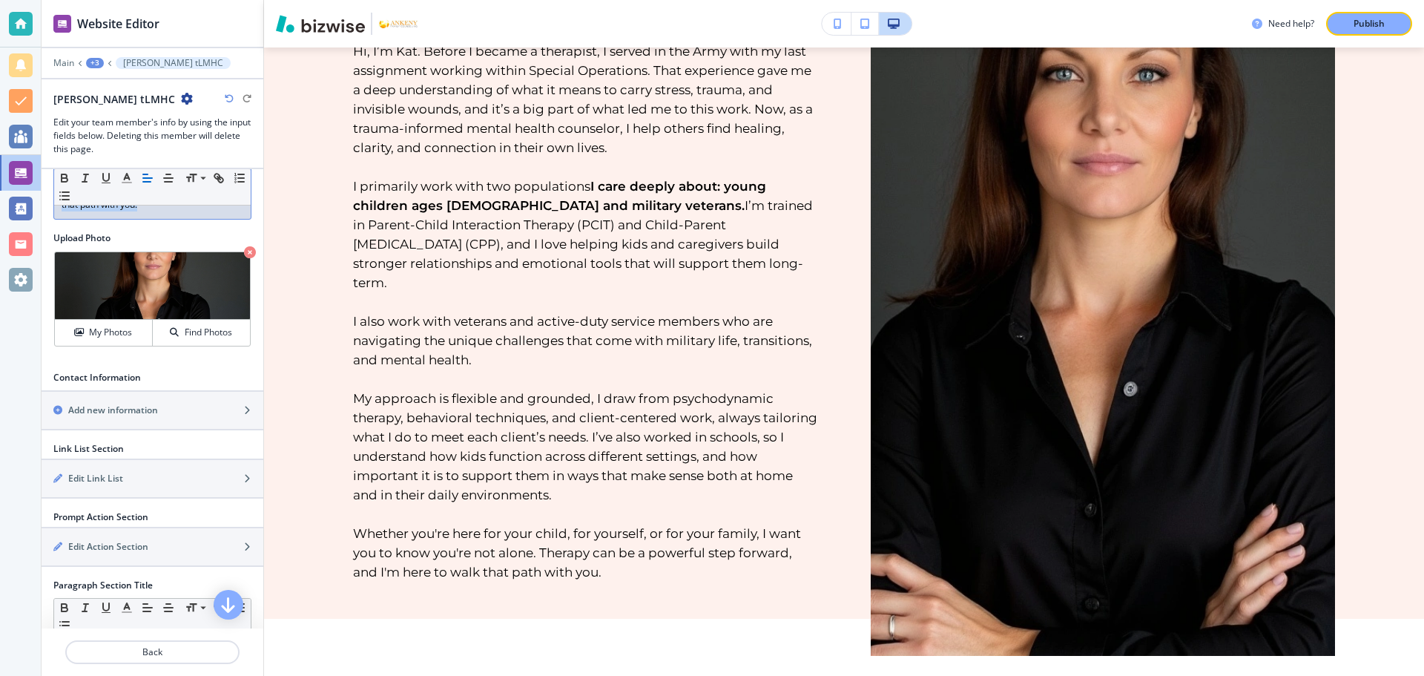
drag, startPoint x: 61, startPoint y: 485, endPoint x: 266, endPoint y: 225, distance: 331.2
click at [266, 225] on div "Website Editor Main +3 Kat Kaelin tLMHC Kat Kaelin tLMHC Edit your team member'…" at bounding box center [733, 338] width 1383 height 676
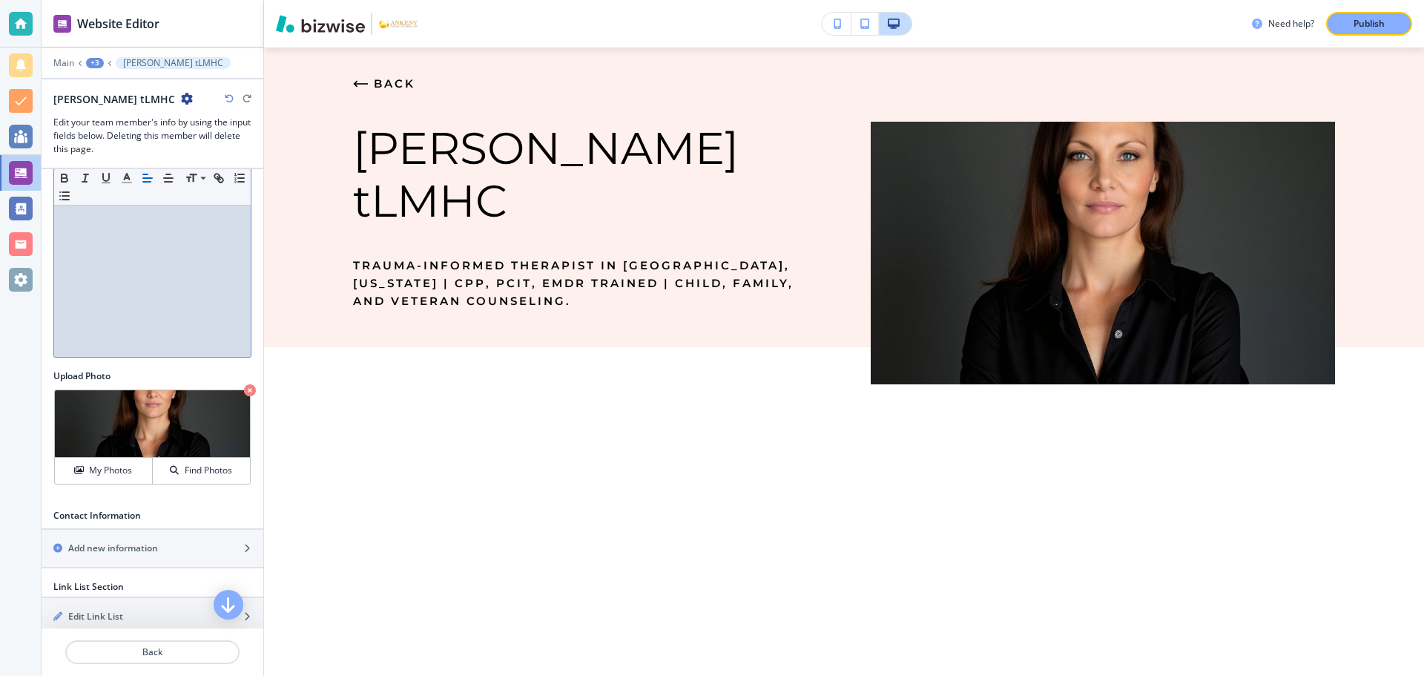
scroll to position [0, 0]
click at [58, 217] on div at bounding box center [152, 260] width 197 height 193
click at [58, 220] on div at bounding box center [152, 260] width 197 height 193
click at [60, 214] on div at bounding box center [152, 260] width 197 height 193
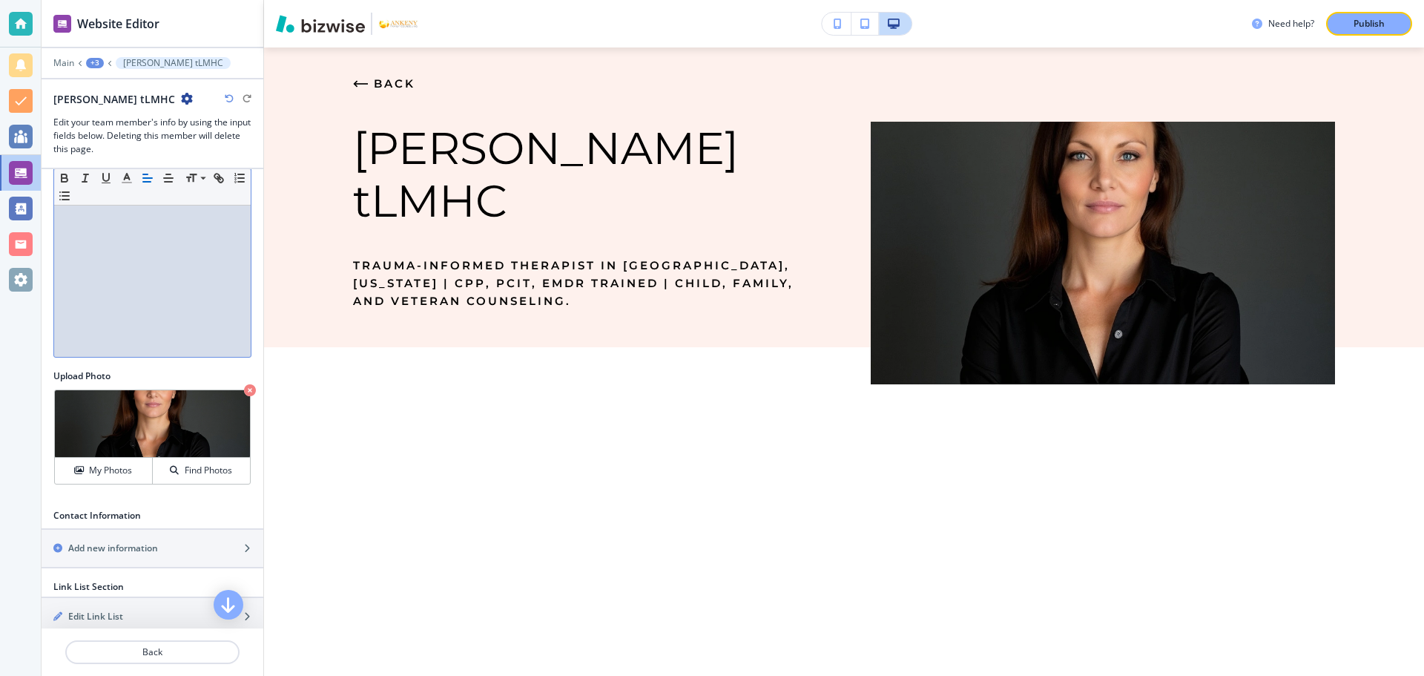
click at [60, 214] on div at bounding box center [152, 260] width 197 height 193
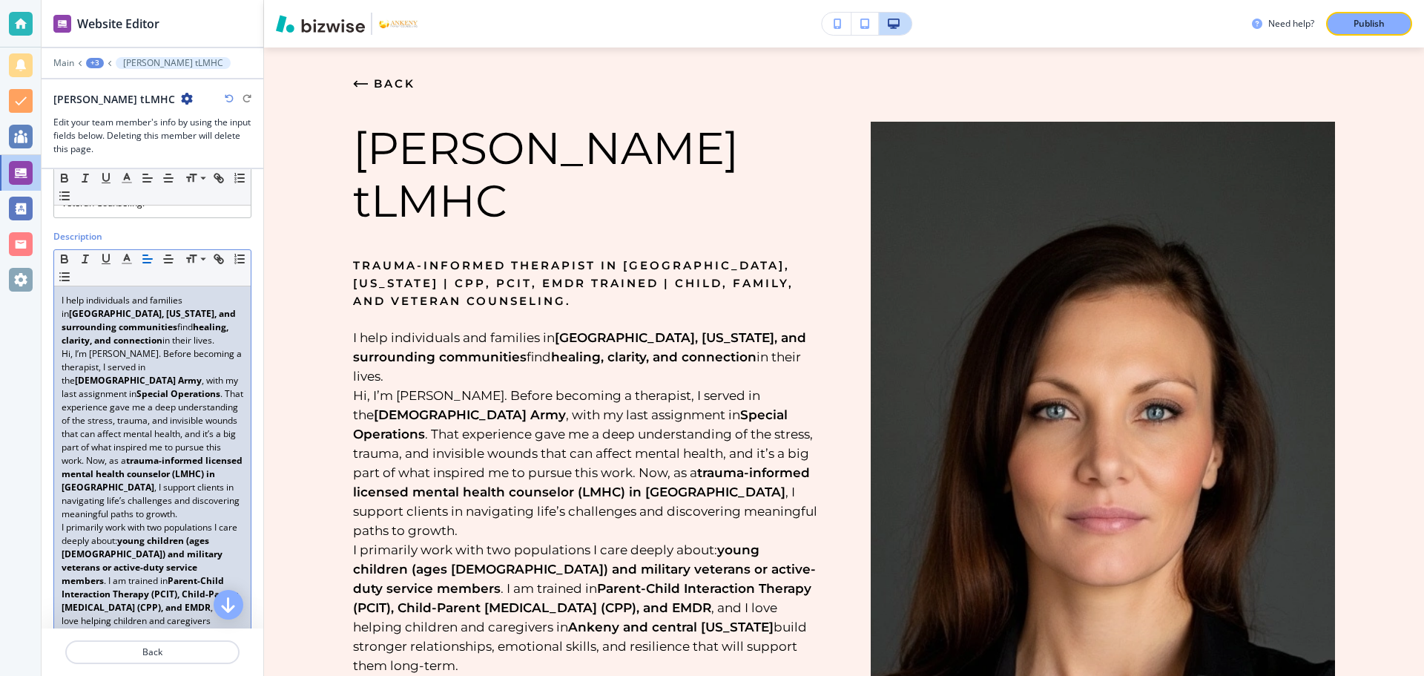
scroll to position [219, 0]
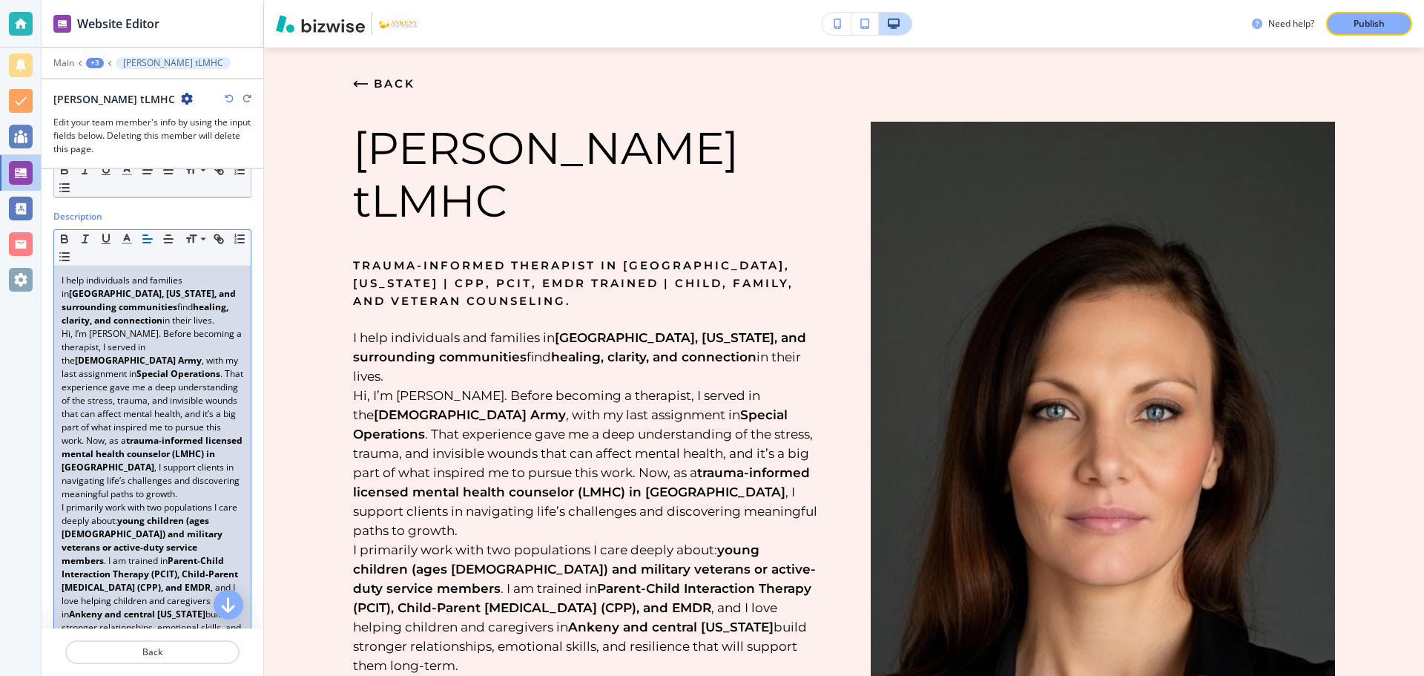
click at [168, 307] on p "I help individuals and families in Ankeny, Iowa, and surrounding communities fi…" at bounding box center [153, 300] width 182 height 53
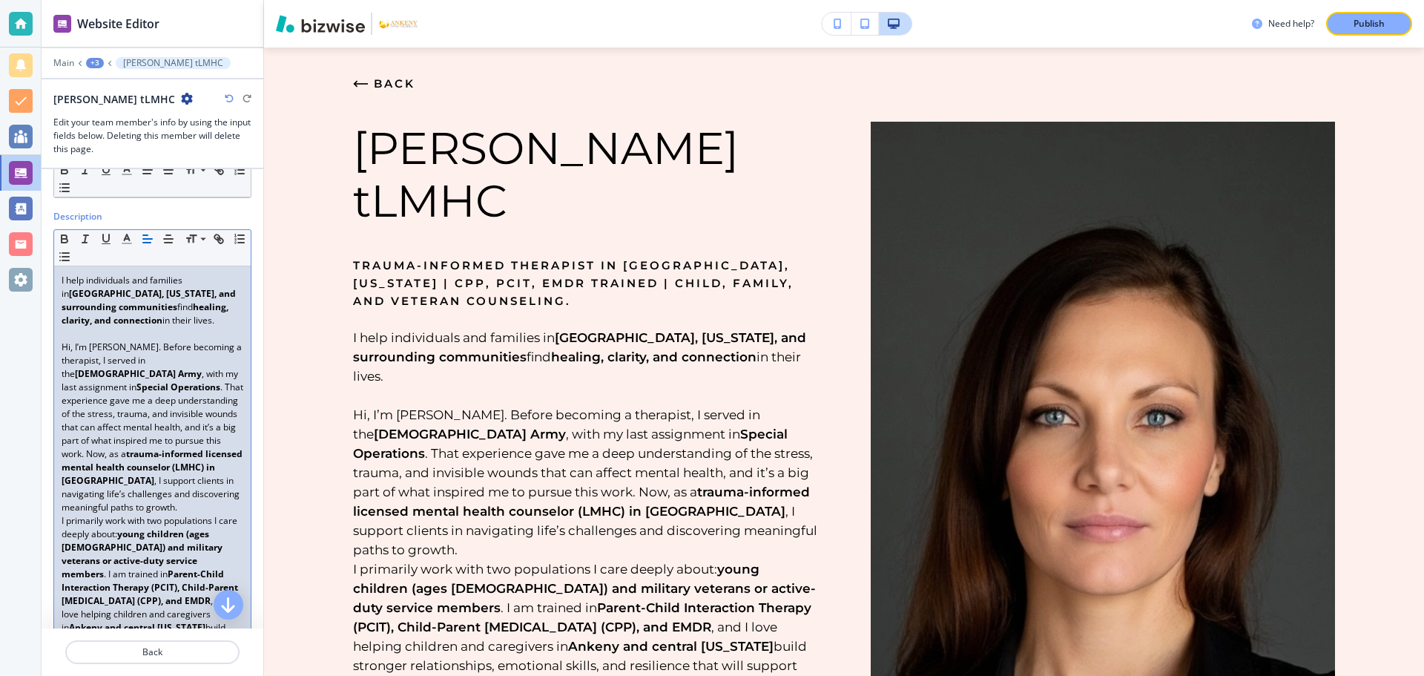
click at [199, 431] on p "Hi, I’m Kat. Before becoming a therapist, I served in the U.S. Army , with my l…" at bounding box center [153, 427] width 182 height 174
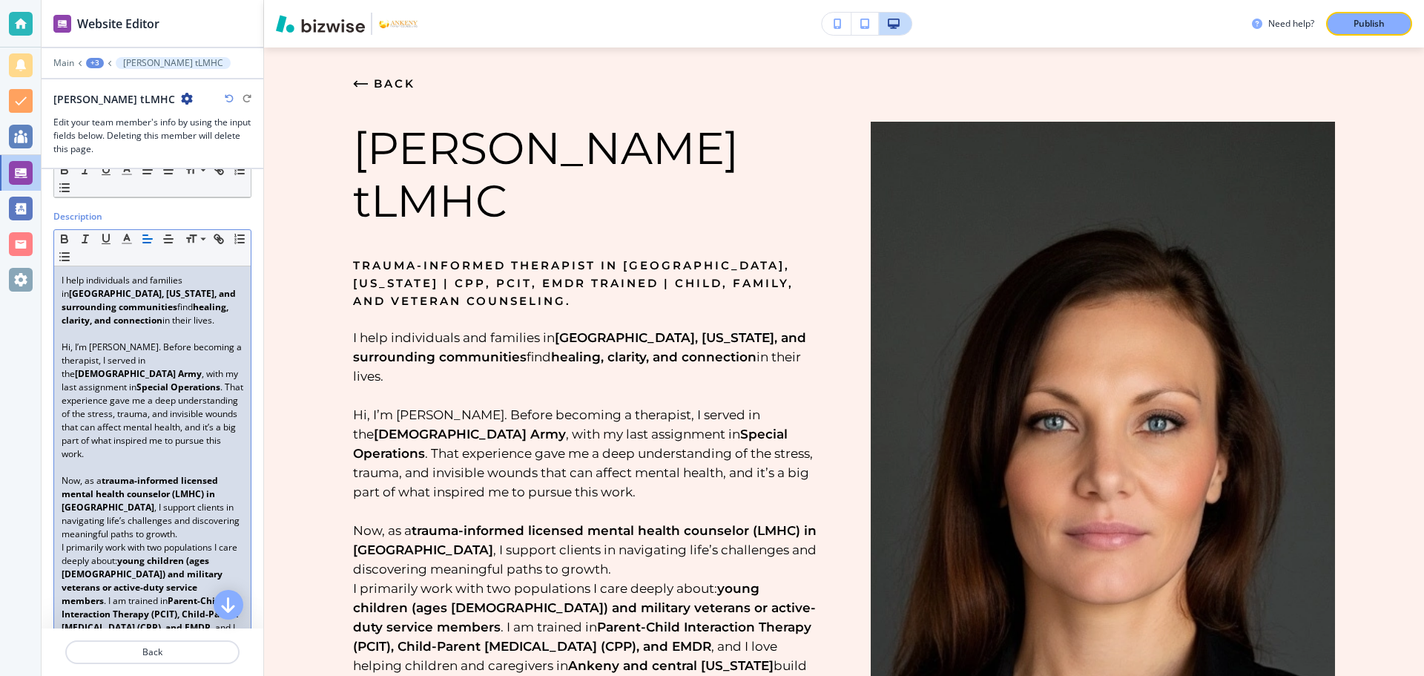
click at [198, 508] on p "Now, as a trauma-informed licensed mental health counselor (LMHC) in Ankeny , I…" at bounding box center [153, 507] width 182 height 67
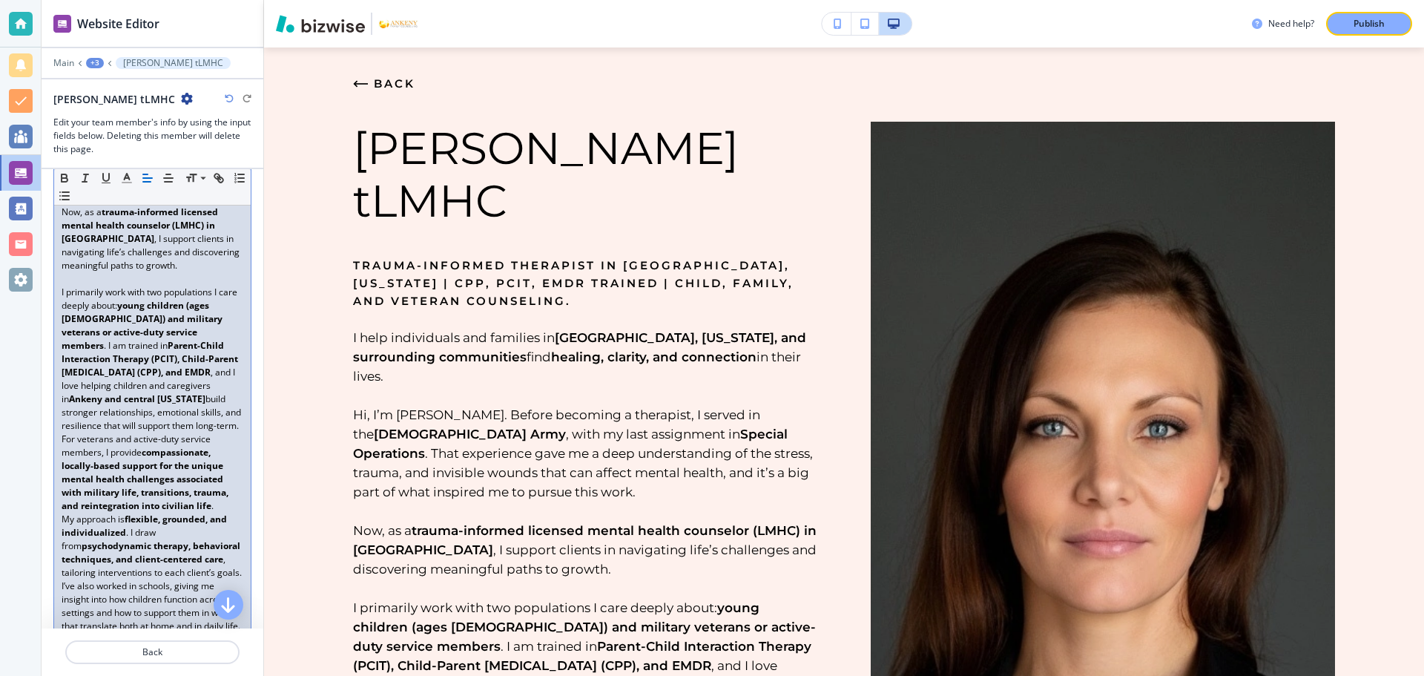
scroll to position [497, 0]
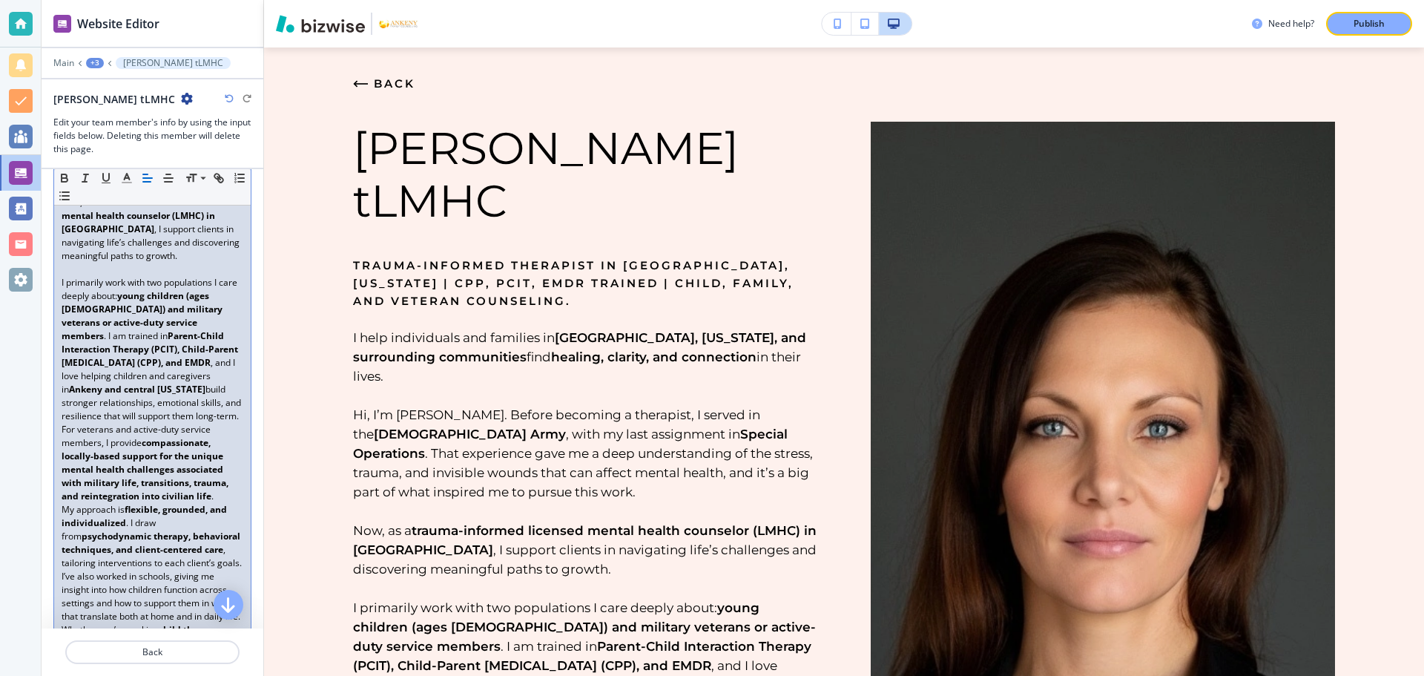
click at [129, 399] on p "I primarily work with two populations I care deeply about: young children (ages…" at bounding box center [153, 349] width 182 height 147
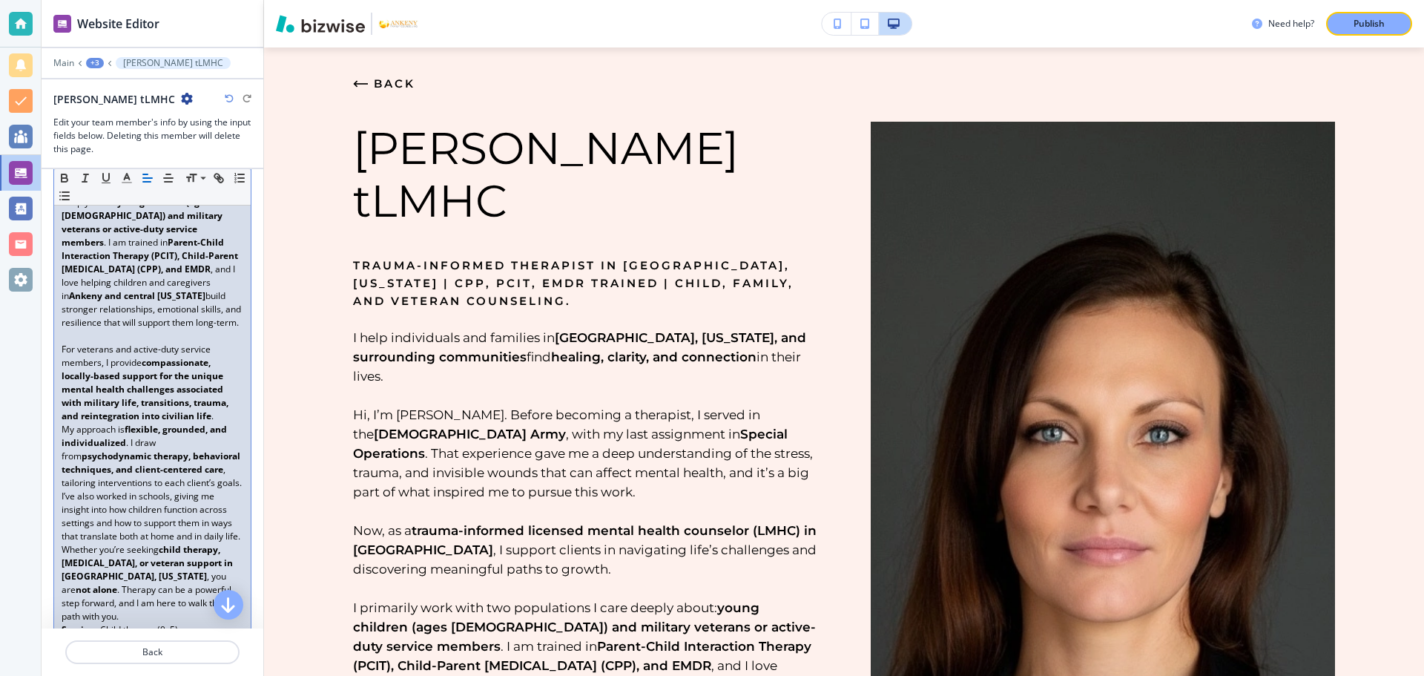
scroll to position [597, 0]
drag, startPoint x: 73, startPoint y: 332, endPoint x: 117, endPoint y: 332, distance: 43.8
click at [117, 336] on p "For veterans and active-duty service members, I provide compassionate, locally-…" at bounding box center [153, 376] width 182 height 80
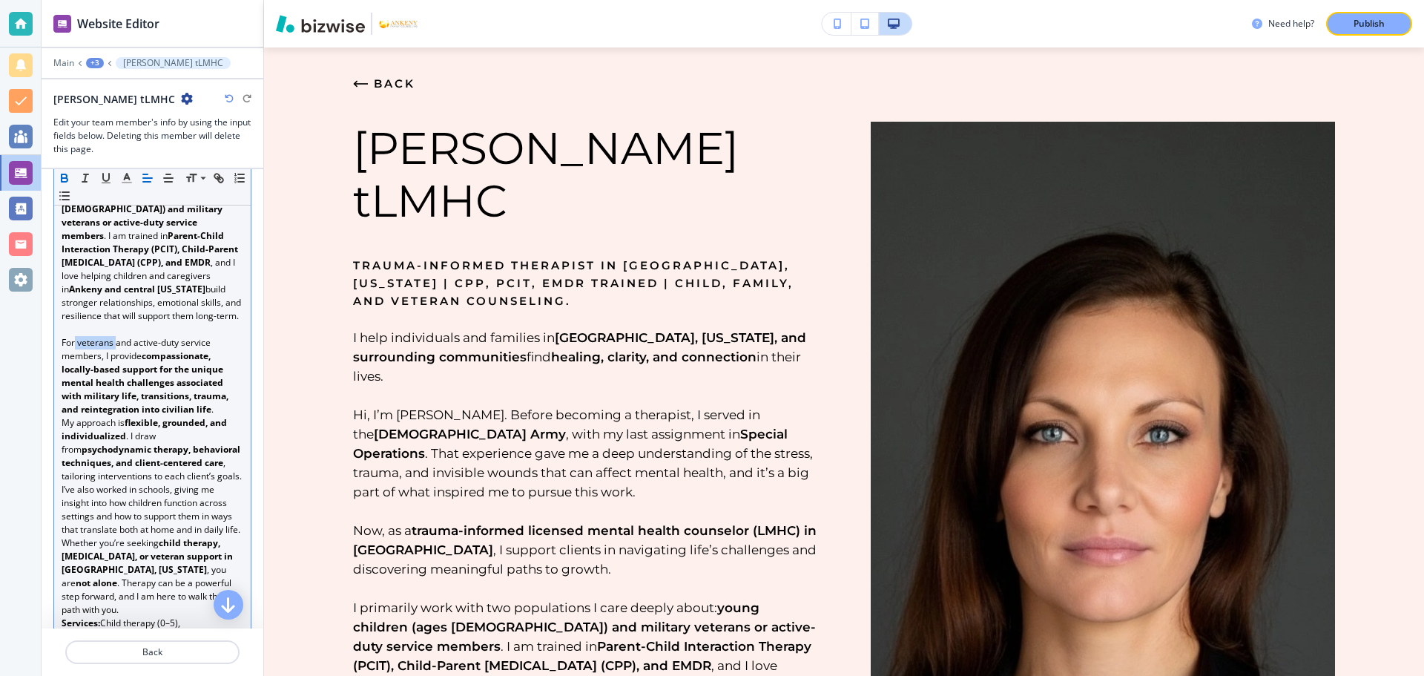
click at [66, 174] on icon "button" at bounding box center [64, 177] width 13 height 13
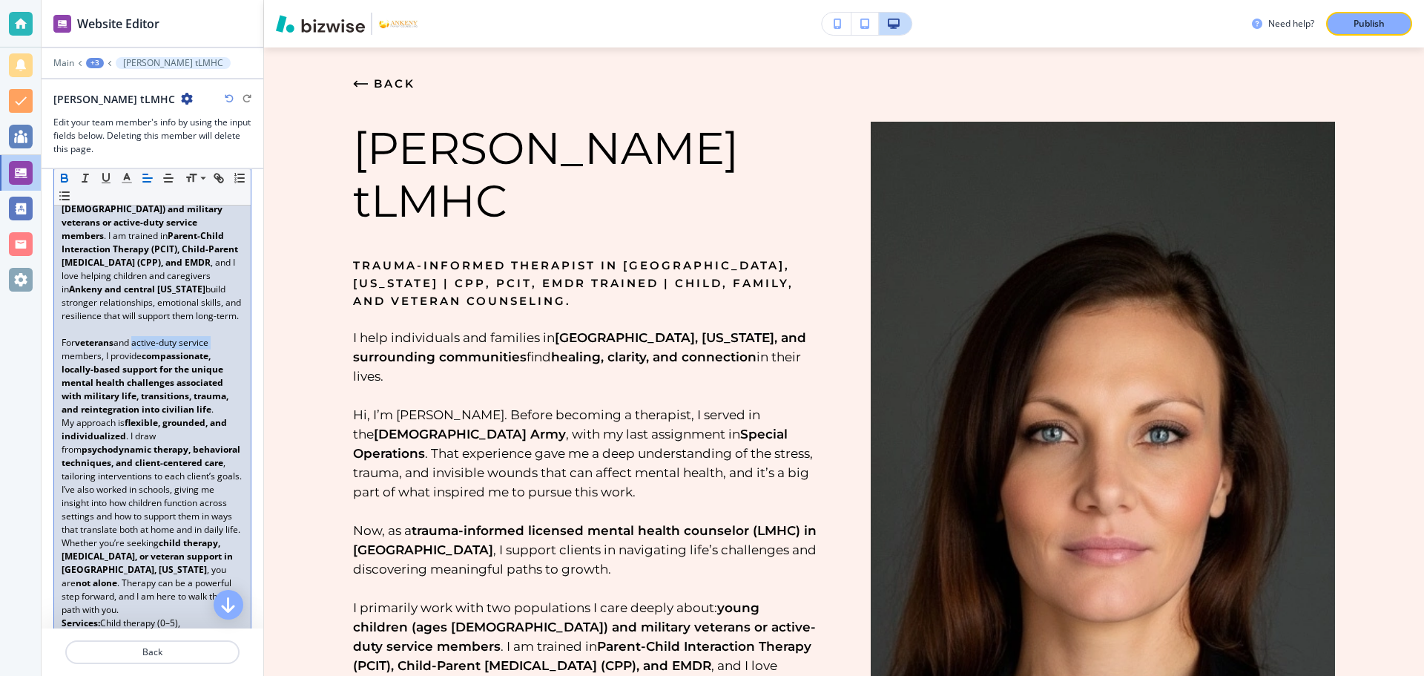
drag, startPoint x: 137, startPoint y: 331, endPoint x: 219, endPoint y: 332, distance: 81.6
click at [219, 336] on p "For veterans and active-duty service members, I provide compassionate, locally-…" at bounding box center [153, 376] width 182 height 80
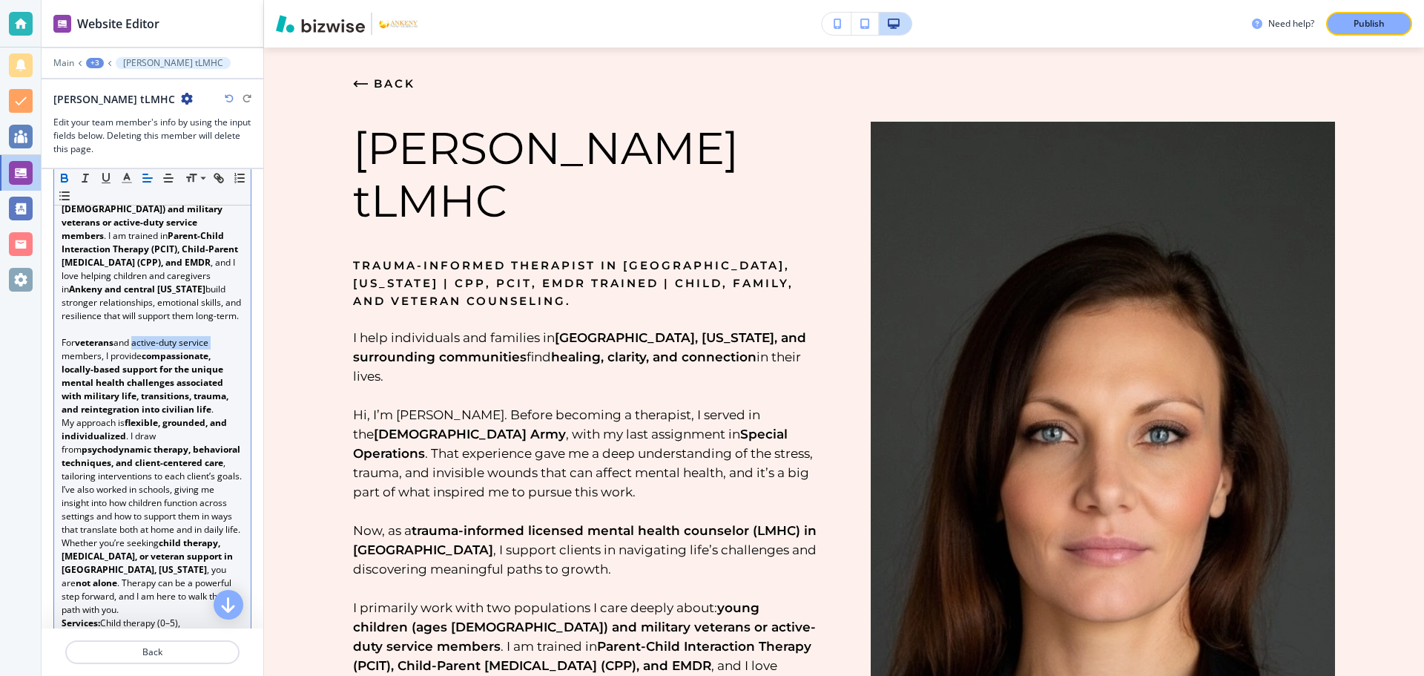
click at [62, 178] on icon "button" at bounding box center [65, 180] width 6 height 4
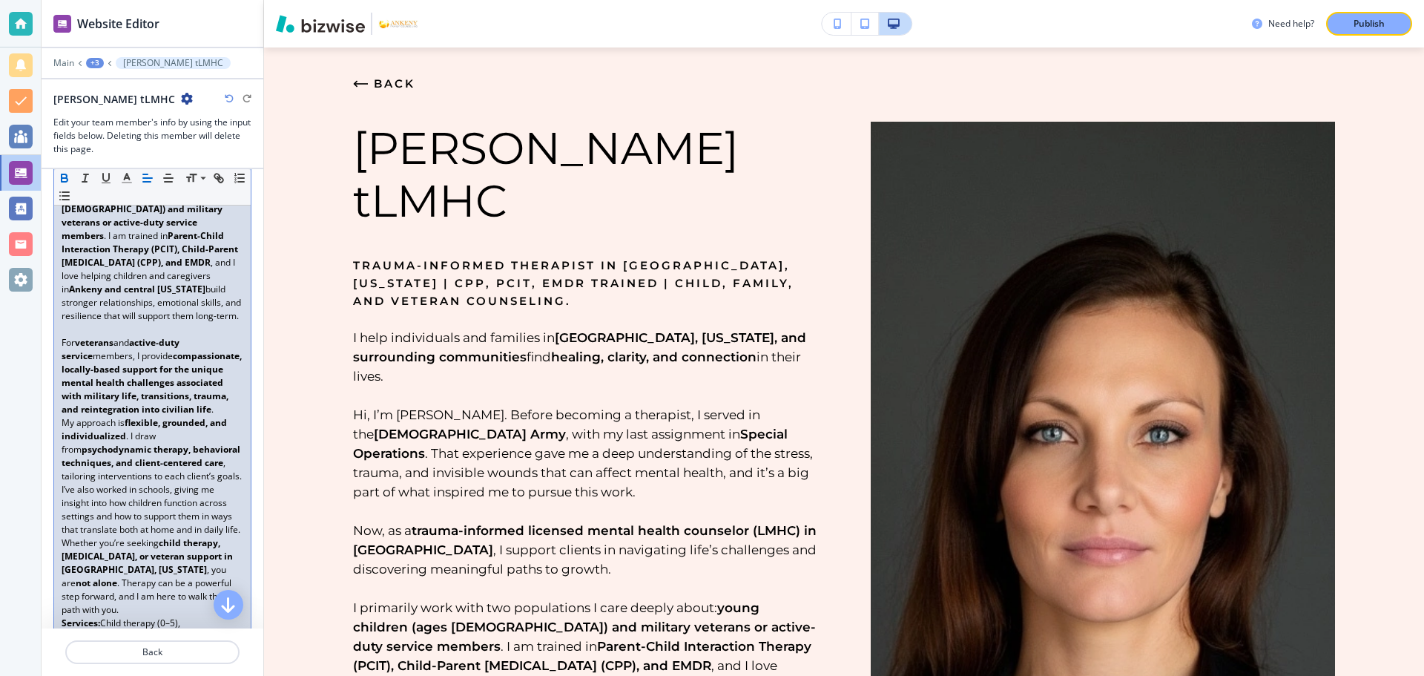
click at [88, 473] on p "My approach is flexible, grounded, and individualized . I draw from psychodynam…" at bounding box center [153, 476] width 182 height 120
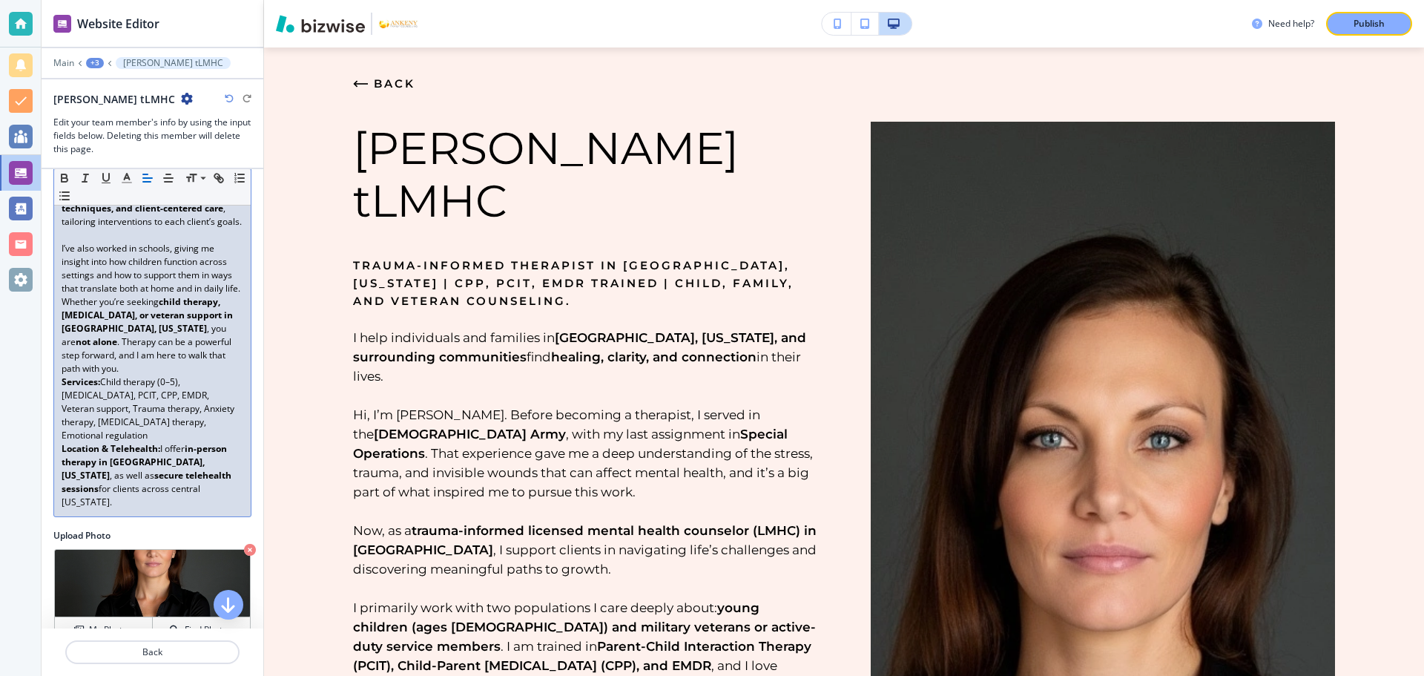
scroll to position [855, 0]
click at [113, 292] on p "I’ve also worked in schools, giving me insight into how children function acros…" at bounding box center [153, 265] width 182 height 53
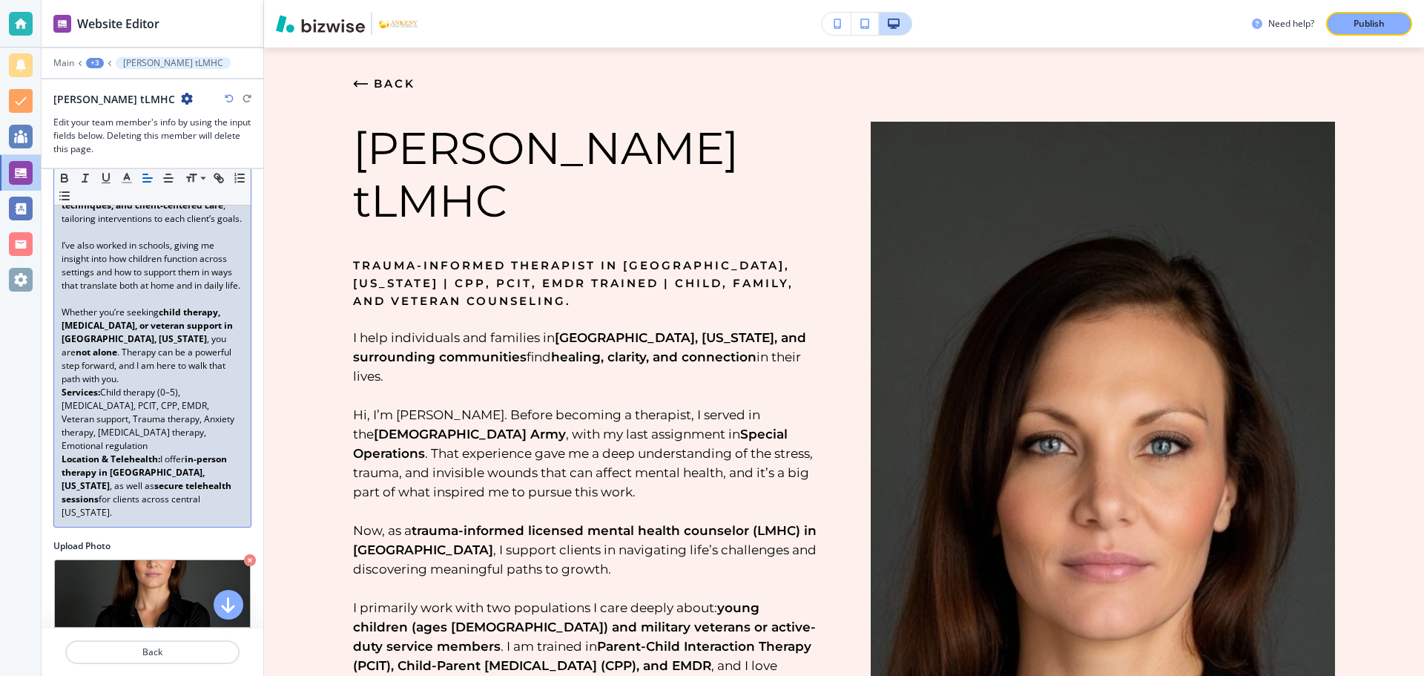
click at [217, 352] on p "Whether you’re seeking child therapy, family counseling, or veteran support in …" at bounding box center [153, 346] width 182 height 80
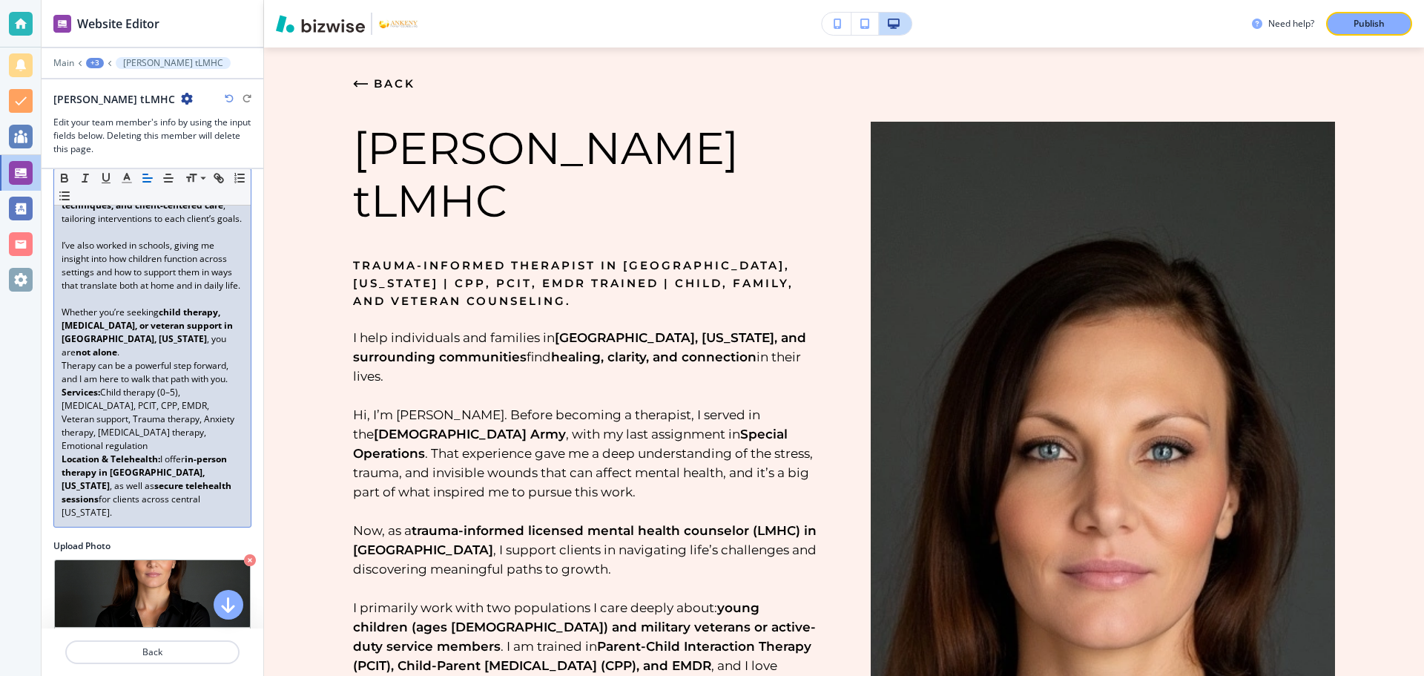
click at [220, 355] on p "Whether you’re seeking child therapy, family counseling, or veteran support in …" at bounding box center [153, 332] width 182 height 53
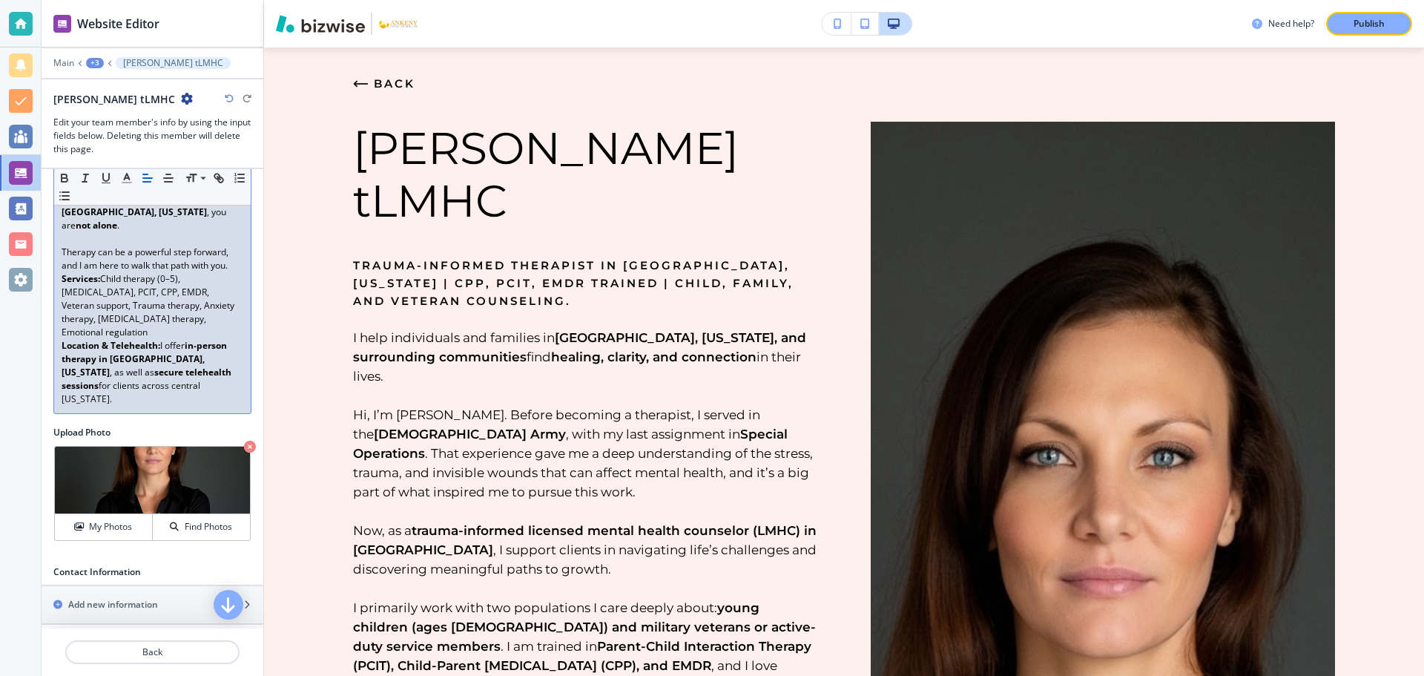
scroll to position [954, 0]
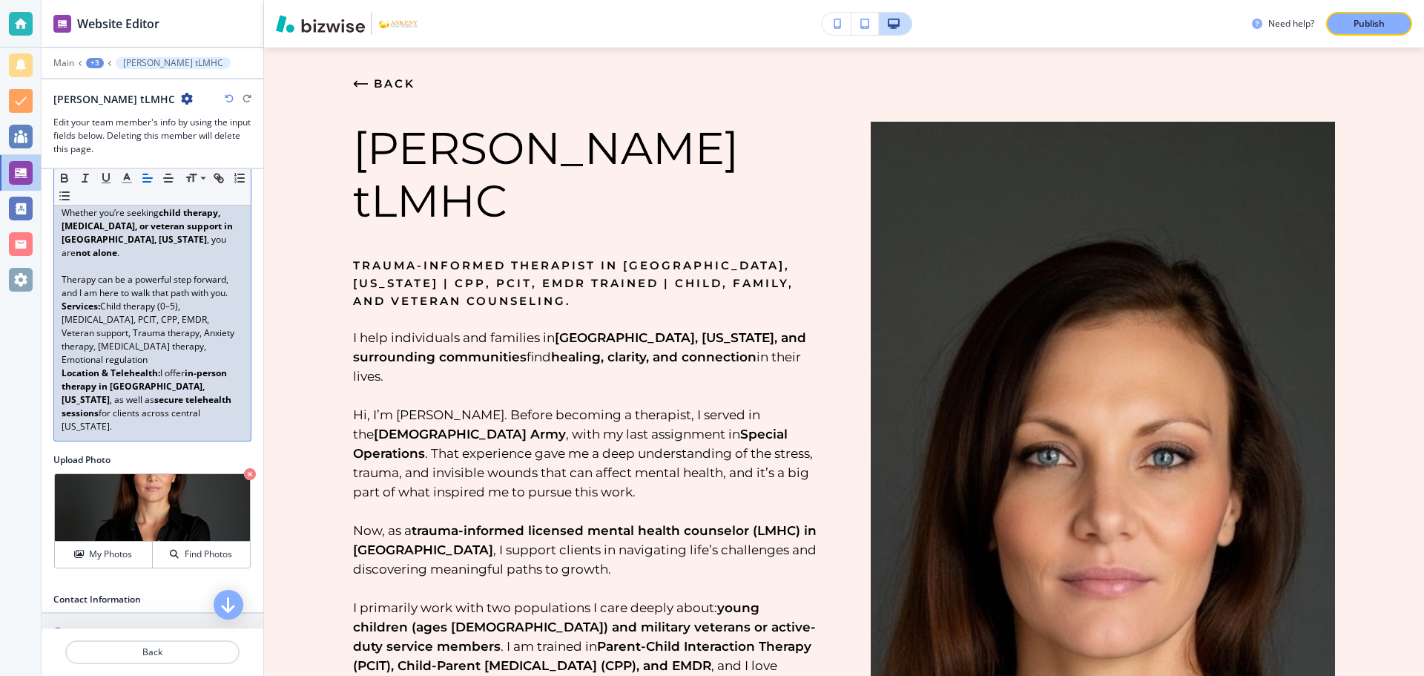
click at [121, 366] on strong "Location & Telehealth:" at bounding box center [111, 372] width 99 height 13
click at [112, 355] on p "Services: Child therapy (0–5), Family therapy, PCIT, CPP, EMDR, Veteran support…" at bounding box center [153, 333] width 182 height 67
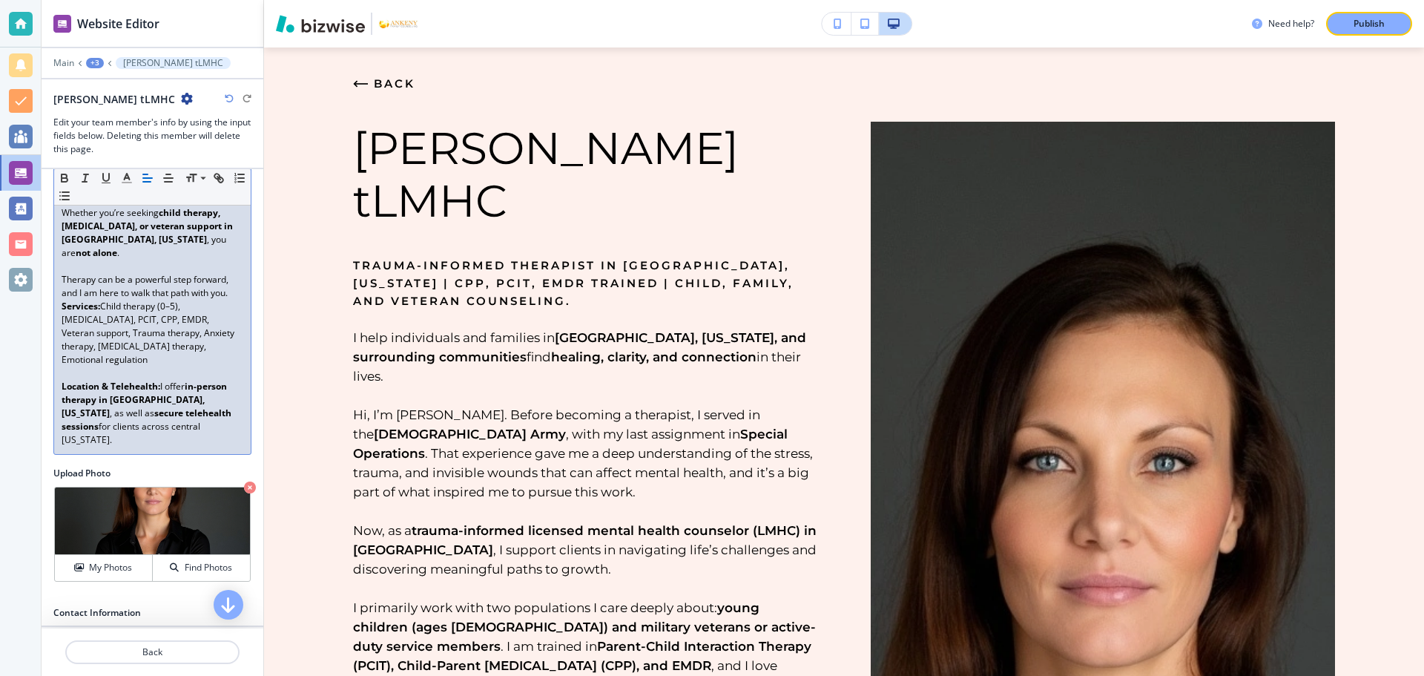
click at [109, 358] on p "Services: Child therapy (0–5), Family therapy, PCIT, CPP, EMDR, Veteran support…" at bounding box center [153, 333] width 182 height 67
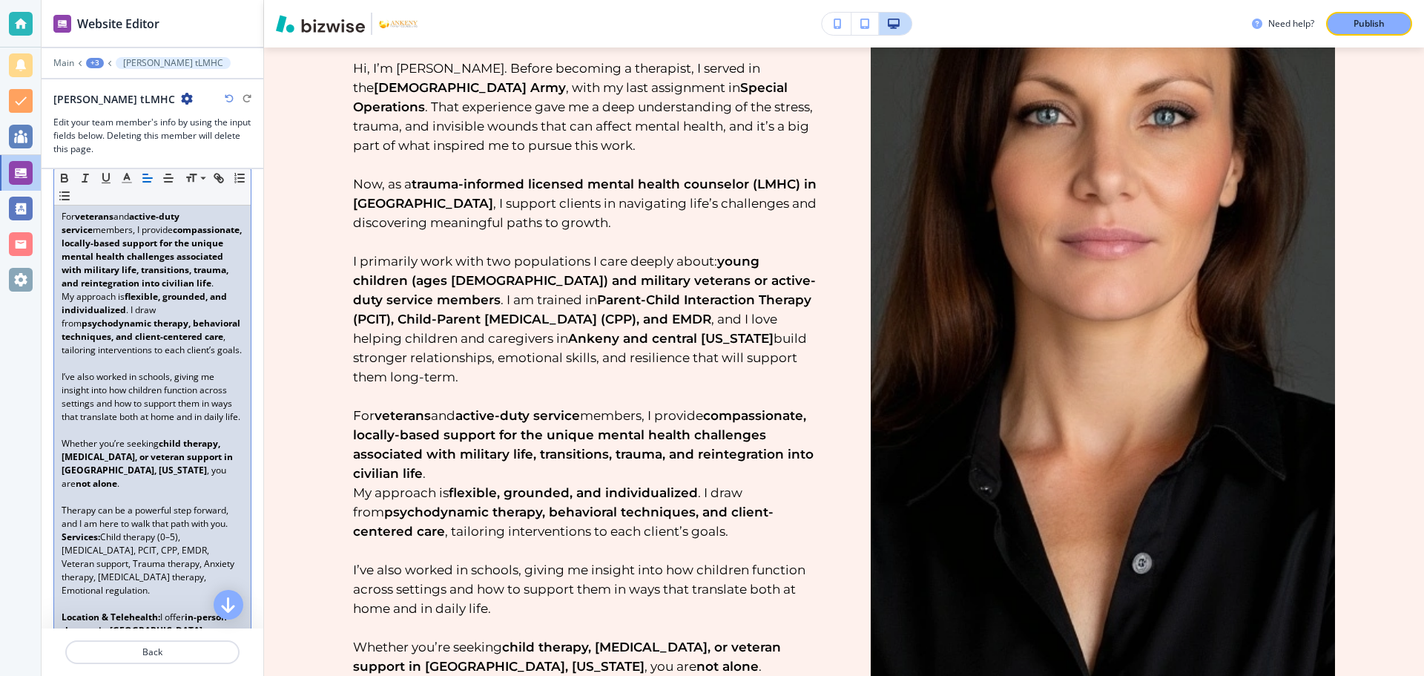
scroll to position [716, 0]
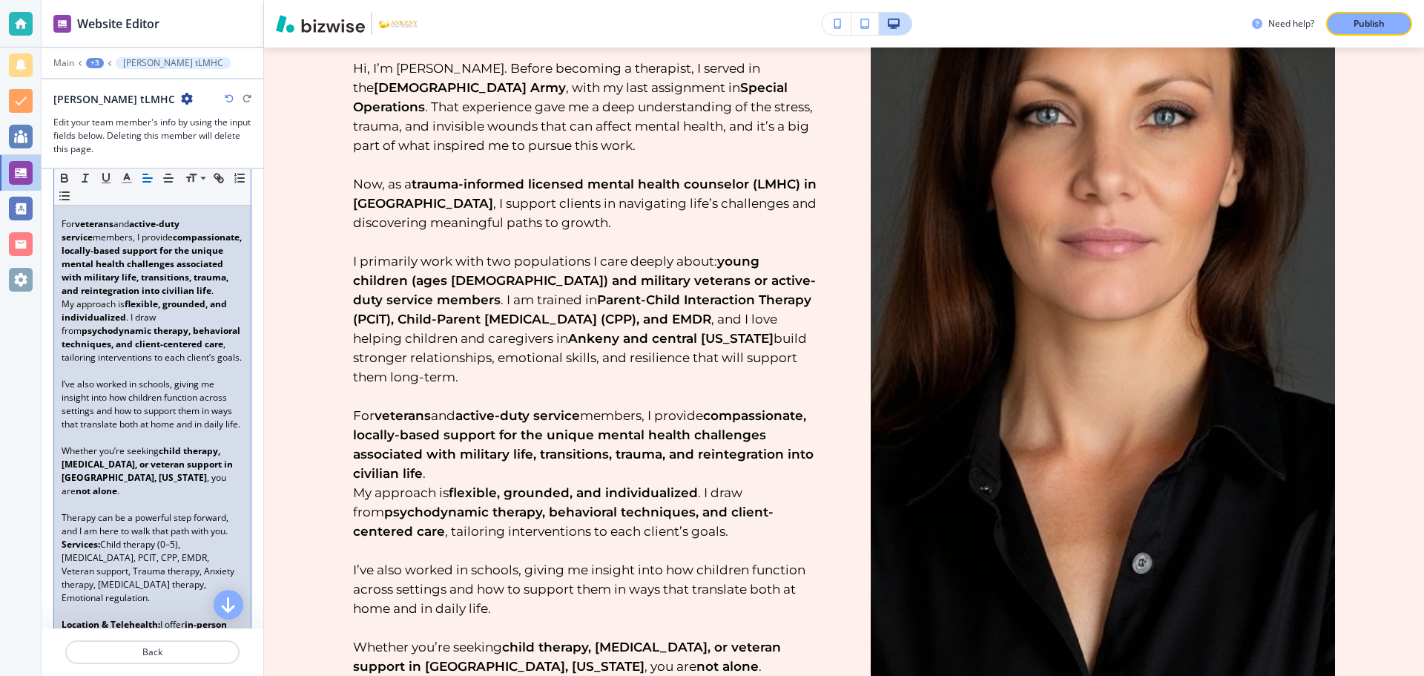
click at [227, 277] on p "For veterans and active-duty service members, I provide compassionate, locally-…" at bounding box center [153, 257] width 182 height 80
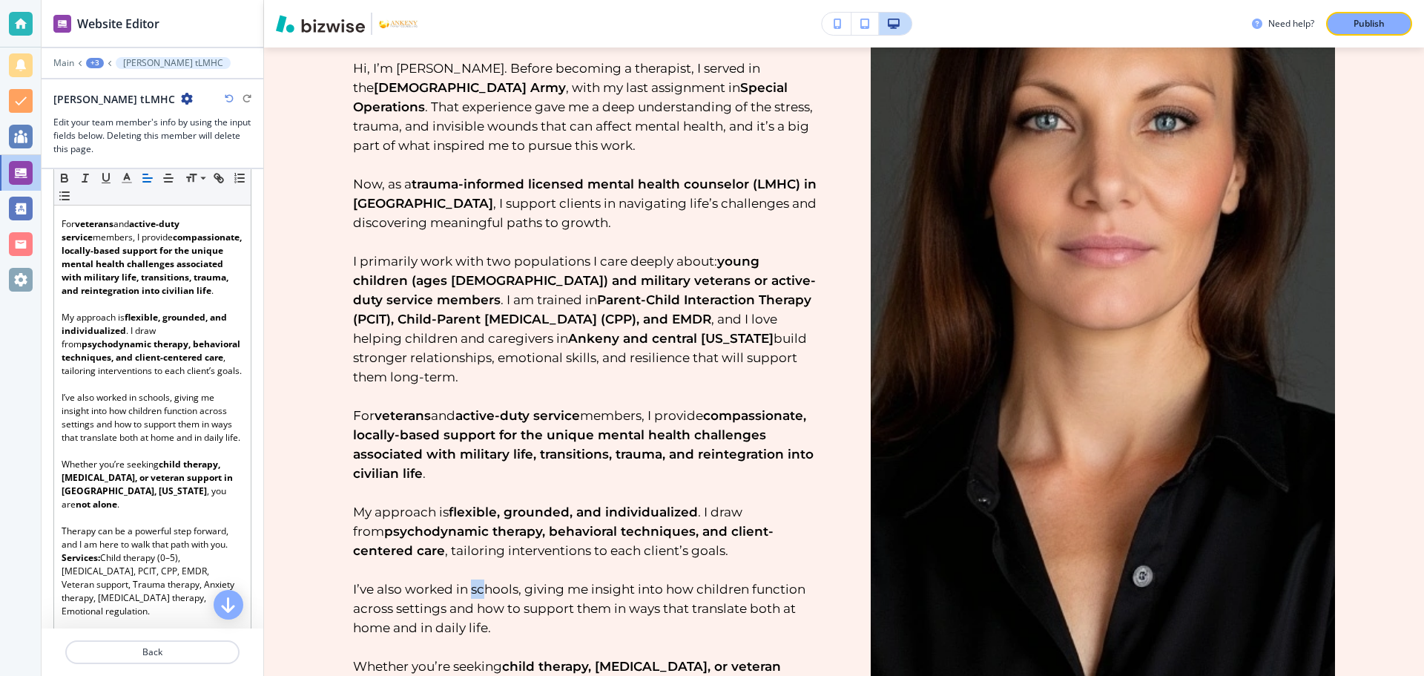
drag, startPoint x: 472, startPoint y: 516, endPoint x: 488, endPoint y: 516, distance: 16.3
click at [488, 579] on p "I’ve also worked in schools, giving me insight into how children function acros…" at bounding box center [585, 608] width 464 height 58
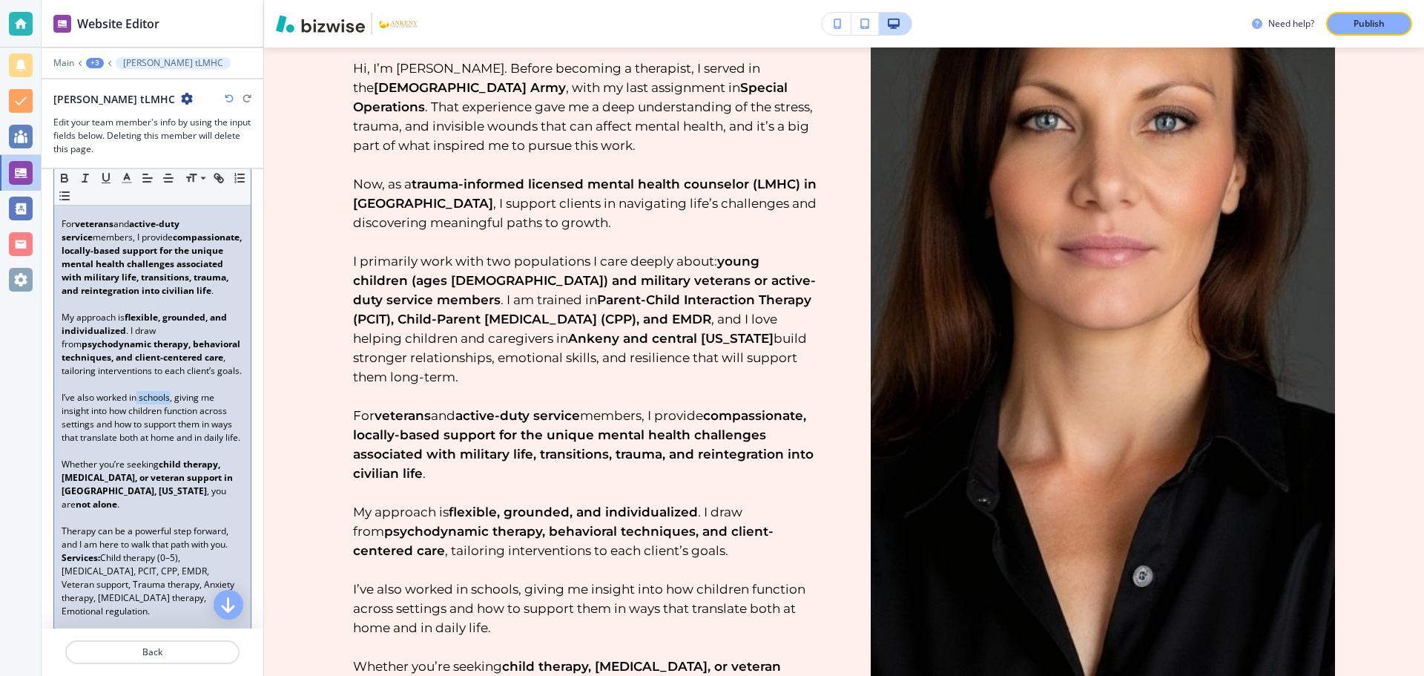
drag, startPoint x: 138, startPoint y: 399, endPoint x: 169, endPoint y: 401, distance: 31.2
click at [169, 401] on p "I’ve also worked in schools, giving me insight into how children function acros…" at bounding box center [153, 417] width 182 height 53
click at [64, 176] on icon "button" at bounding box center [64, 177] width 13 height 13
drag, startPoint x: 142, startPoint y: 571, endPoint x: 101, endPoint y: 586, distance: 43.4
click at [101, 586] on p "Services: Child therapy (0–5), Family therapy, PCIT, CPP, EMDR, Veteran support…" at bounding box center [153, 584] width 182 height 67
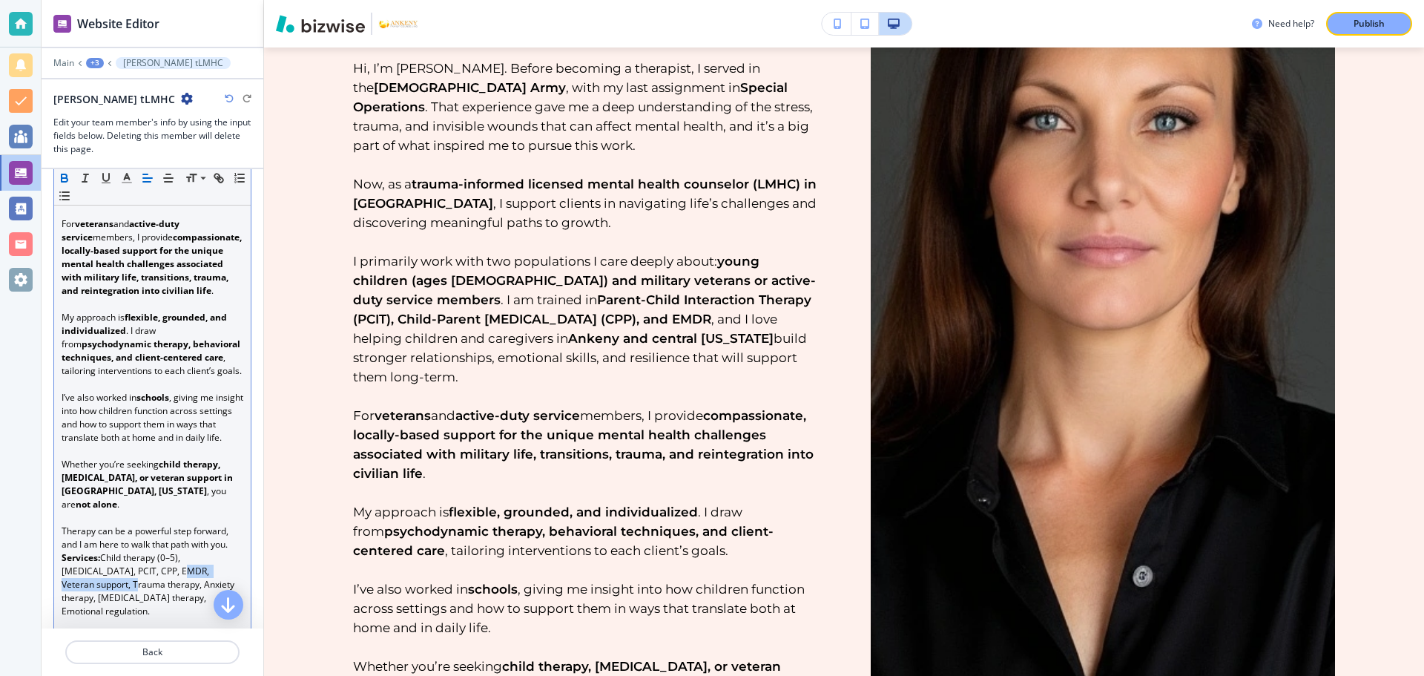
click at [65, 178] on icon "button" at bounding box center [65, 180] width 6 height 4
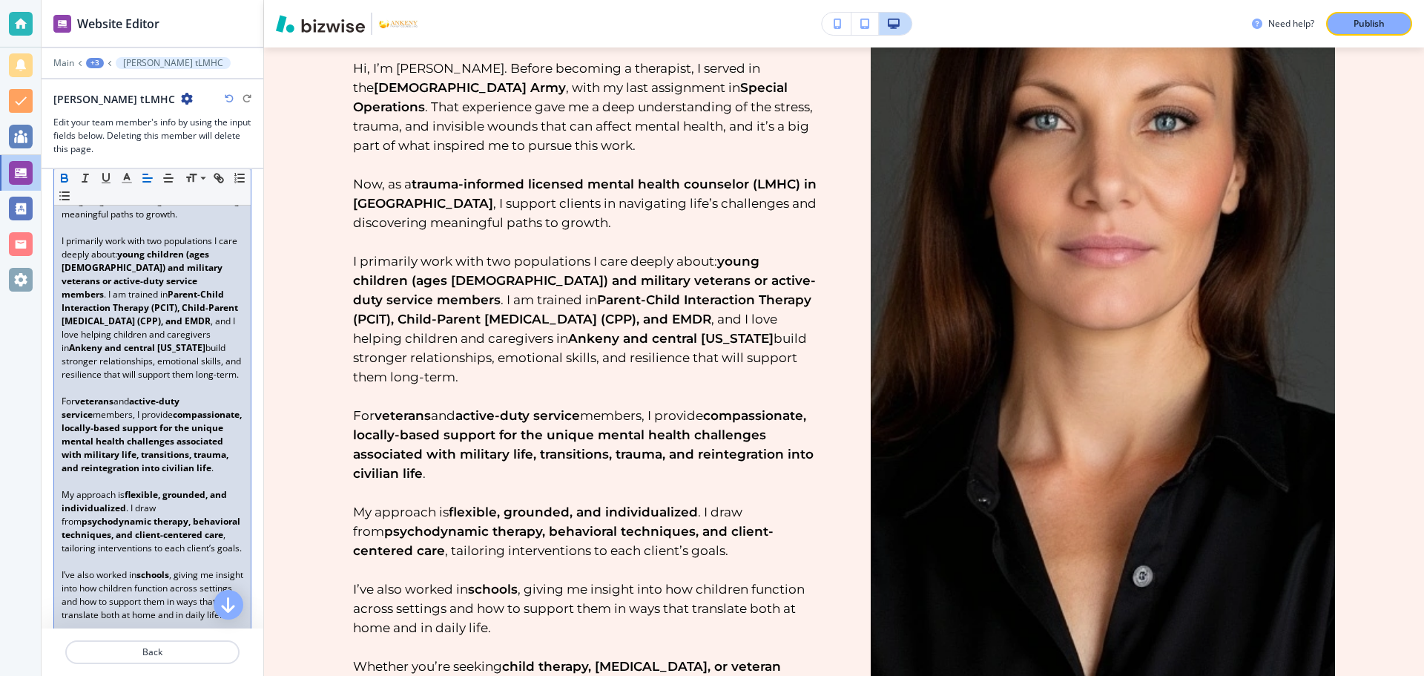
scroll to position [567, 0]
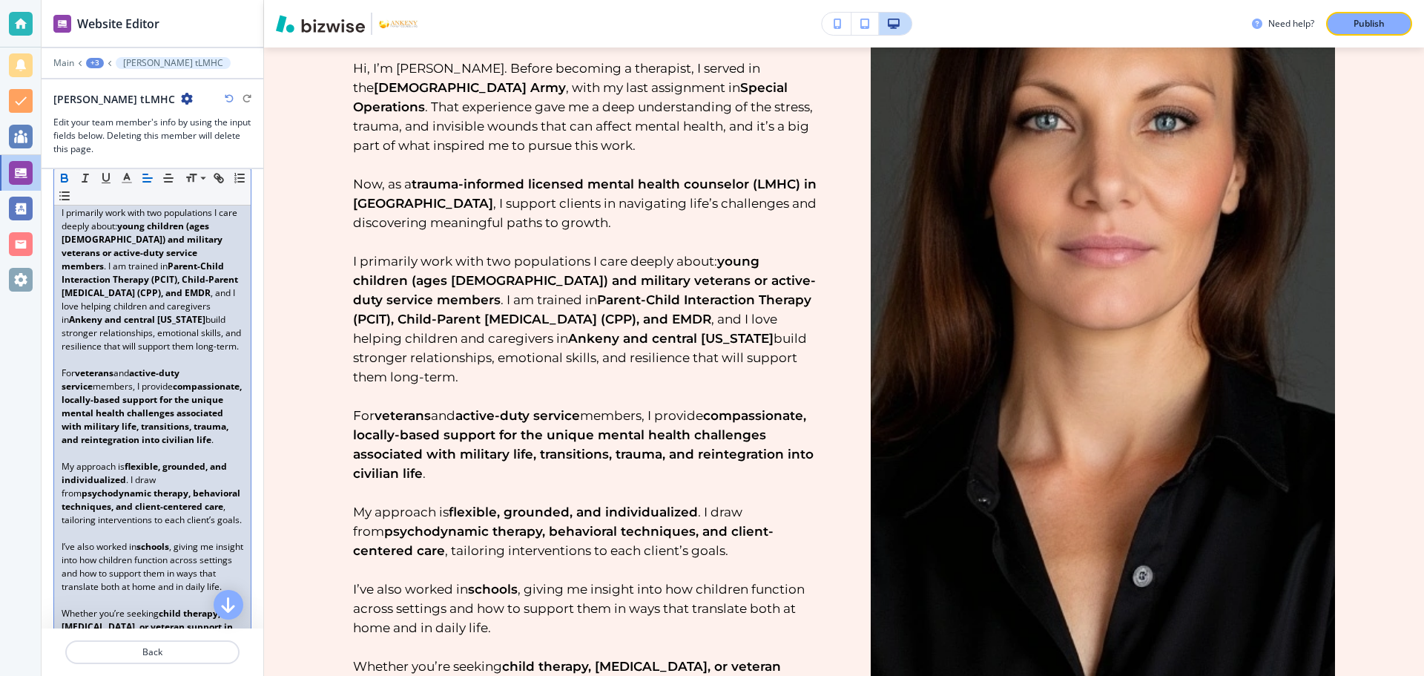
drag, startPoint x: 1360, startPoint y: 18, endPoint x: 1350, endPoint y: 28, distance: 14.2
click at [1359, 22] on p "Publish" at bounding box center [1369, 23] width 31 height 13
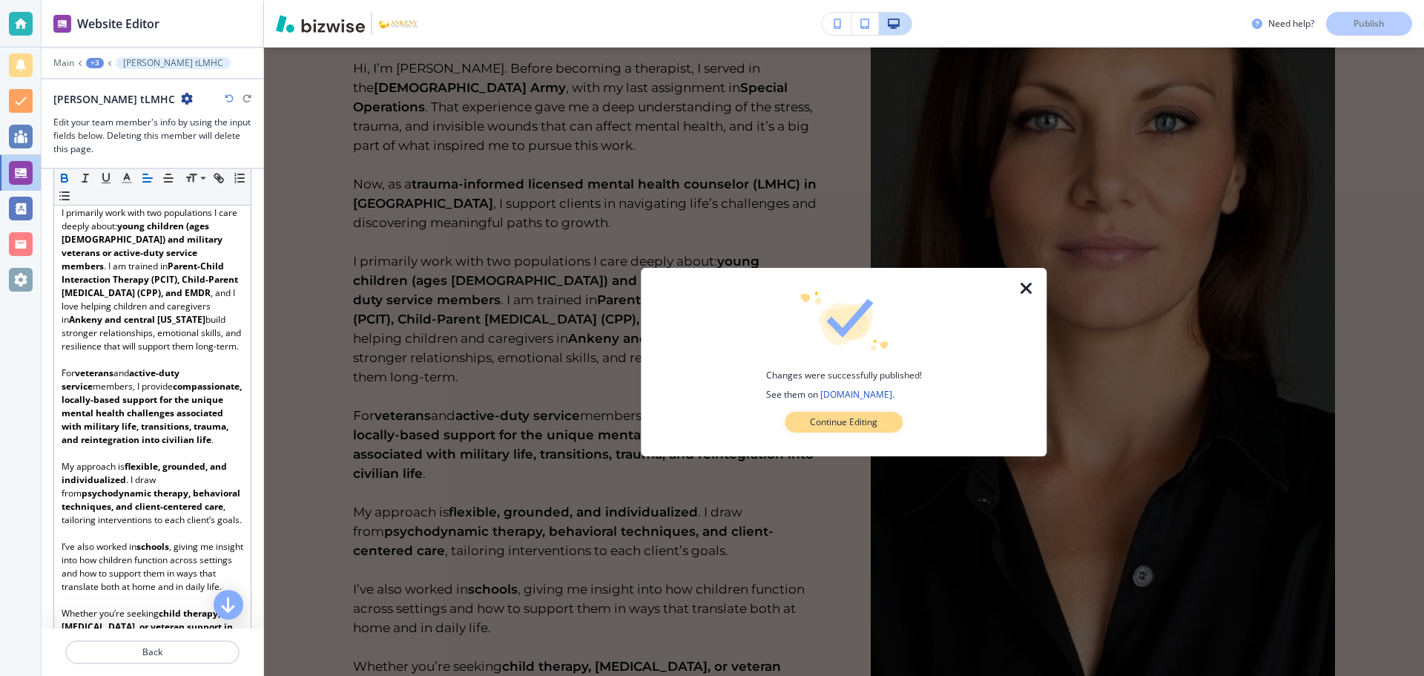
click at [834, 421] on p "Continue Editing" at bounding box center [844, 421] width 68 height 13
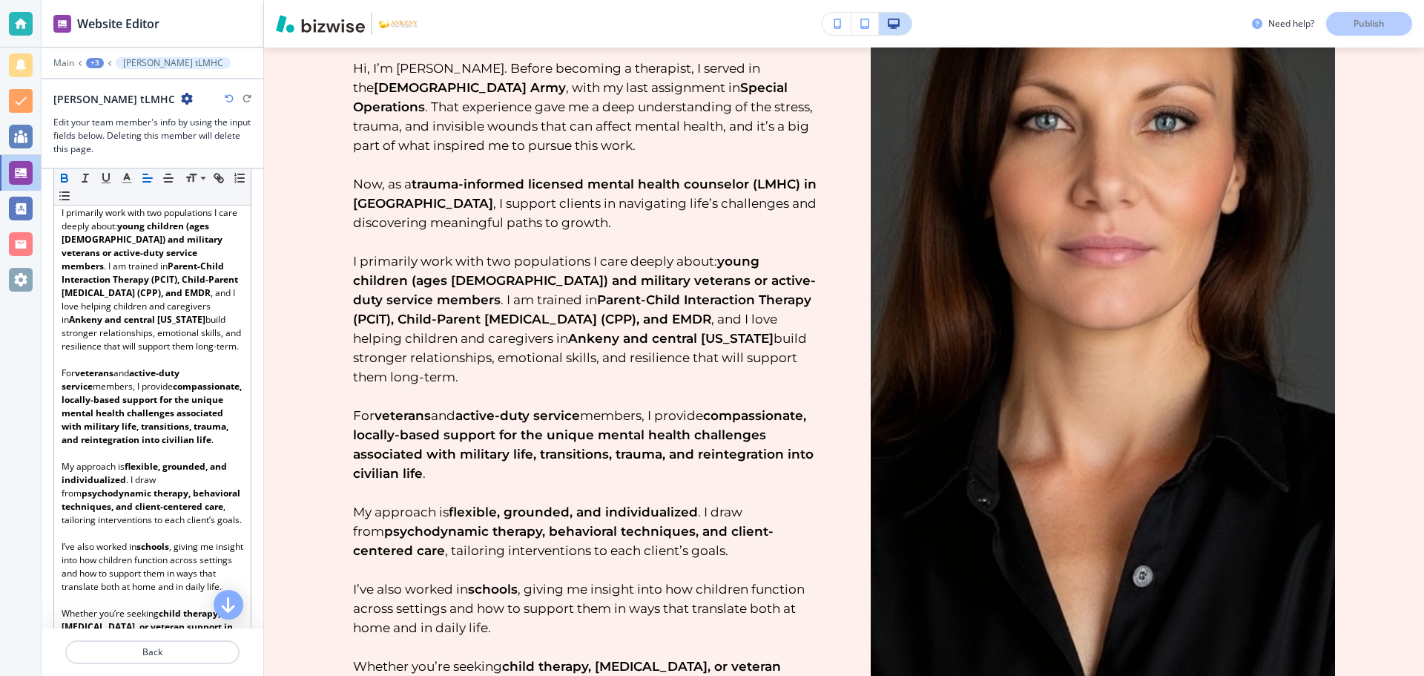
click at [97, 58] on div "+3" at bounding box center [95, 63] width 18 height 10
click at [105, 110] on p "Staff" at bounding box center [134, 113] width 76 height 13
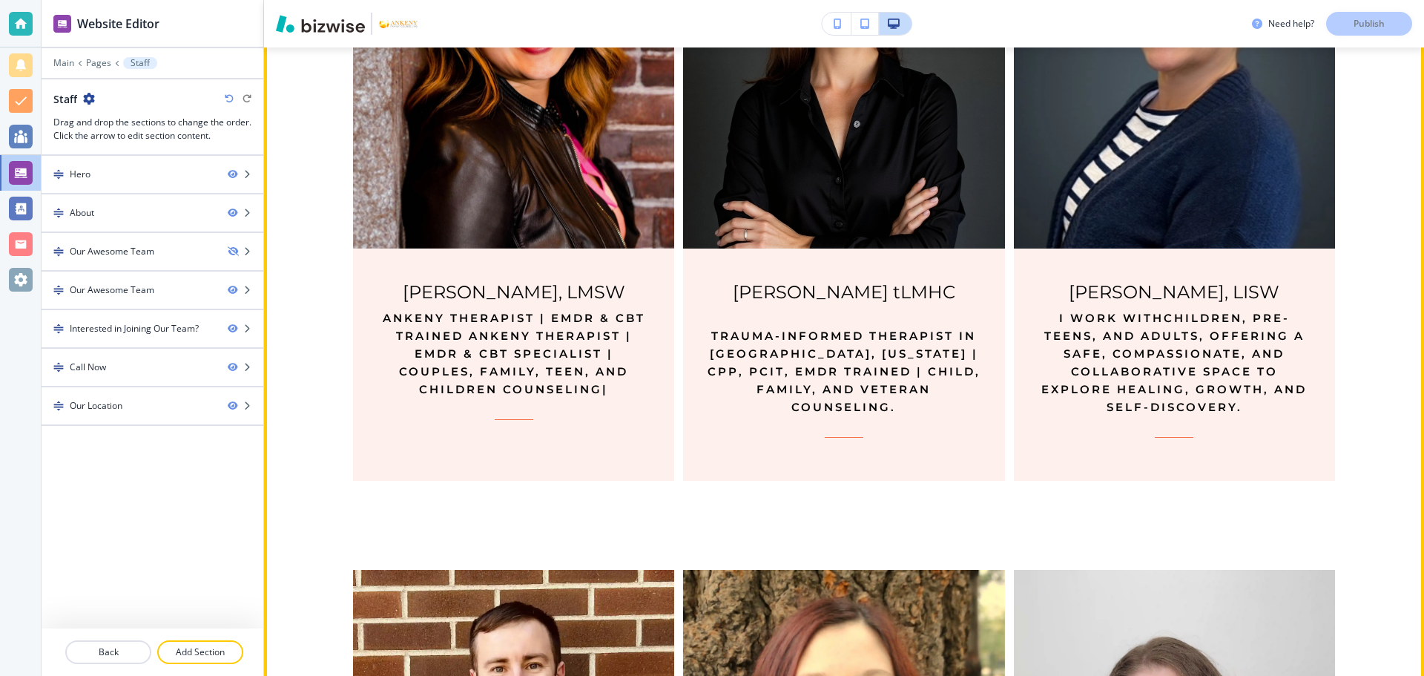
click at [1162, 326] on strong "children, pre-teens, and adults" at bounding box center [1167, 327] width 246 height 32
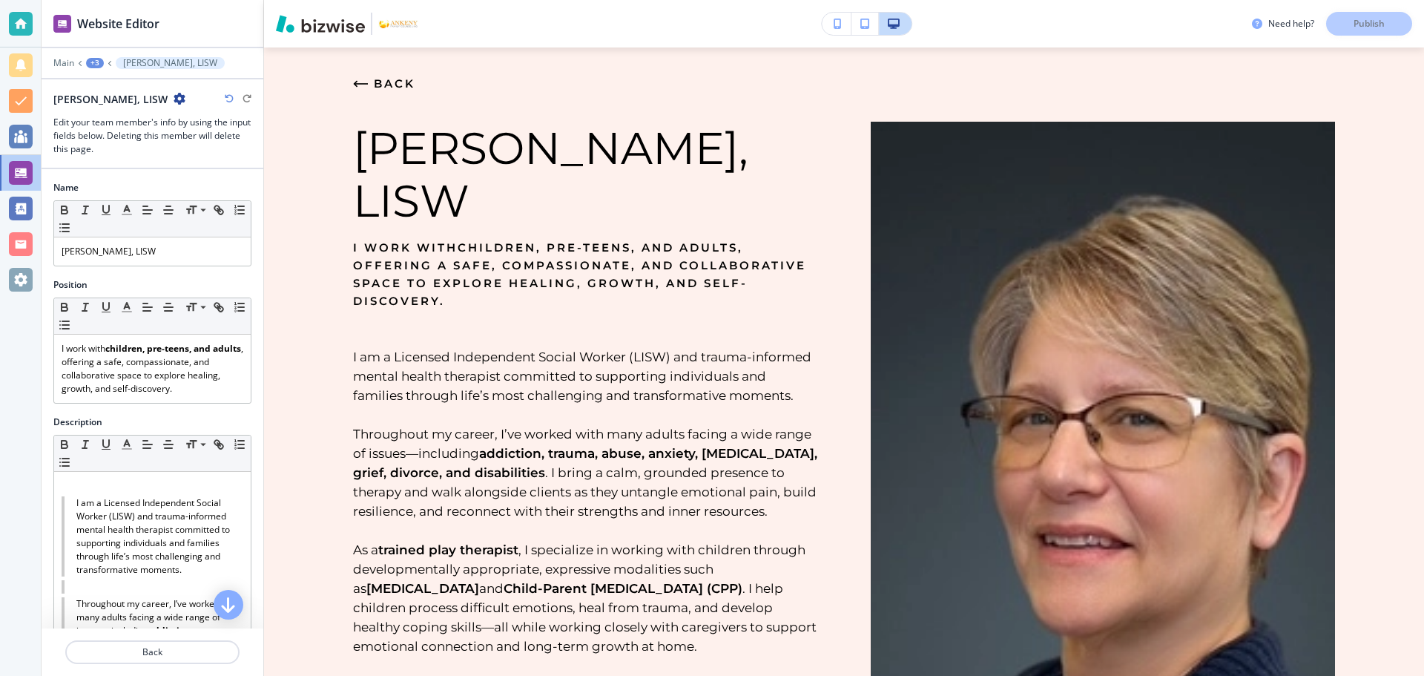
click at [352, 247] on div "BACK Kirsten Benton, LISW I work with children, pre-teens, and adults , offerin…" at bounding box center [559, 565] width 518 height 887
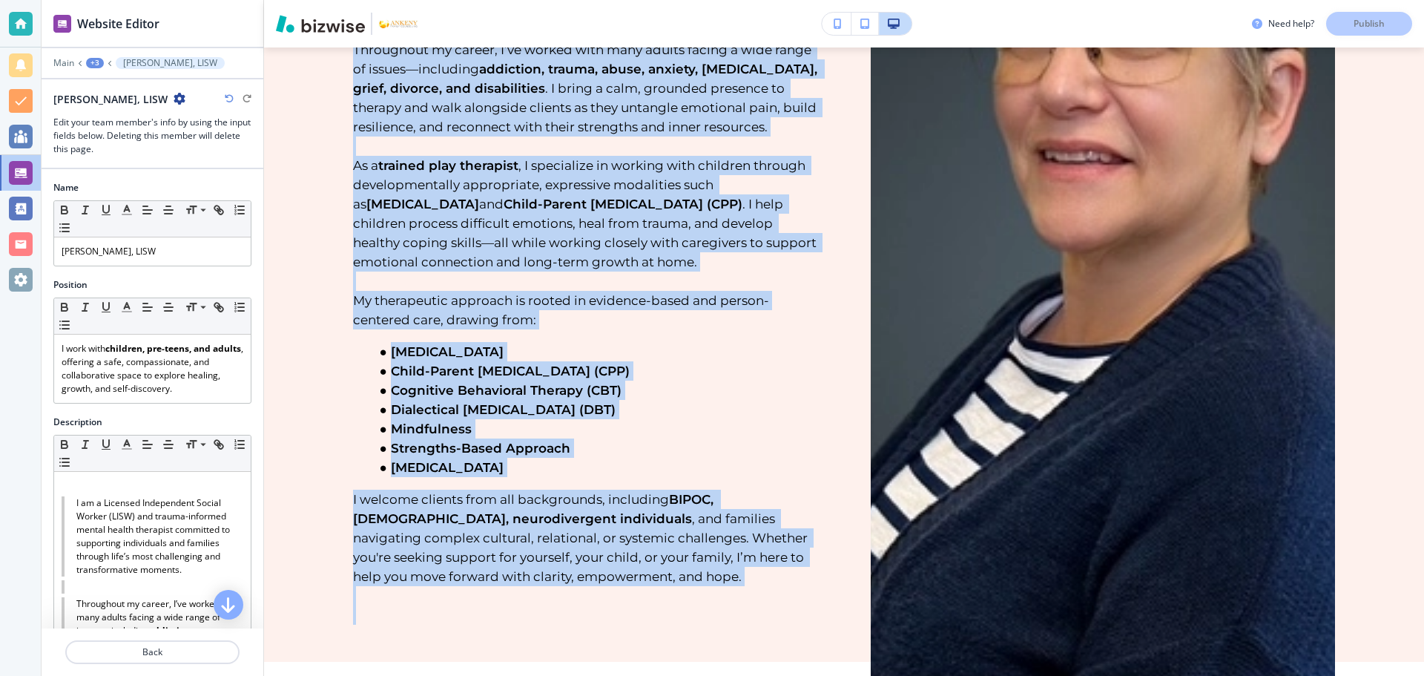
scroll to position [421, 0]
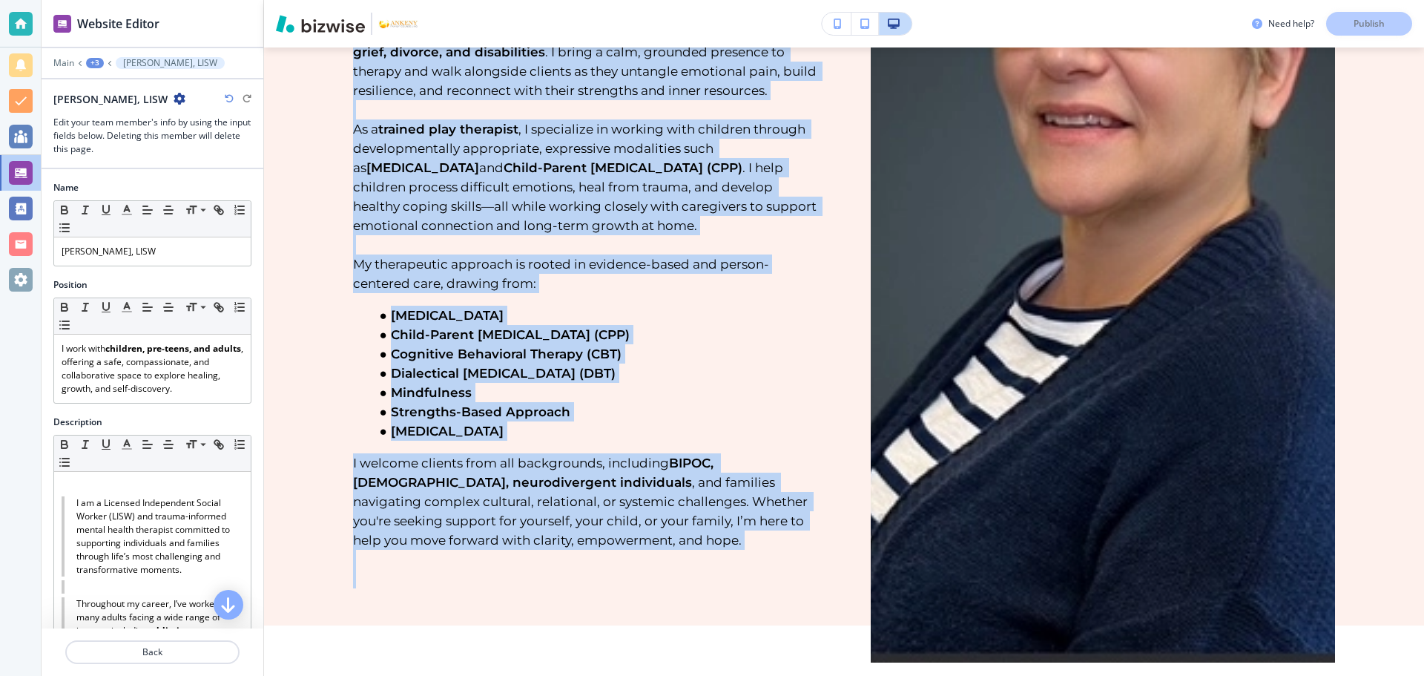
drag, startPoint x: 346, startPoint y: 356, endPoint x: 455, endPoint y: 642, distance: 305.7
click at [455, 625] on div "BACK Kirsten Benton, LISW I work with children, pre-teens, and adults , offerin…" at bounding box center [844, 126] width 1160 height 998
copy h6 "I am a Licensed Independent Social Worker (LISW) and trauma-informed mental hea…"
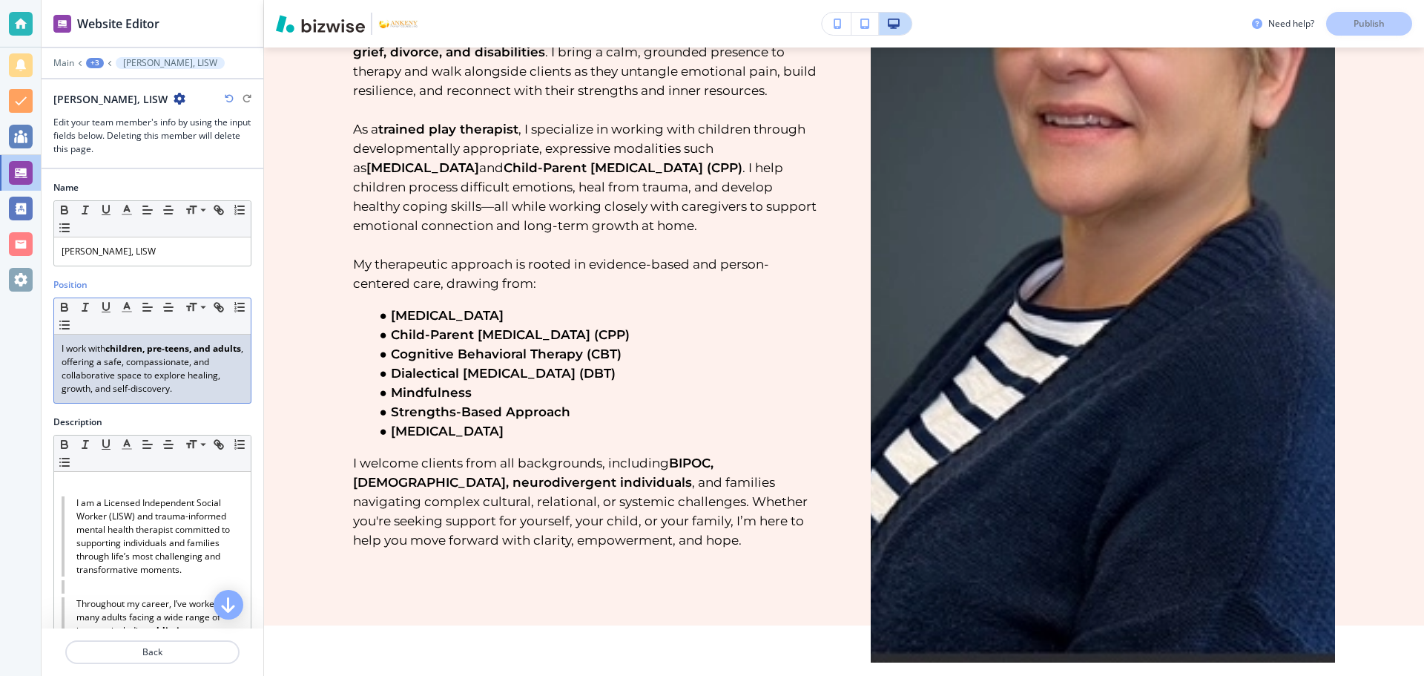
click at [212, 387] on p "I work with children, pre-teens, and adults , offering a safe, compassionate, a…" at bounding box center [153, 368] width 182 height 53
drag, startPoint x: 211, startPoint y: 386, endPoint x: 46, endPoint y: 342, distance: 171.1
click at [46, 342] on div "Position Small Normal Large Huge I work with children, pre-teens, and adults , …" at bounding box center [153, 346] width 222 height 137
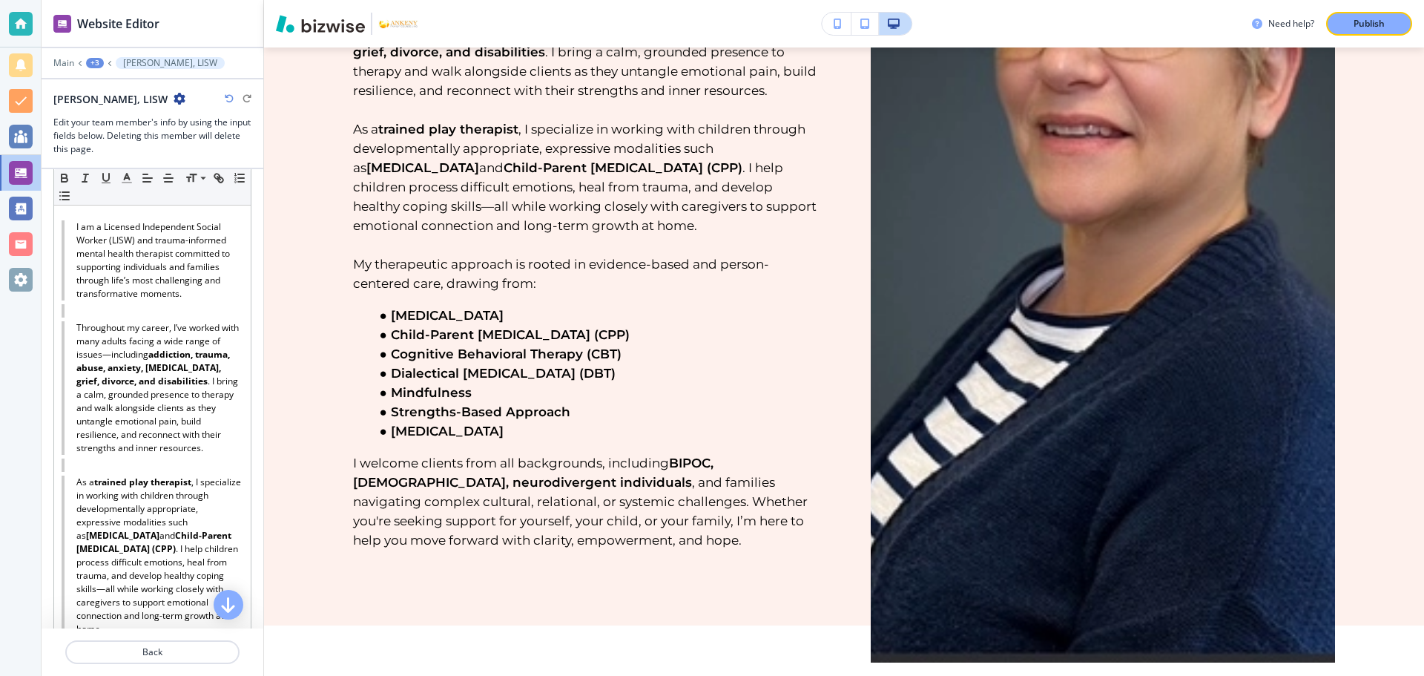
scroll to position [273, 0]
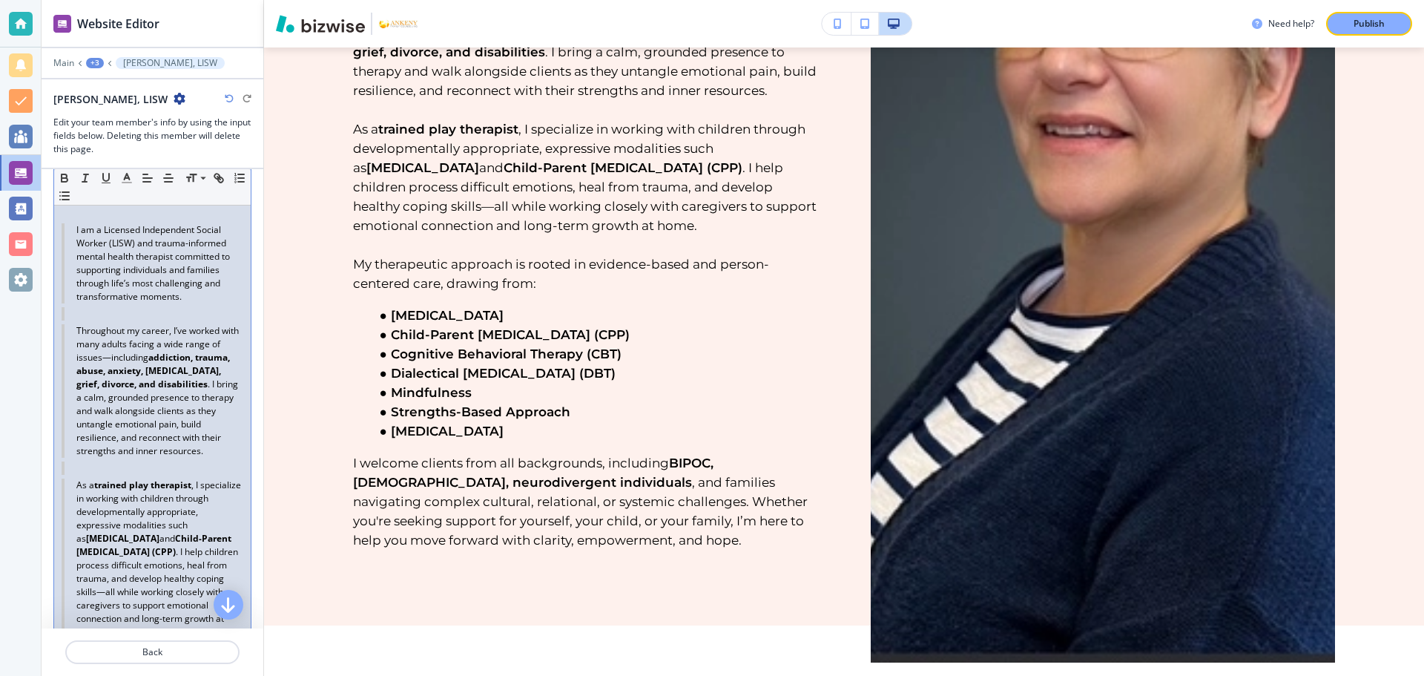
click at [68, 213] on p at bounding box center [153, 212] width 182 height 13
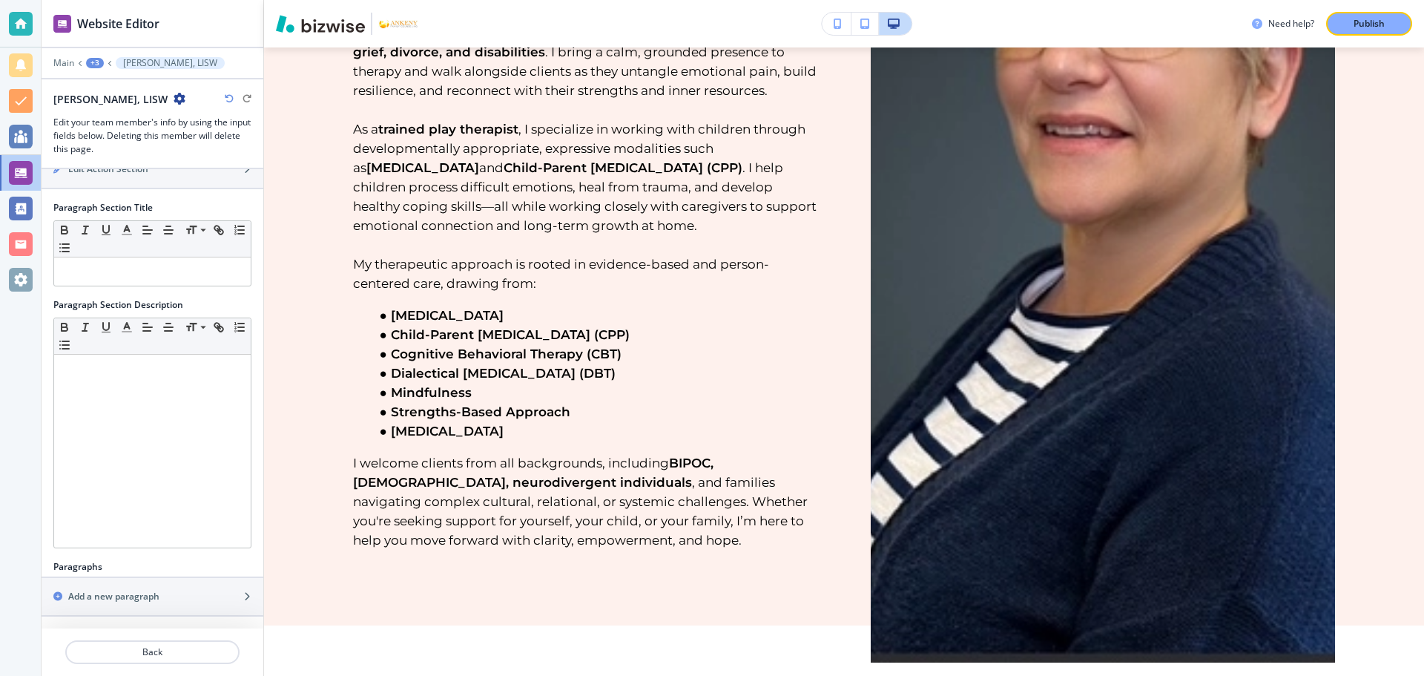
scroll to position [0, 4]
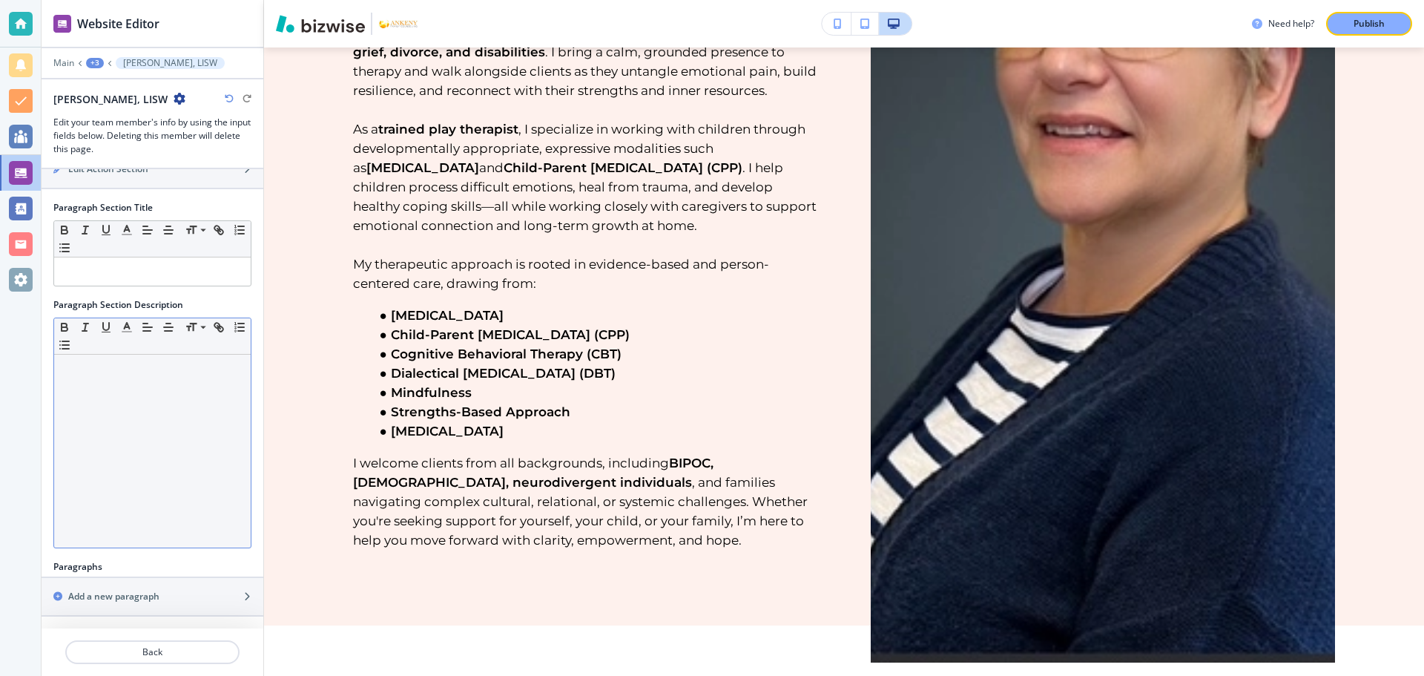
drag, startPoint x: 70, startPoint y: 228, endPoint x: 235, endPoint y: 378, distance: 223.1
click at [227, 311] on div "Name Small Normal Large Huge Kirsten Benton, LISW Position Small Normal Large H…" at bounding box center [153, 398] width 222 height 459
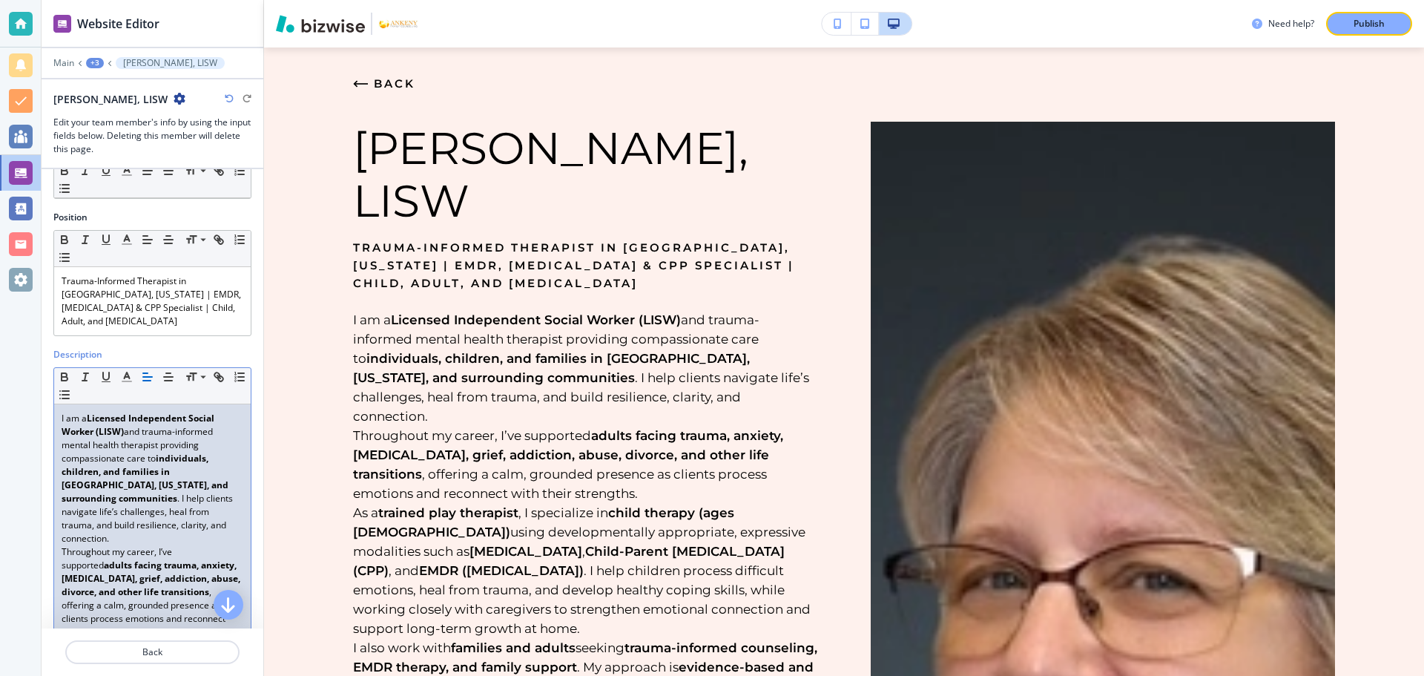
scroll to position [0, 0]
click at [226, 483] on p "I am a Licensed Independent Social Worker (LISW) and trauma-informed mental hea…" at bounding box center [153, 479] width 182 height 134
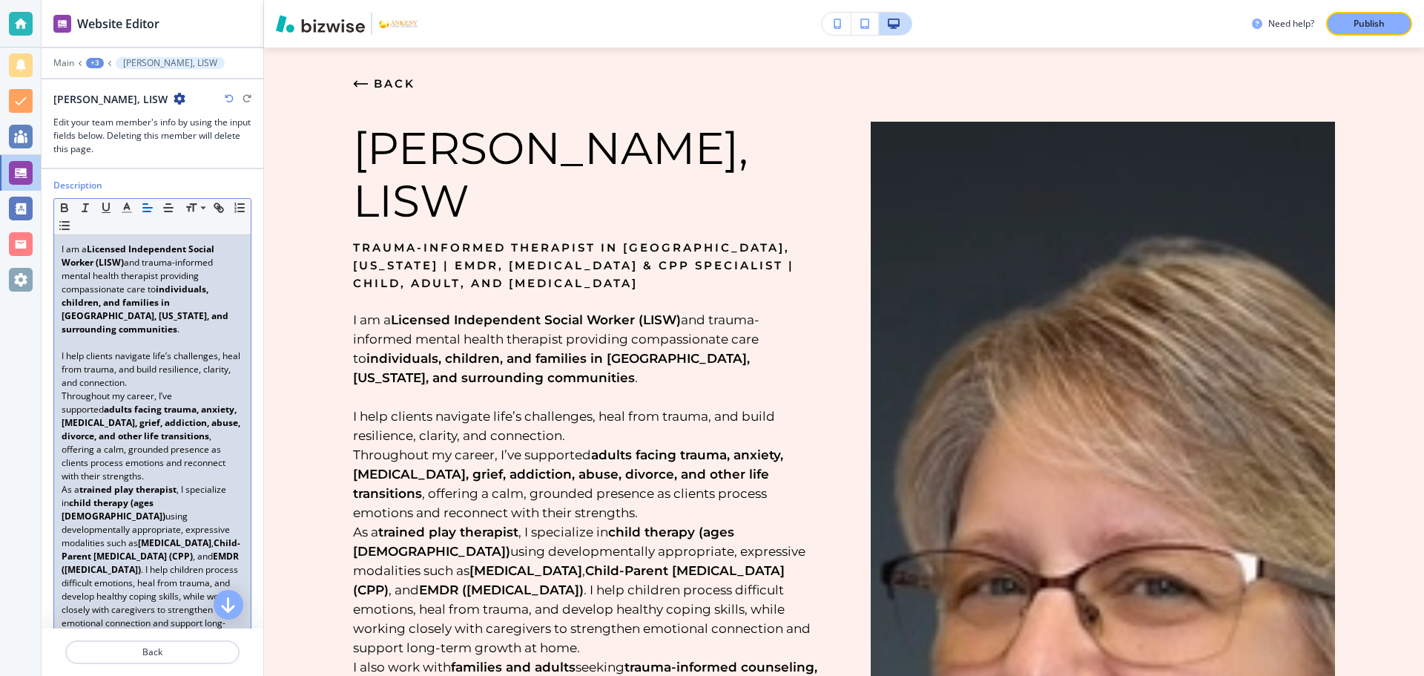
scroll to position [263, 0]
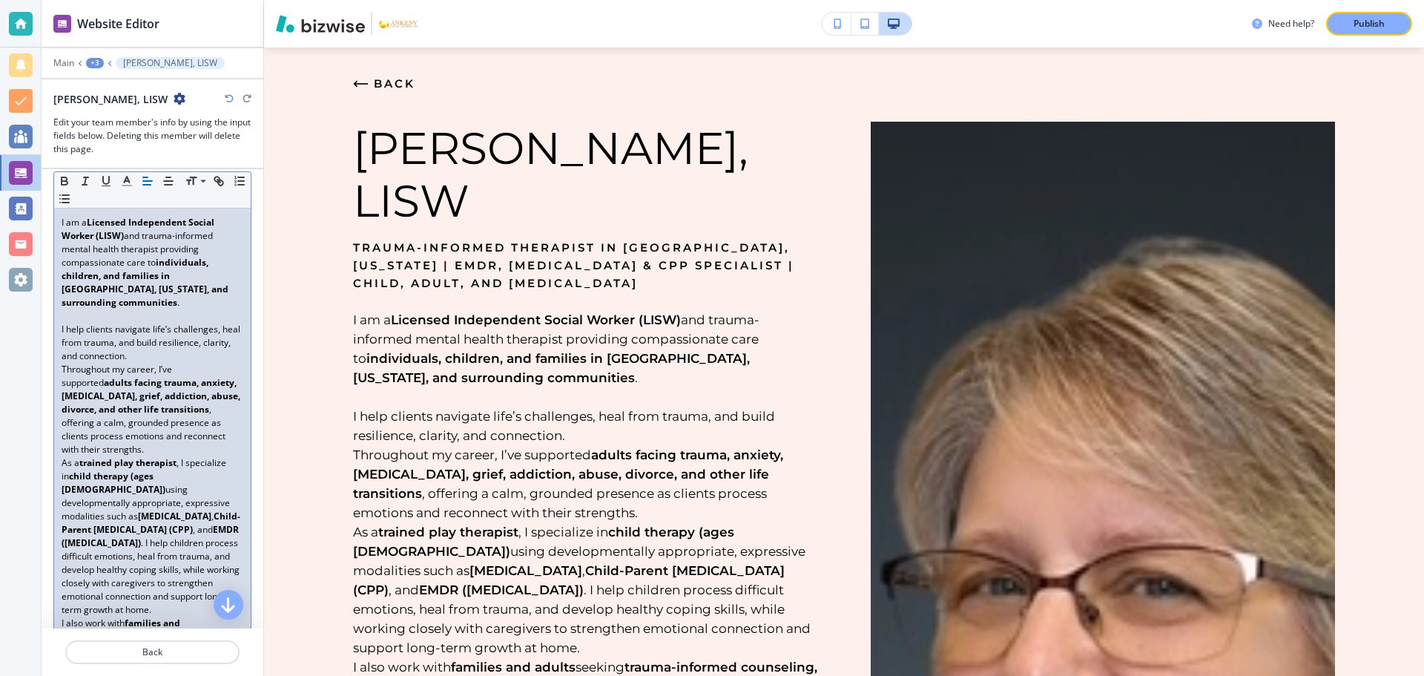
click at [170, 338] on p "I help clients navigate life’s challenges, heal from trauma, and build resilien…" at bounding box center [153, 343] width 182 height 40
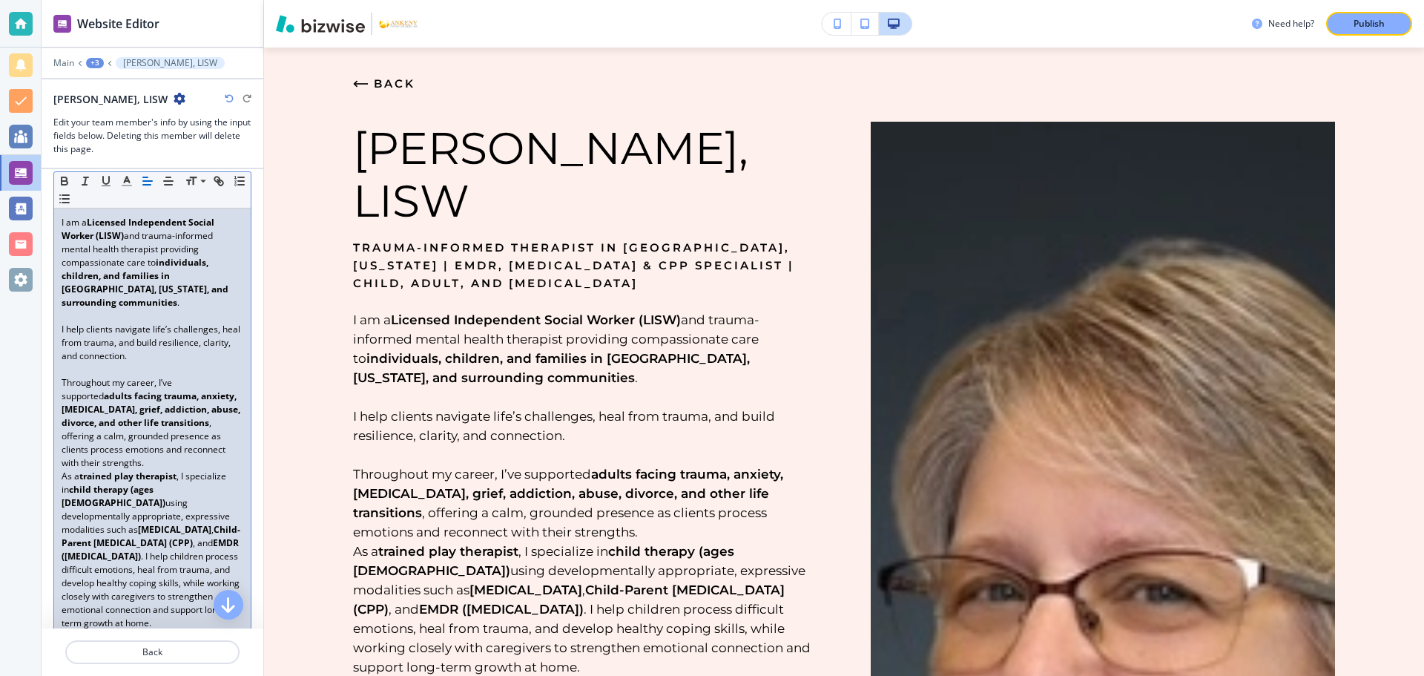
click at [169, 450] on p "Throughout my career, I’ve supported adults facing trauma, anxiety, depression,…" at bounding box center [153, 422] width 182 height 93
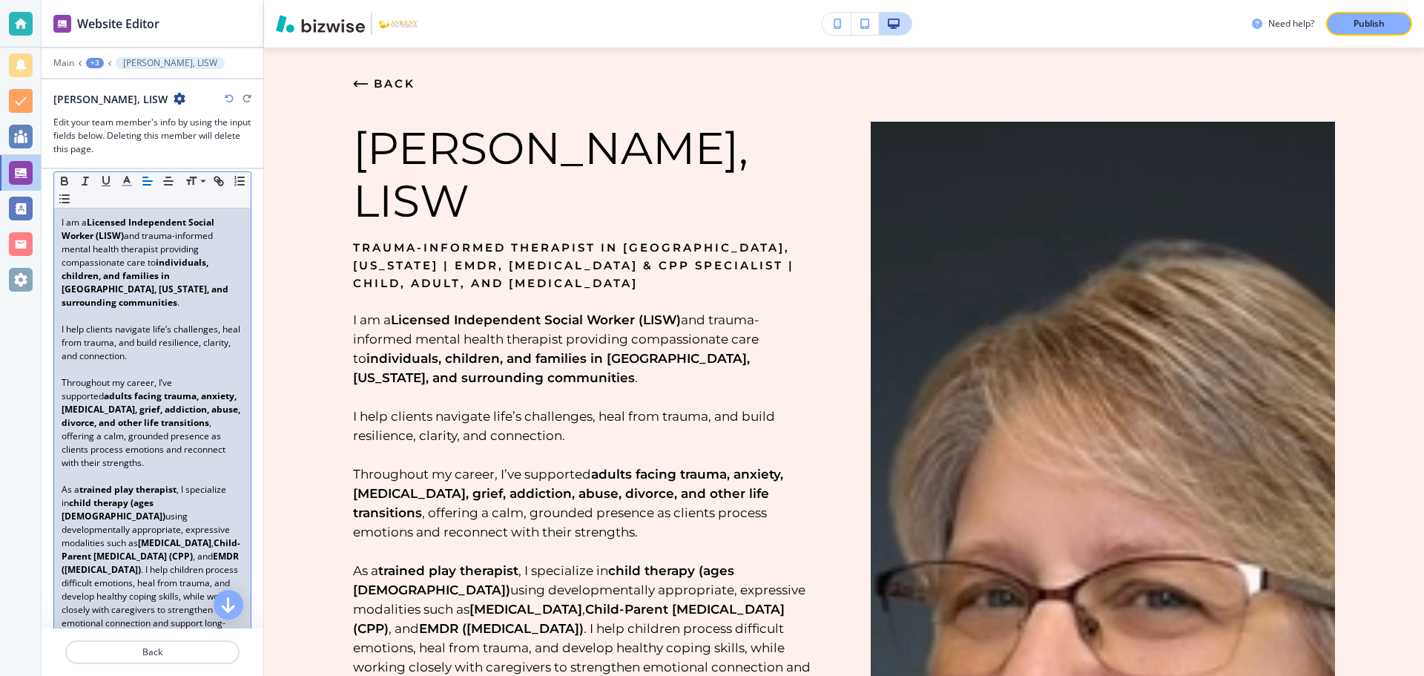
click at [148, 556] on p "As a trained play therapist , I specialize in child therapy (ages 0–12) using d…" at bounding box center [153, 563] width 182 height 160
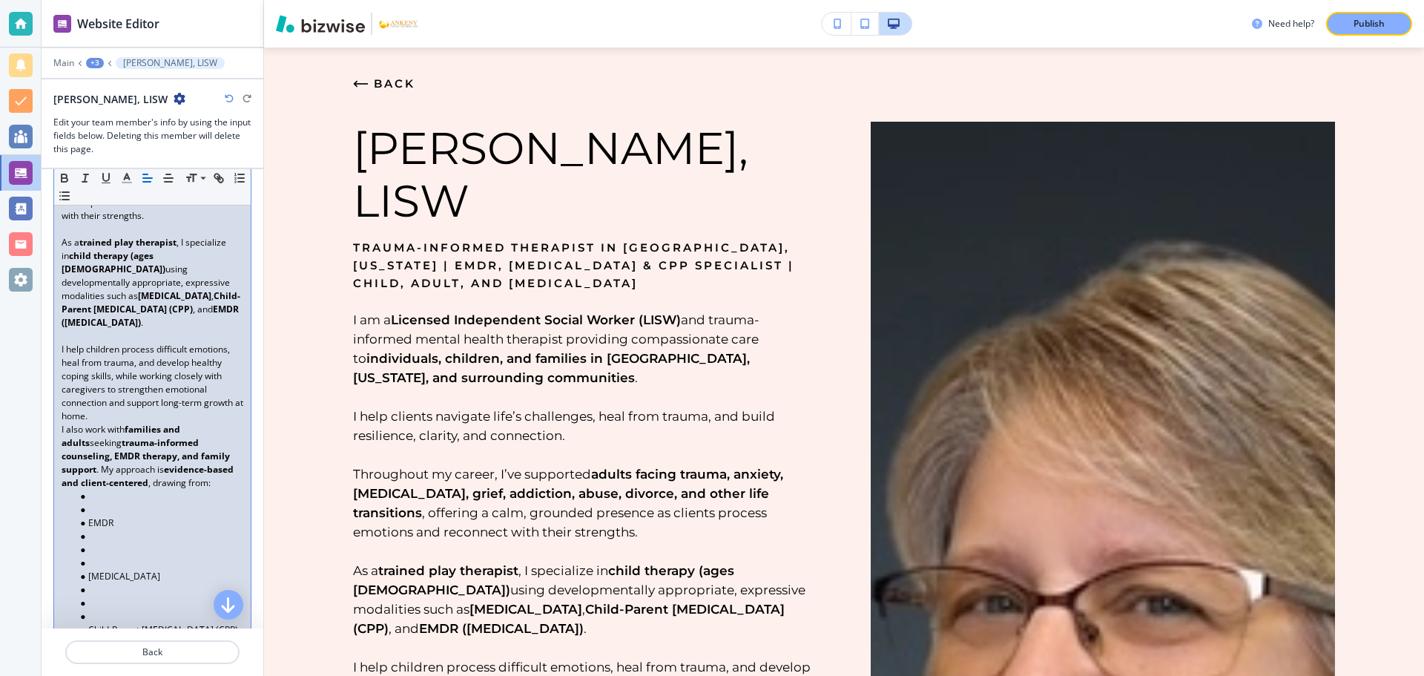
scroll to position [519, 0]
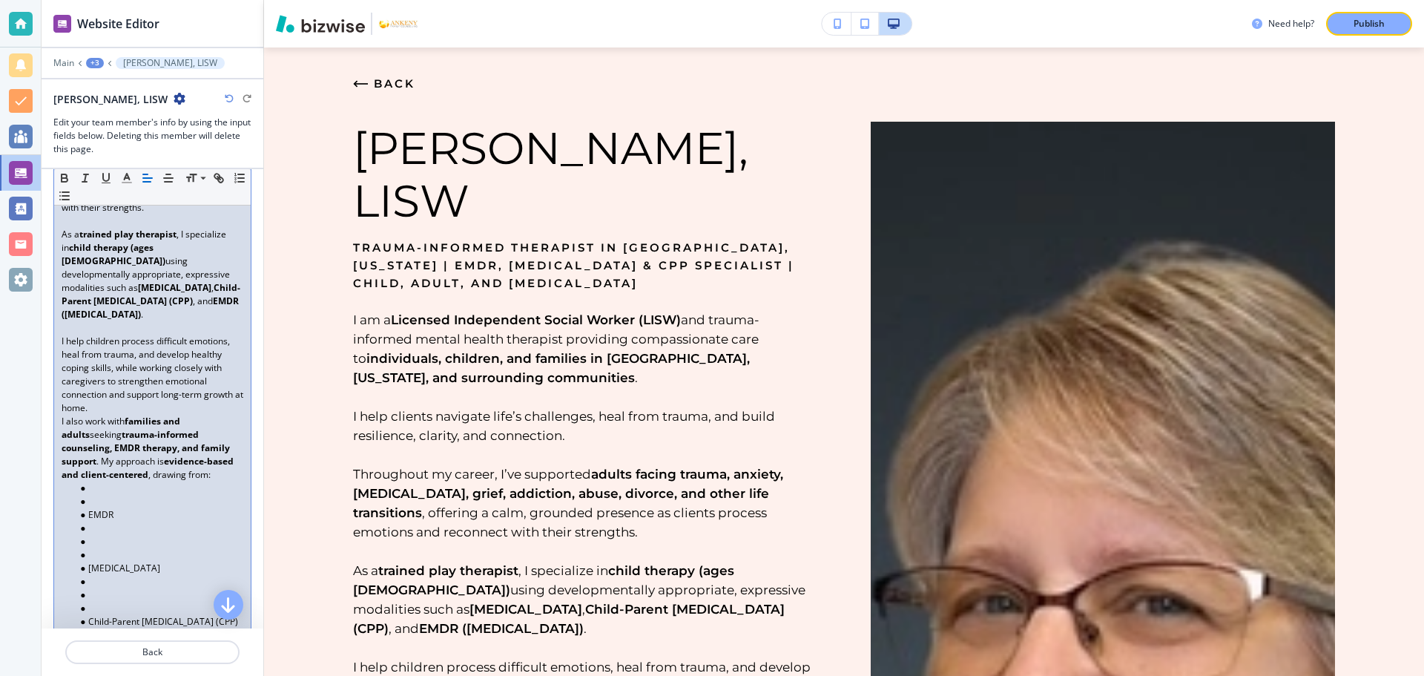
click at [134, 395] on p "I help children process difficult emotions, heal from trauma, and develop healt…" at bounding box center [153, 375] width 182 height 80
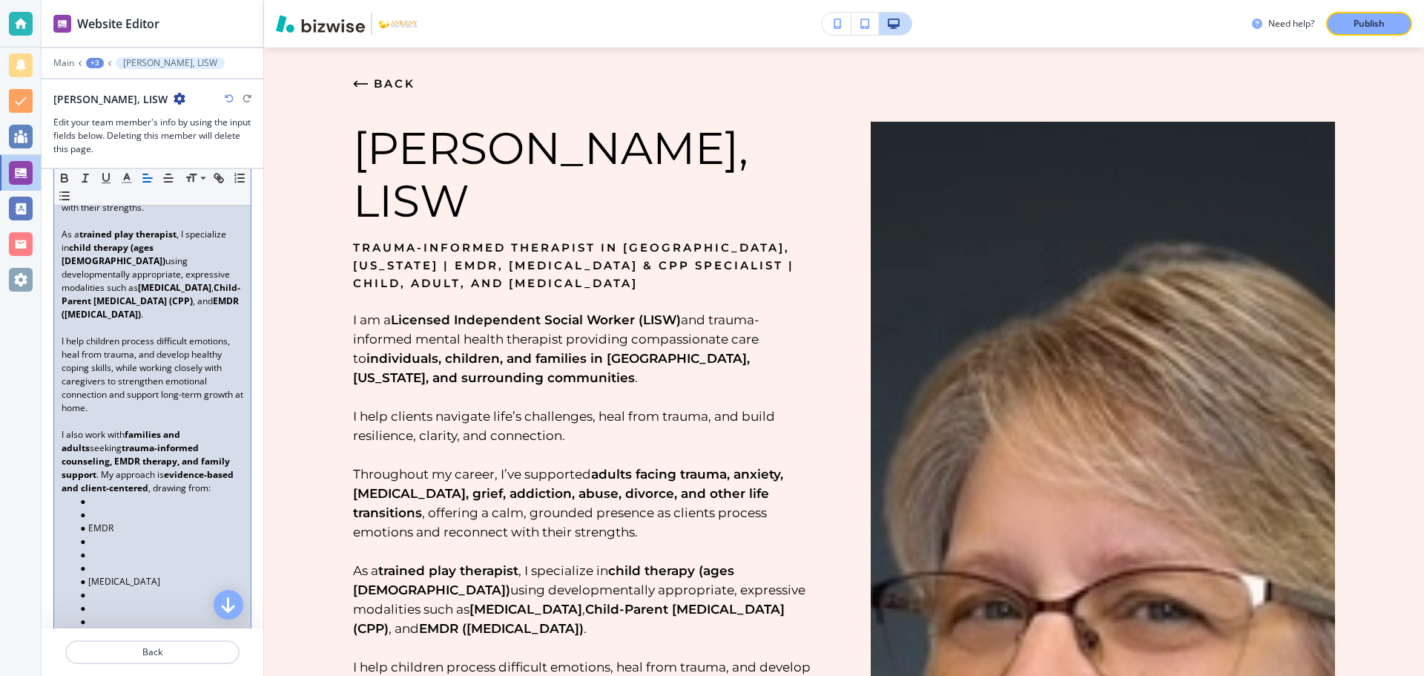
click at [88, 508] on li at bounding box center [159, 514] width 168 height 13
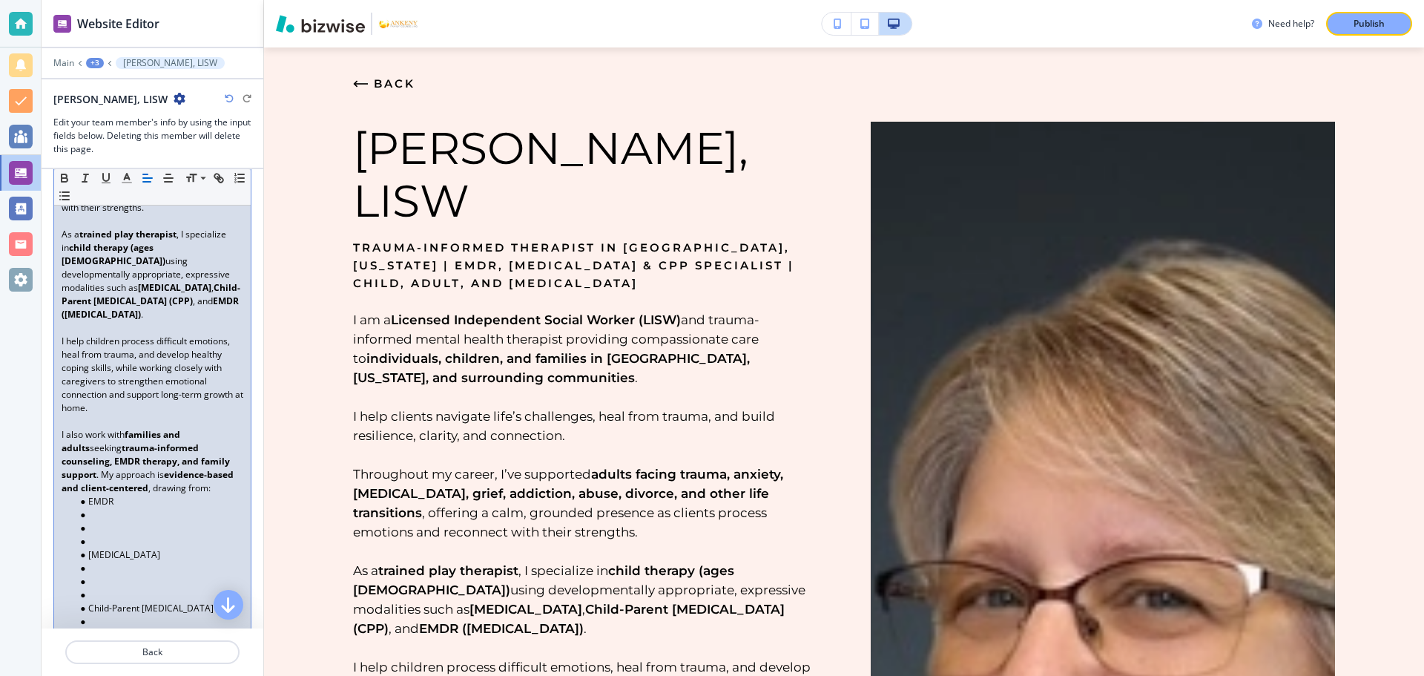
click at [93, 535] on li at bounding box center [159, 541] width 168 height 13
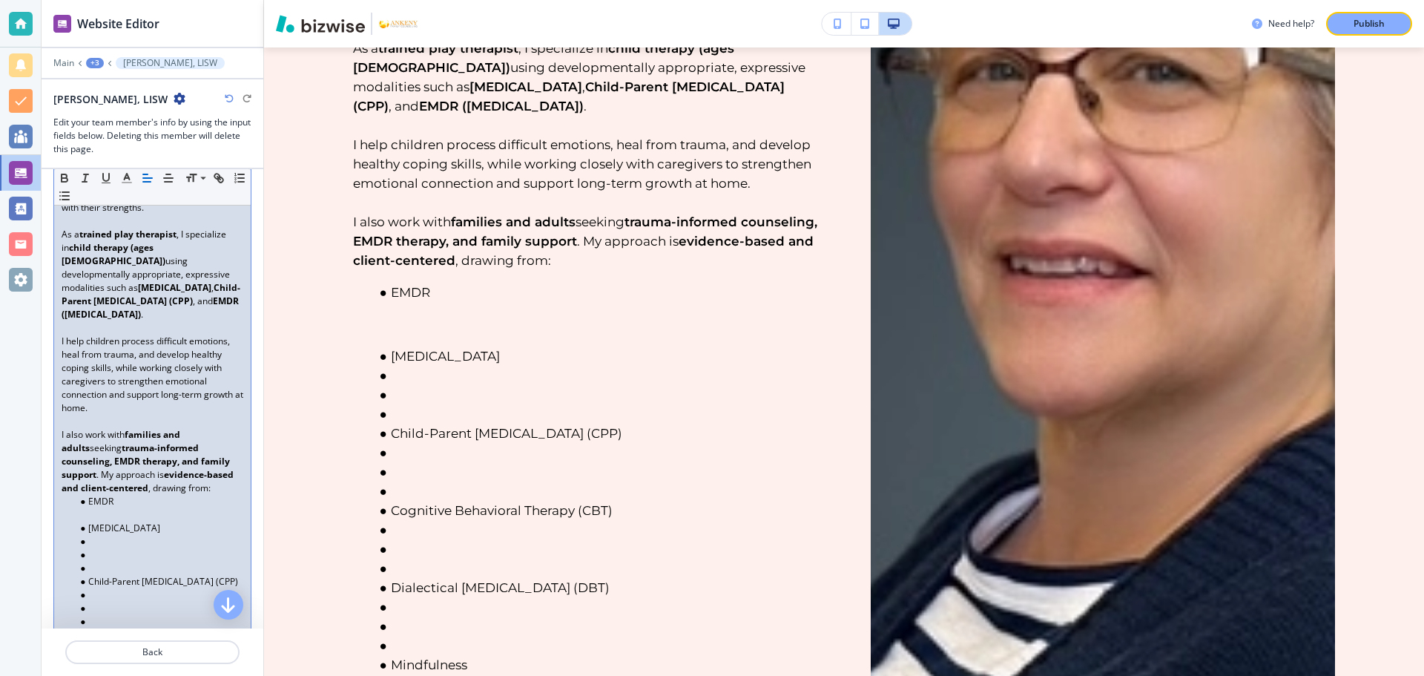
scroll to position [528, 0]
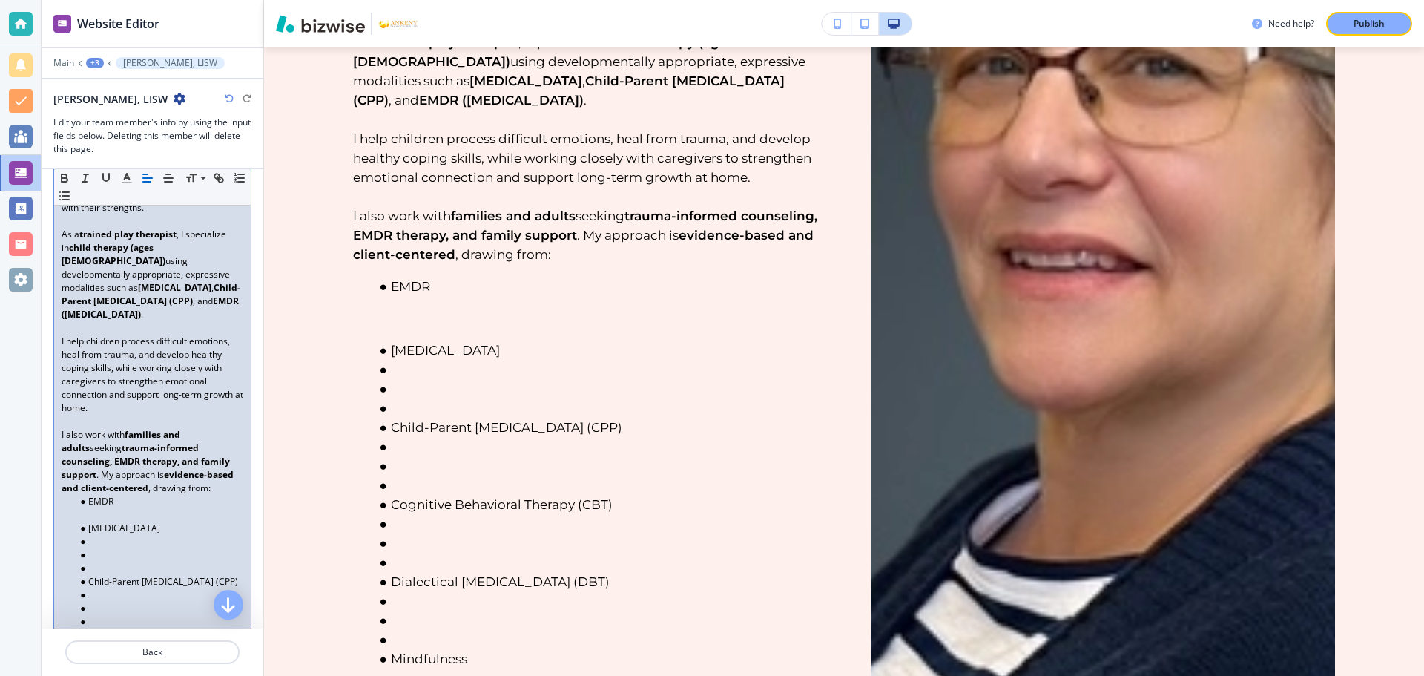
click at [102, 562] on li at bounding box center [159, 568] width 168 height 13
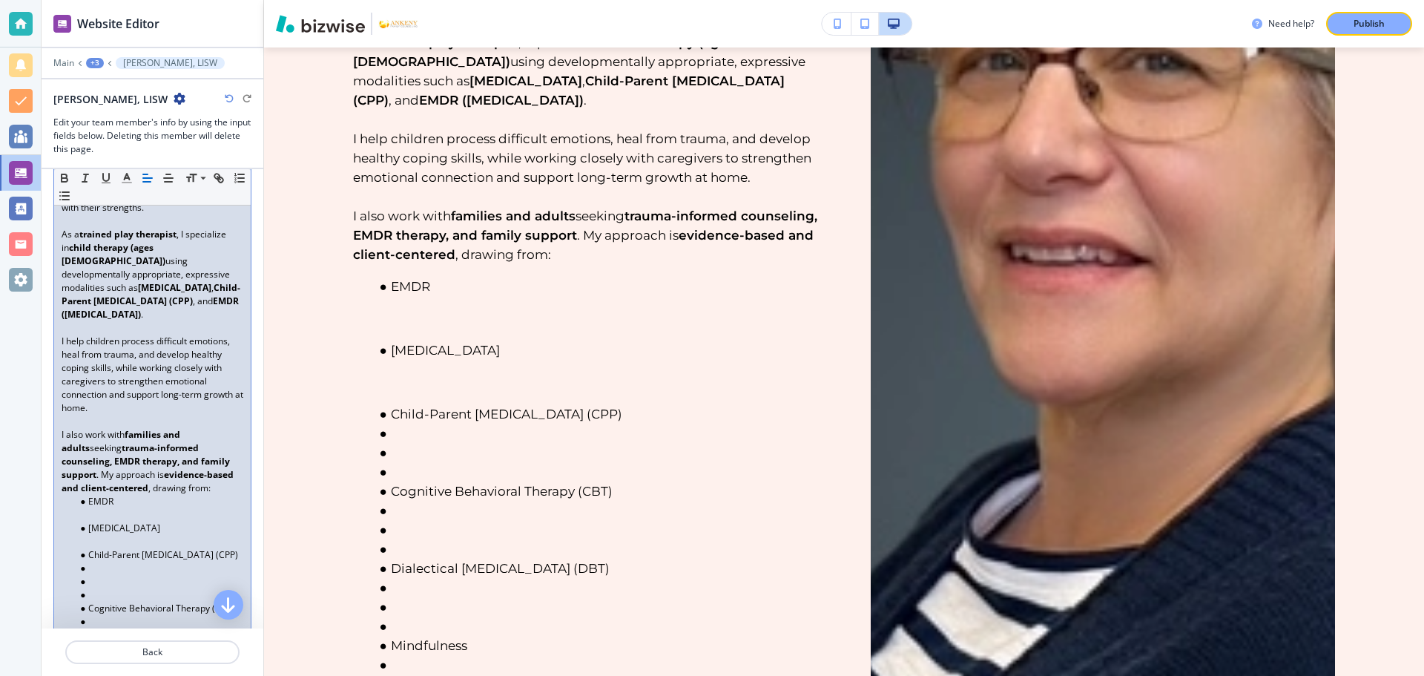
click at [103, 575] on li at bounding box center [159, 581] width 168 height 13
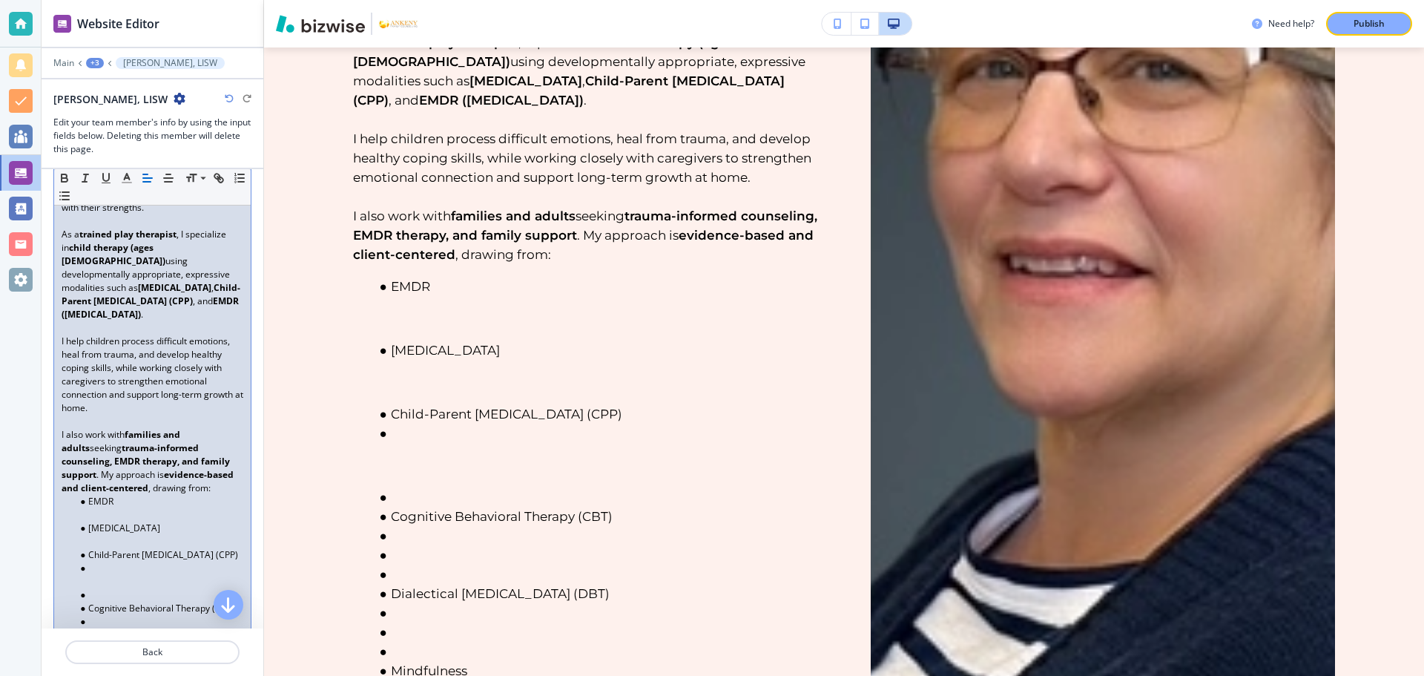
click at [102, 588] on li at bounding box center [159, 594] width 168 height 13
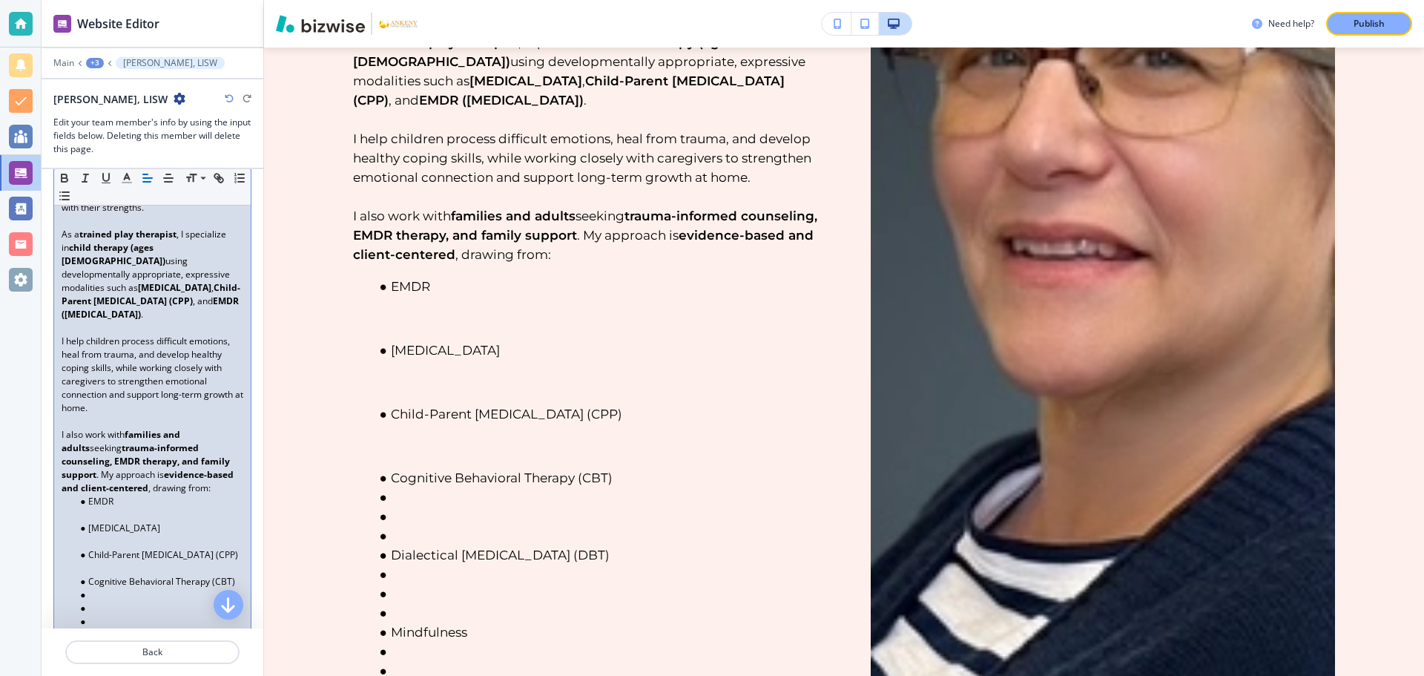
click at [95, 615] on li at bounding box center [159, 621] width 168 height 13
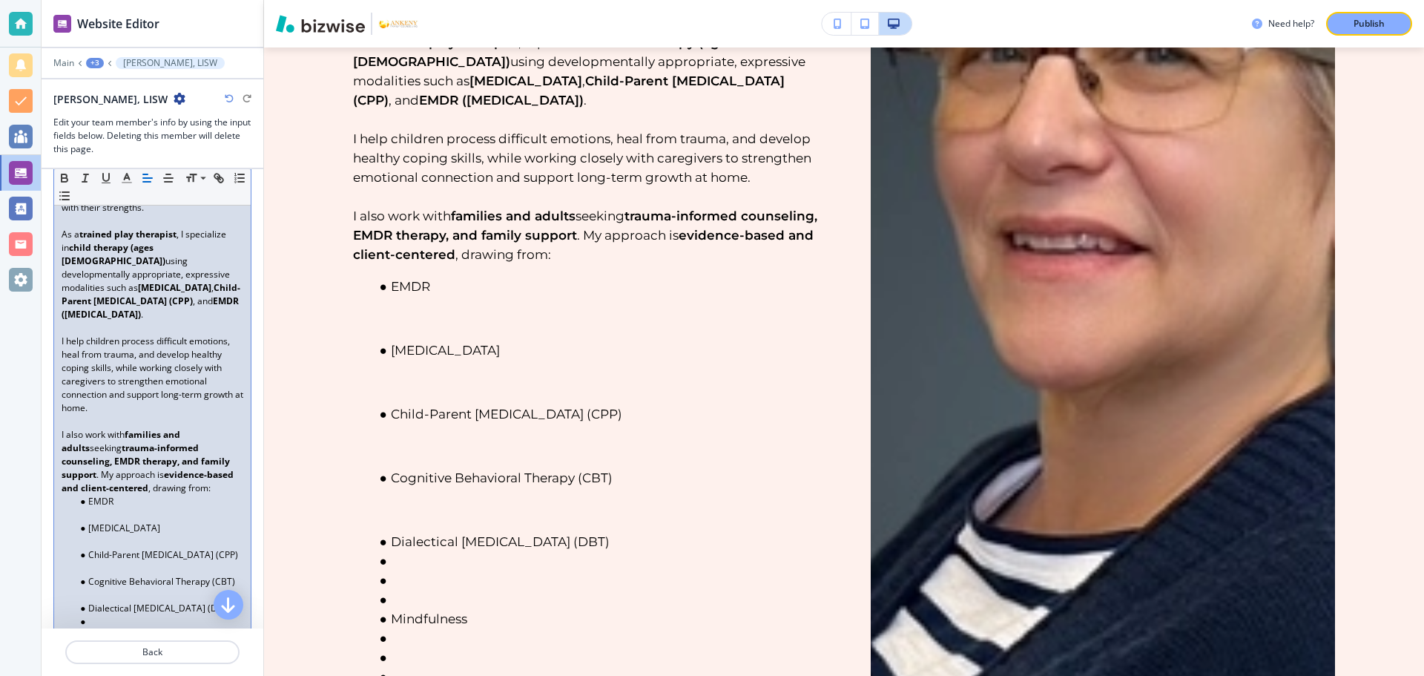
click at [92, 628] on li at bounding box center [159, 634] width 168 height 13
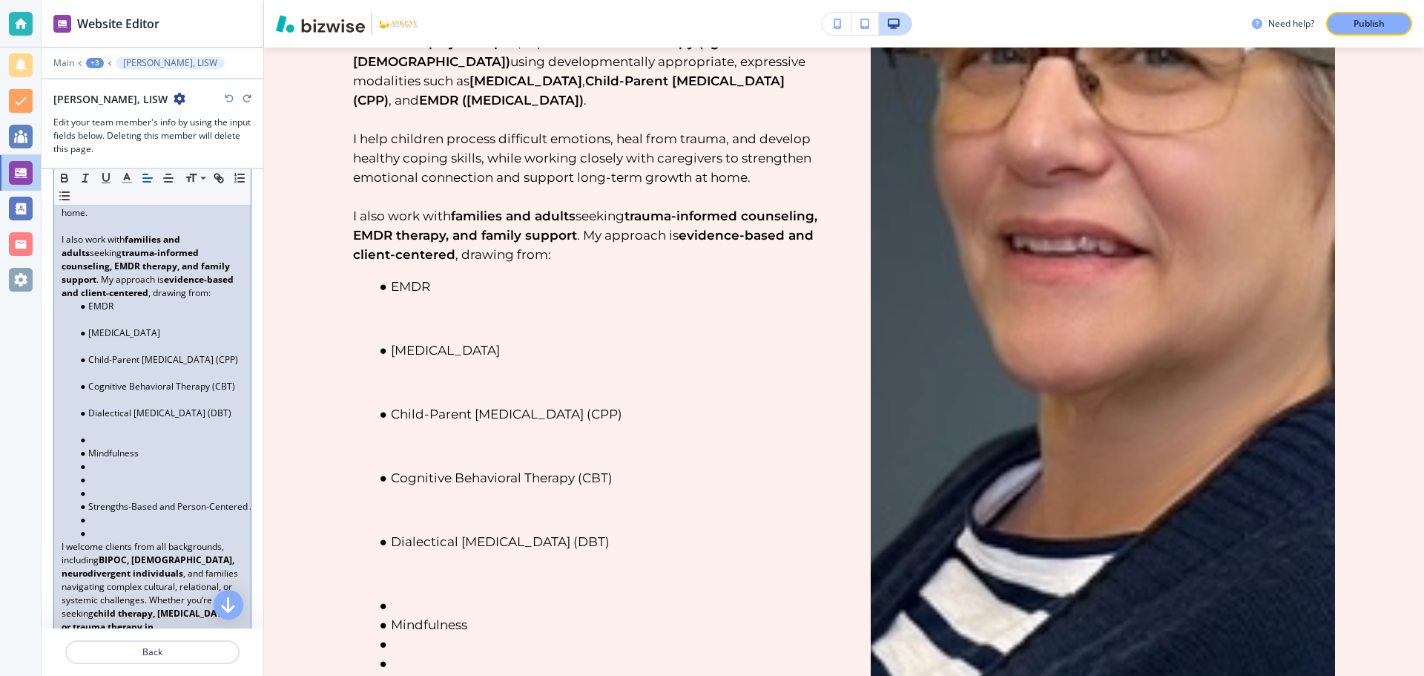
scroll to position [798, 0]
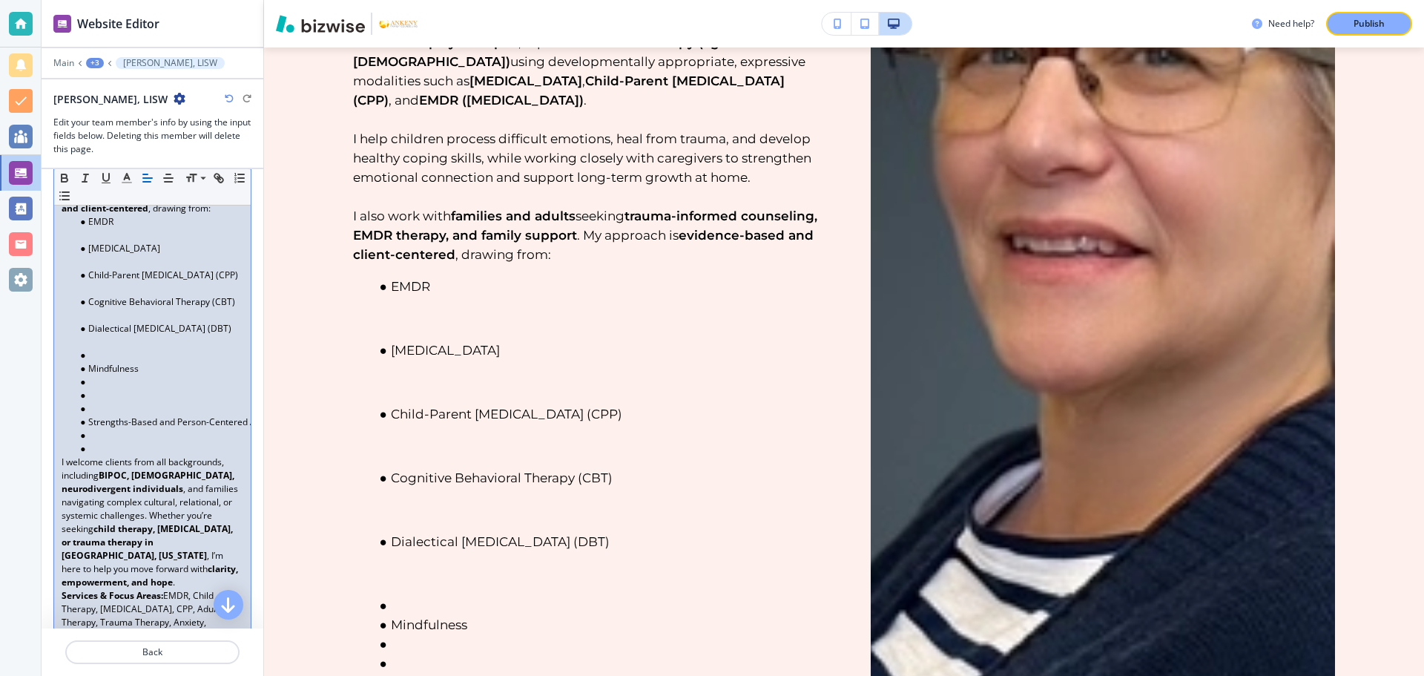
click at [96, 442] on li at bounding box center [159, 448] width 168 height 13
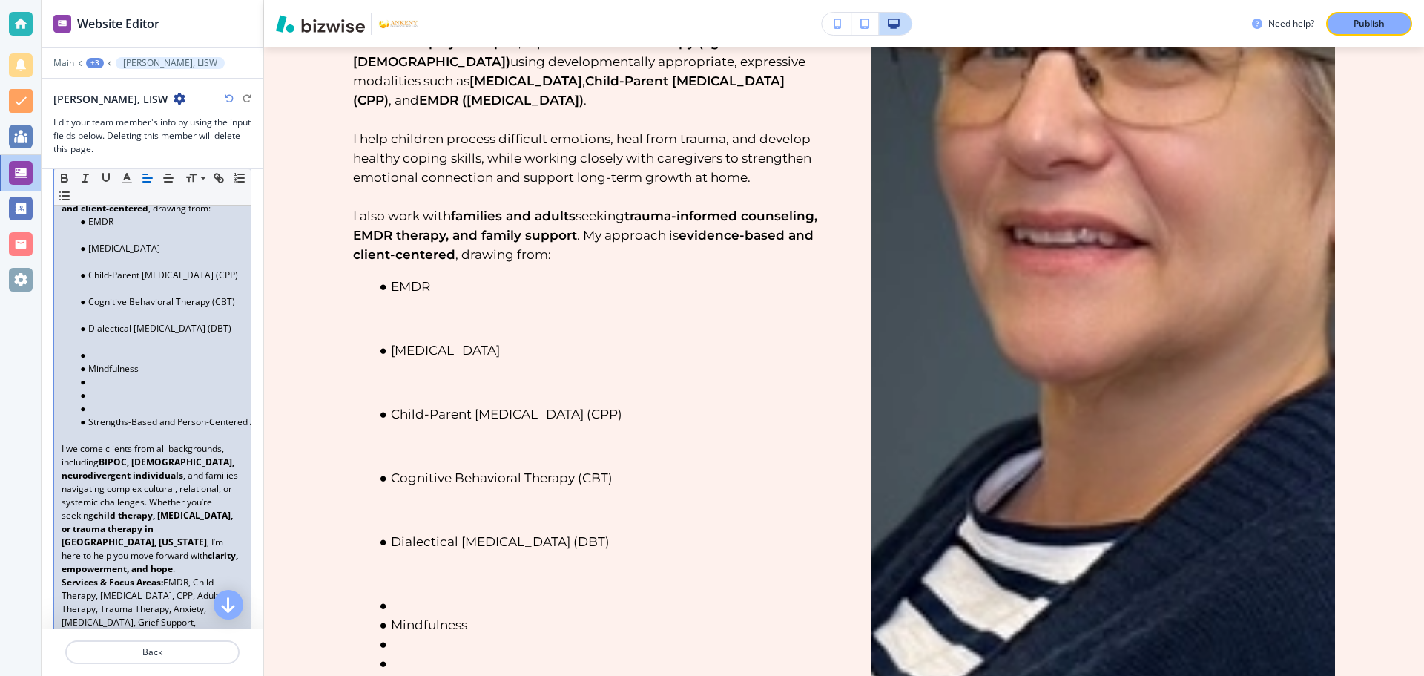
click at [100, 402] on li at bounding box center [159, 408] width 168 height 13
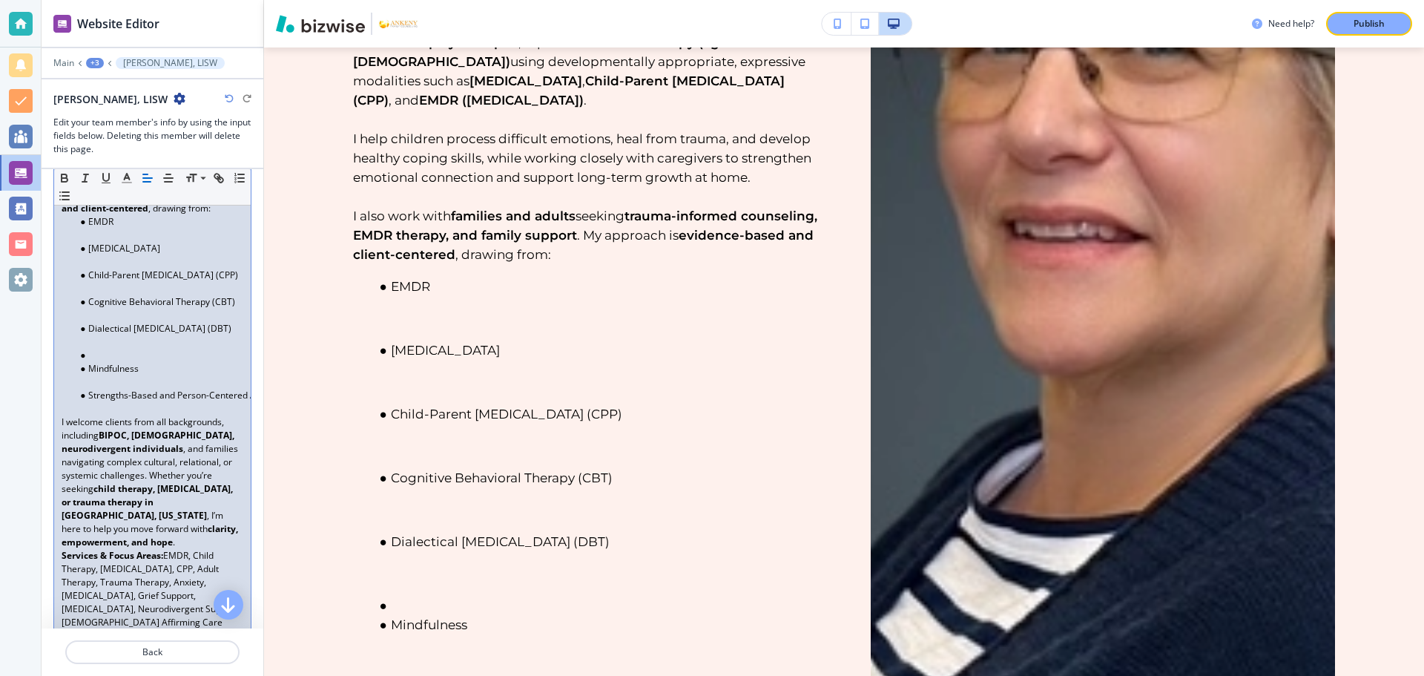
click at [102, 349] on li at bounding box center [159, 355] width 168 height 13
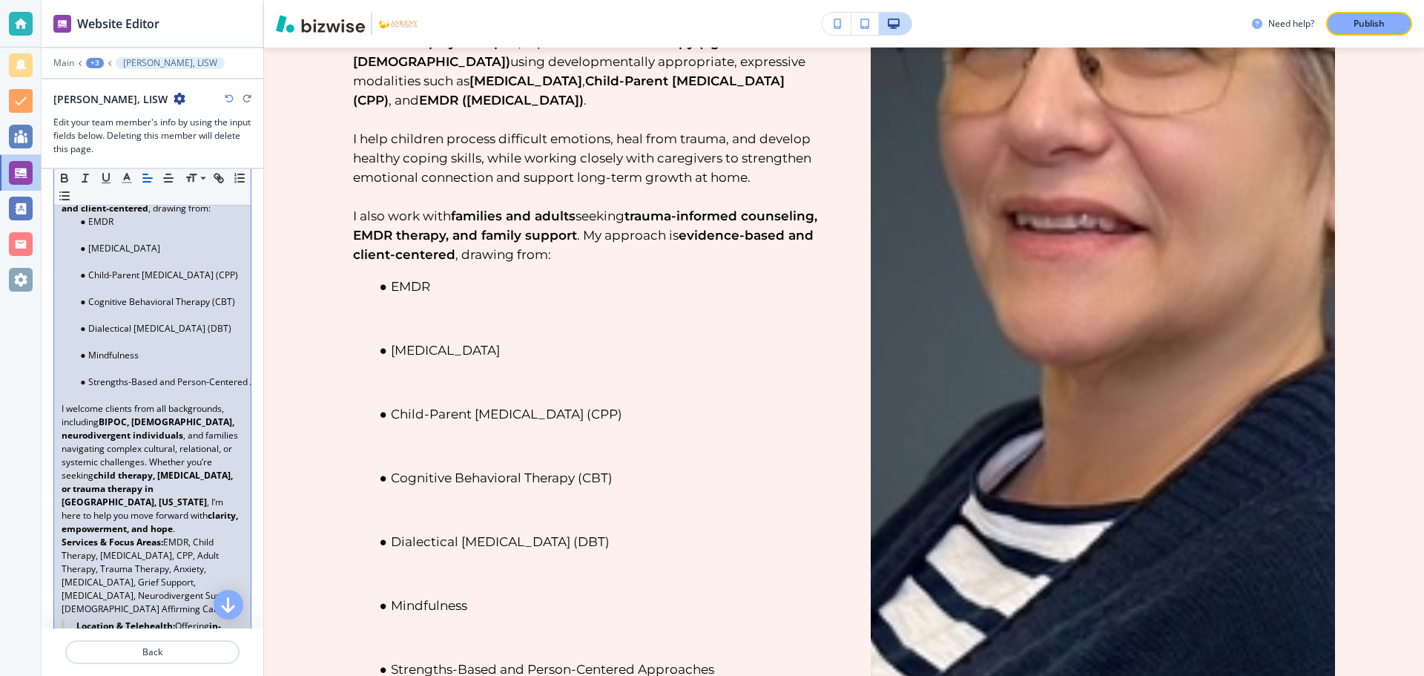
click at [211, 450] on p "I welcome clients from all backgrounds, including BIPOC, LGBTQIA+, neurodiverge…" at bounding box center [153, 469] width 182 height 134
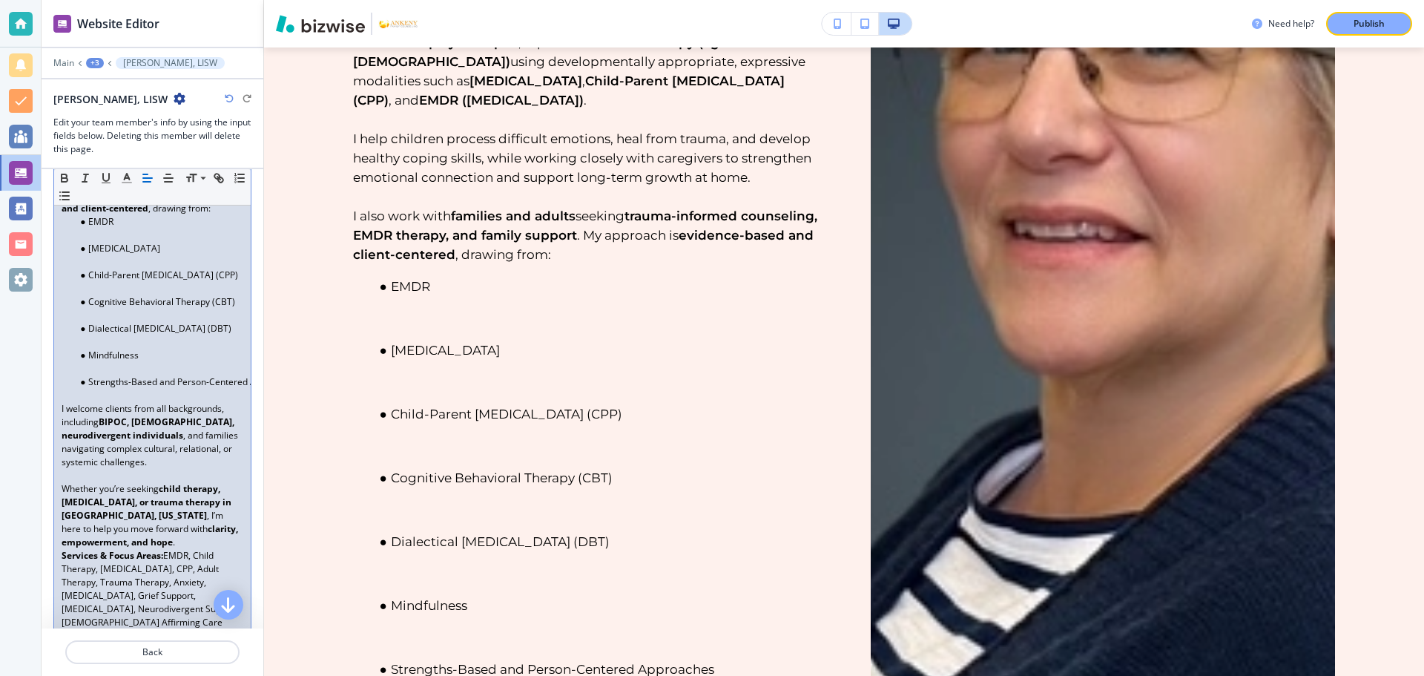
click at [188, 527] on p "Whether you’re seeking child therapy, family counseling, or trauma therapy in A…" at bounding box center [153, 515] width 182 height 67
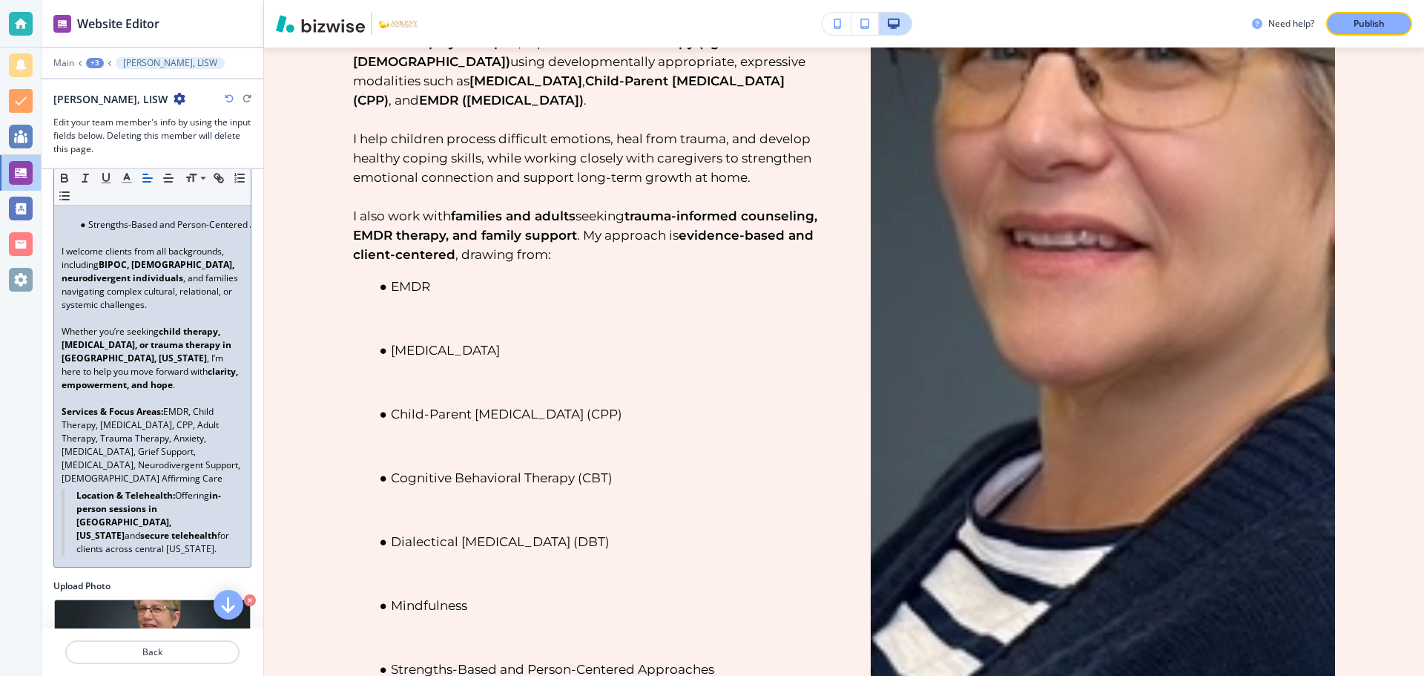
scroll to position [995, 0]
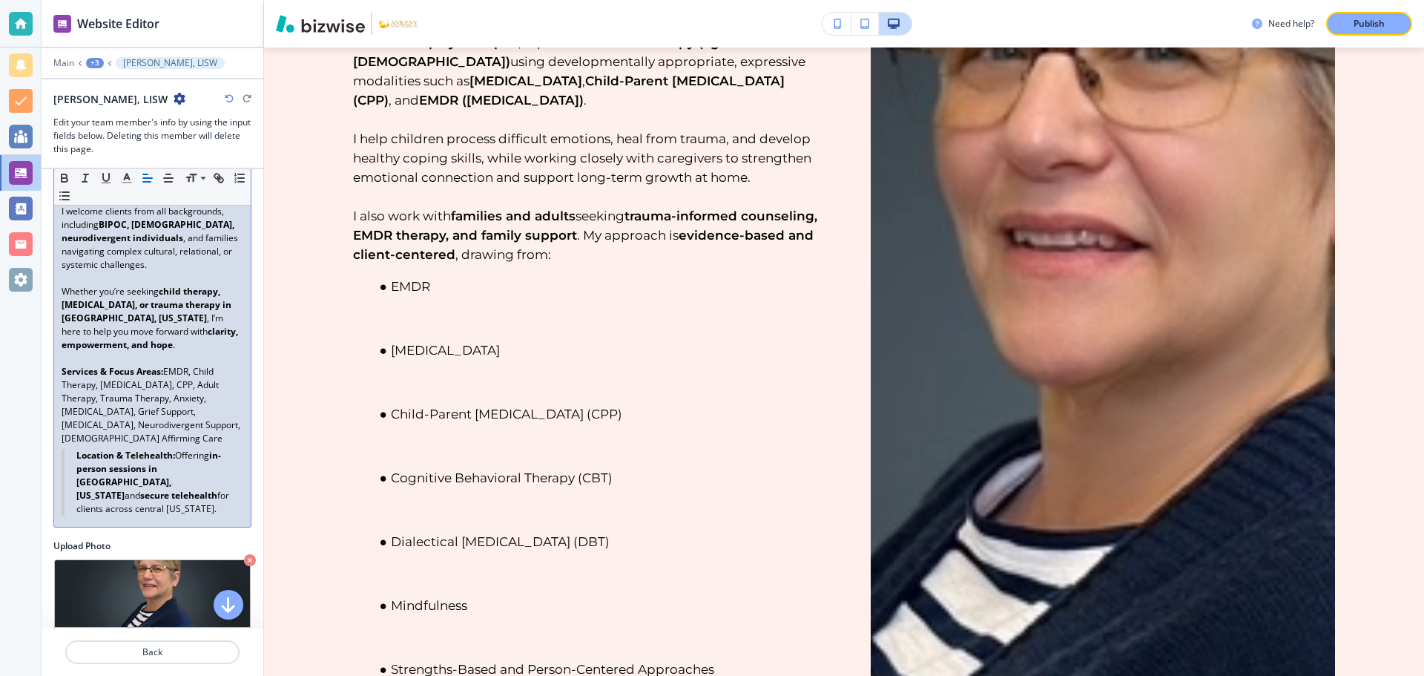
click at [172, 425] on p "Services & Focus Areas: EMDR, Child Therapy, Play Therapy, CPP, Adult Therapy, …" at bounding box center [153, 405] width 182 height 80
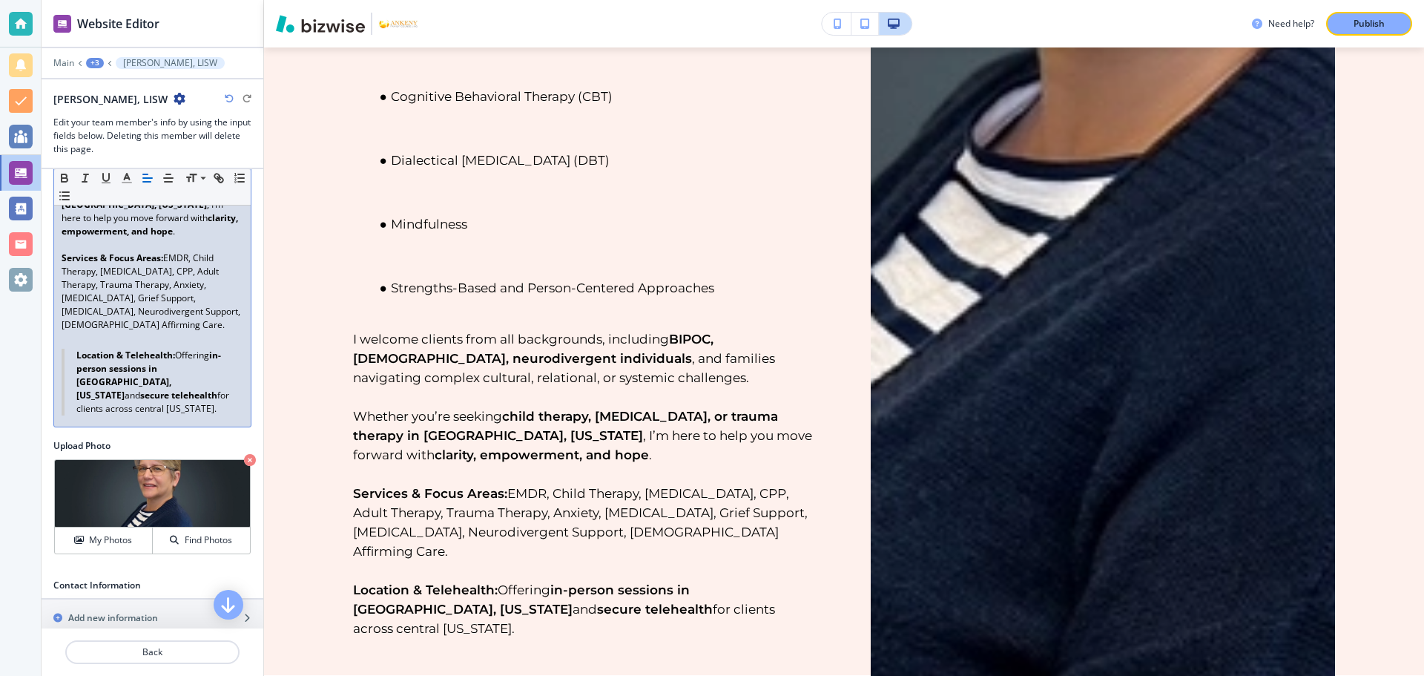
scroll to position [913, 0]
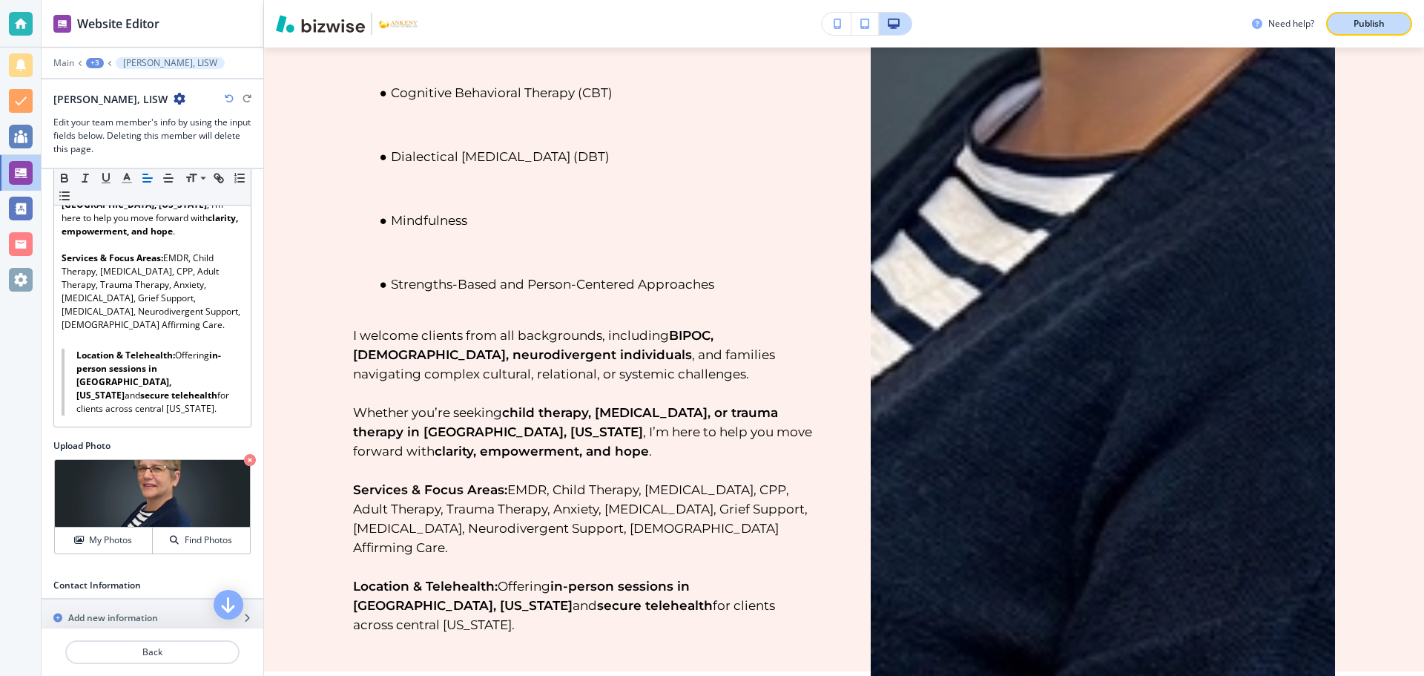
click at [1357, 24] on p "Publish" at bounding box center [1369, 23] width 31 height 13
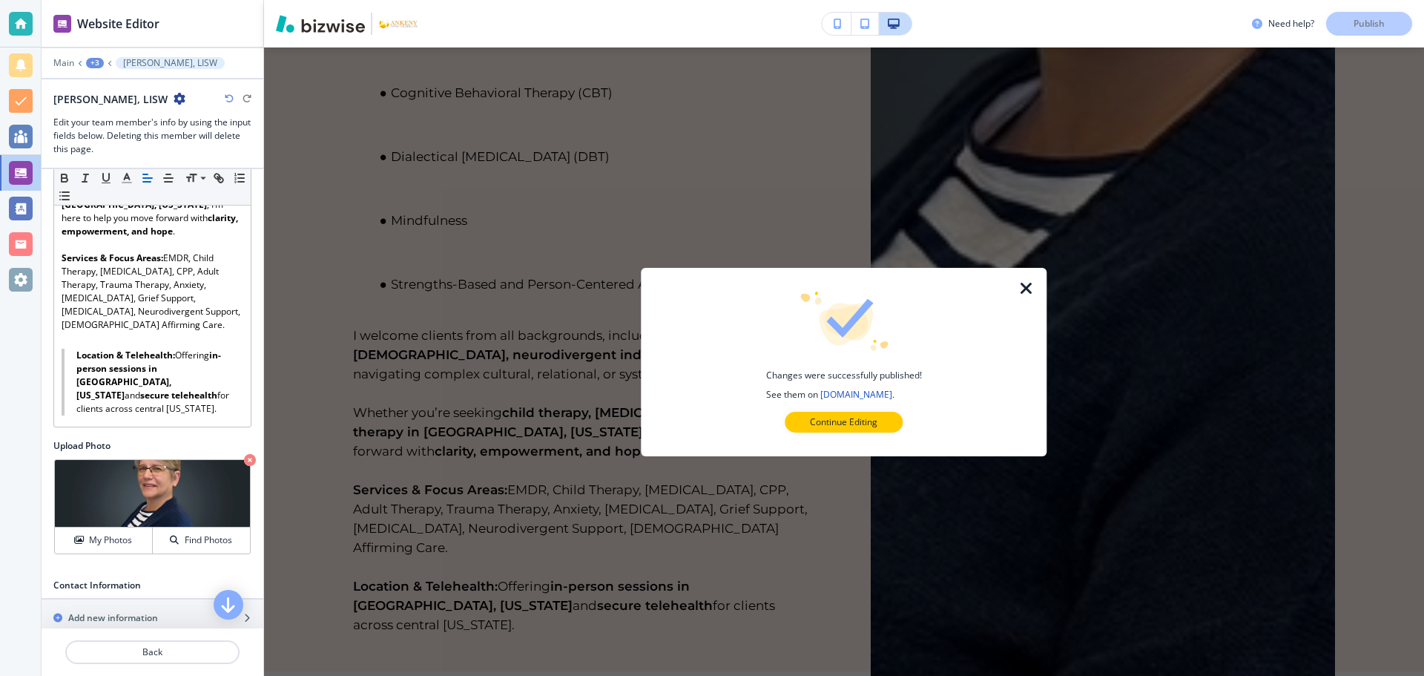
click at [1027, 283] on icon "button" at bounding box center [1027, 288] width 18 height 18
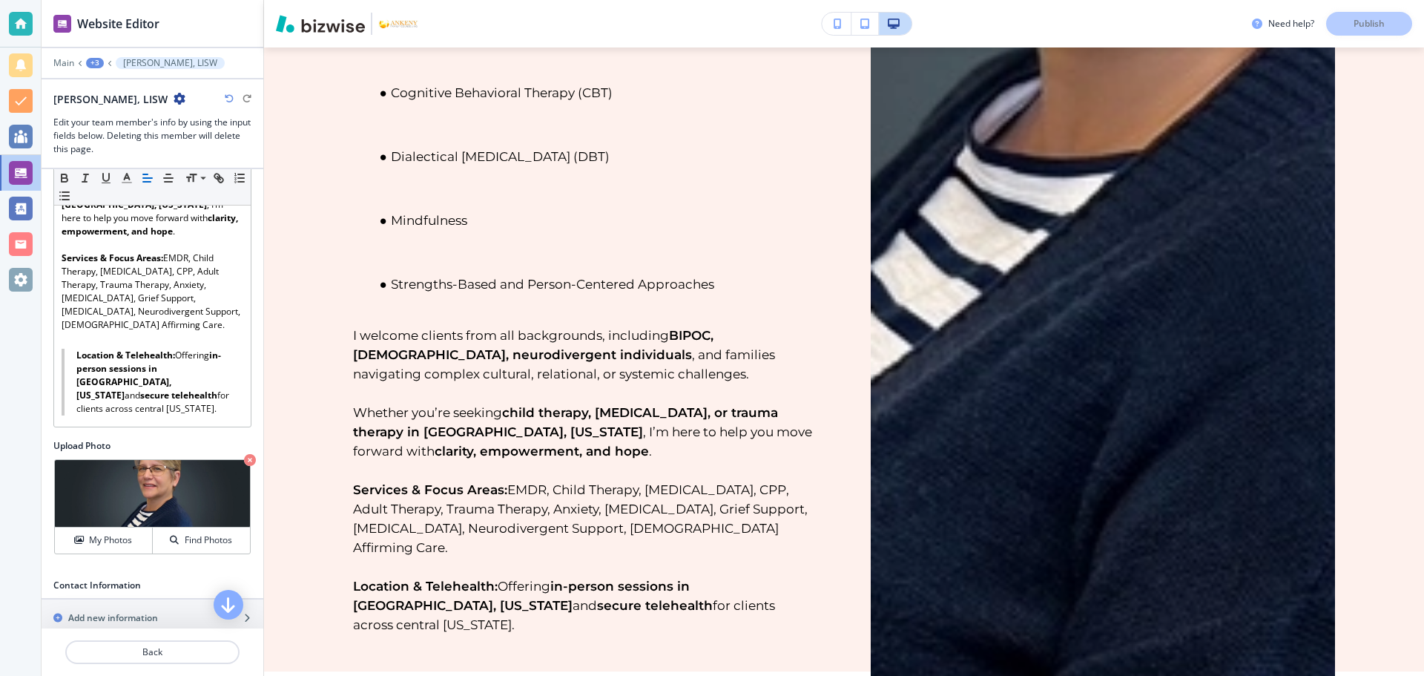
click at [1366, 16] on div "Need help? Publish" at bounding box center [1338, 24] width 172 height 24
click at [62, 61] on p "Main" at bounding box center [63, 63] width 21 height 10
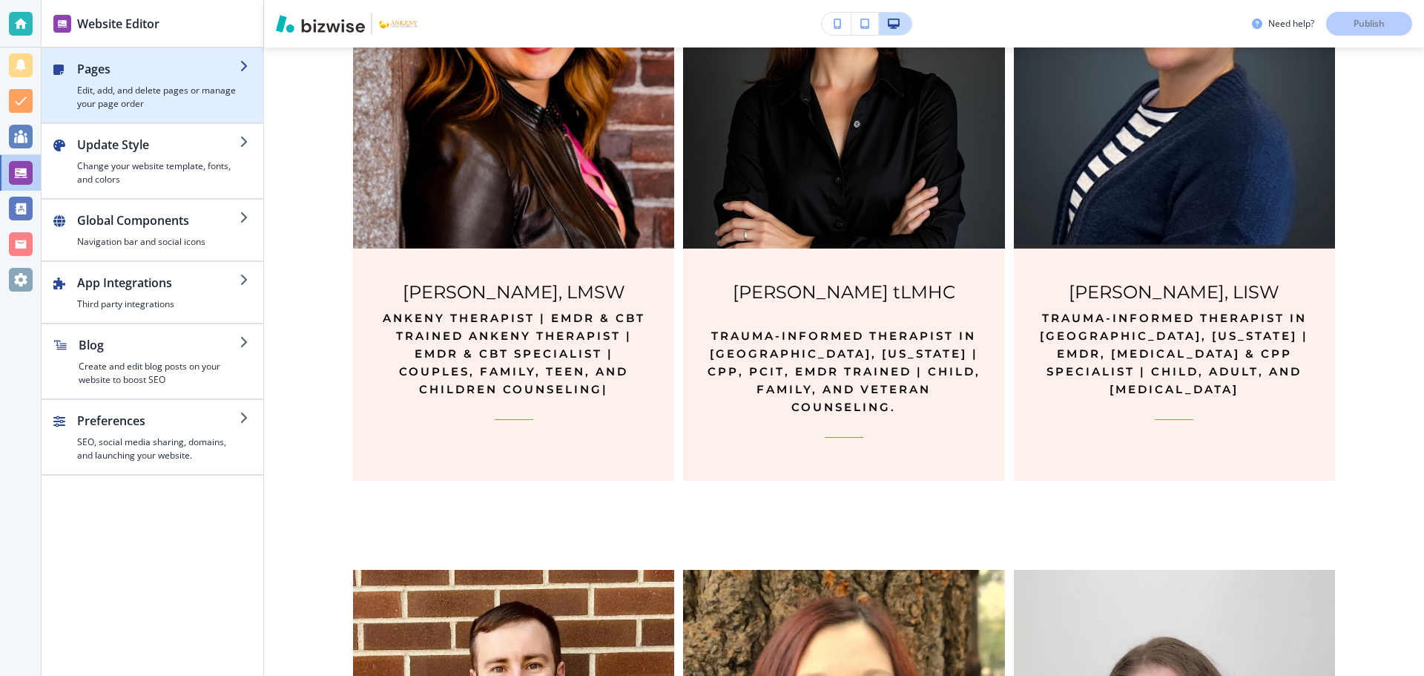
click at [116, 77] on h2 "Pages" at bounding box center [158, 69] width 162 height 18
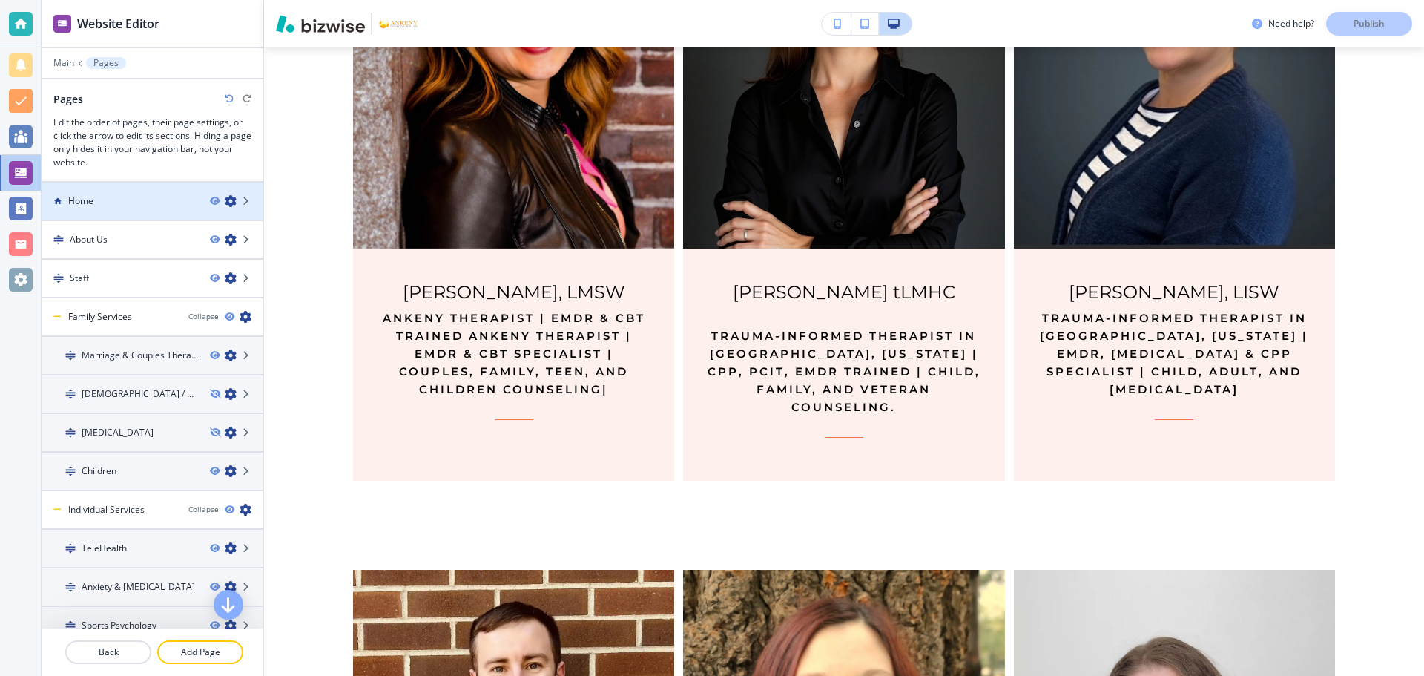
click at [67, 198] on div "Home" at bounding box center [120, 200] width 157 height 13
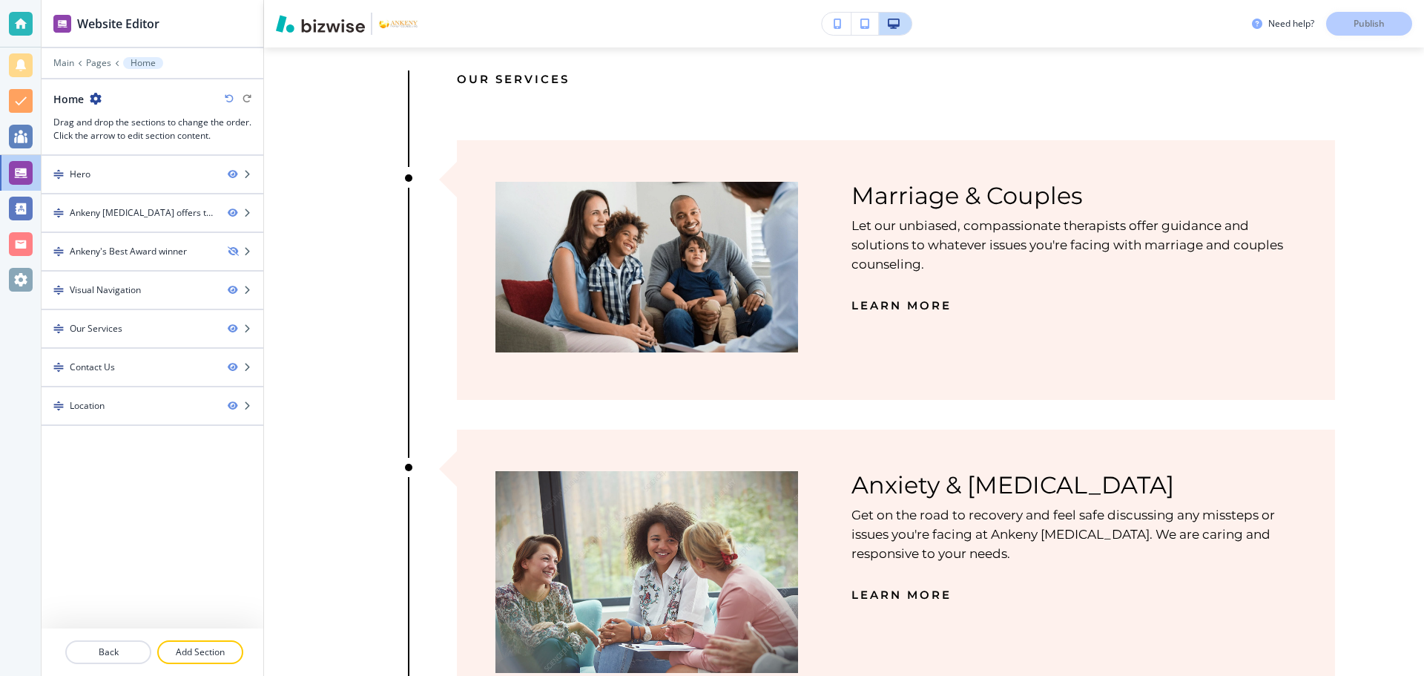
scroll to position [0, 0]
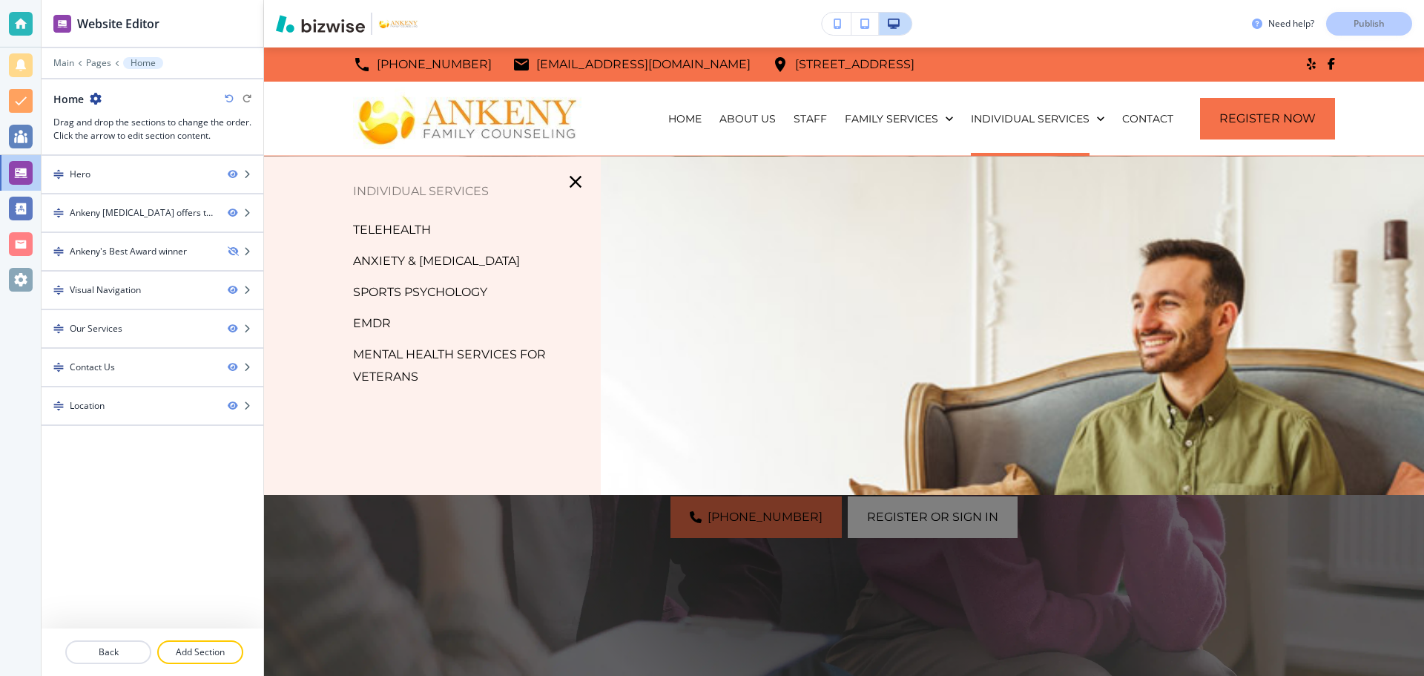
click at [371, 227] on p "TeleHealth" at bounding box center [392, 230] width 78 height 22
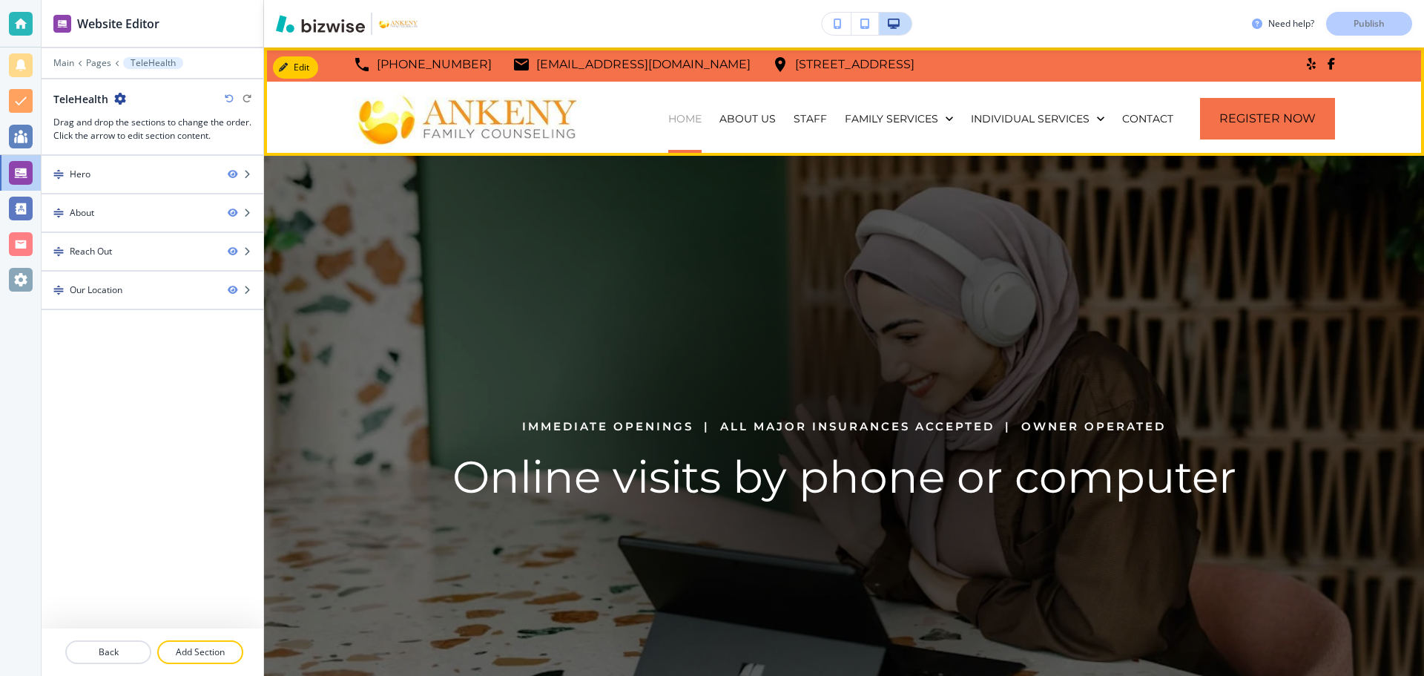
click at [682, 119] on p "Home" at bounding box center [684, 118] width 33 height 15
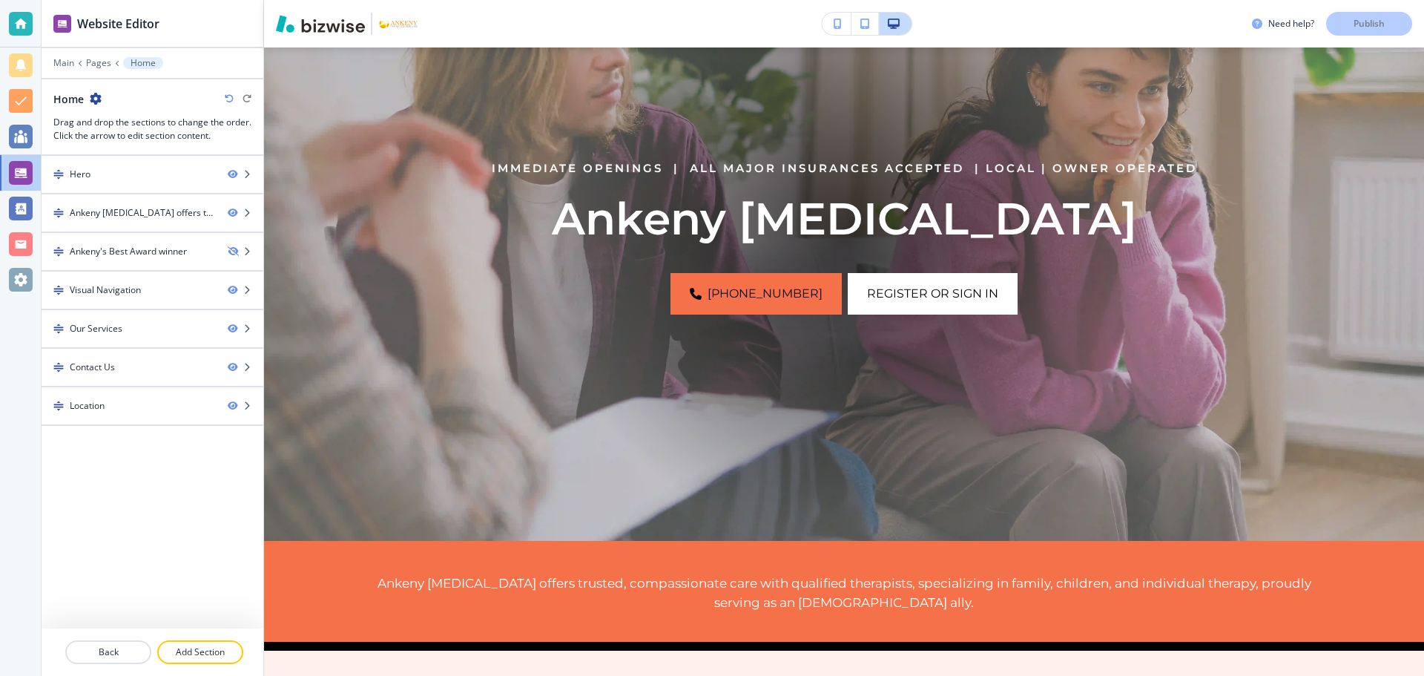
scroll to position [210, 0]
